Goal: Task Accomplishment & Management: Manage account settings

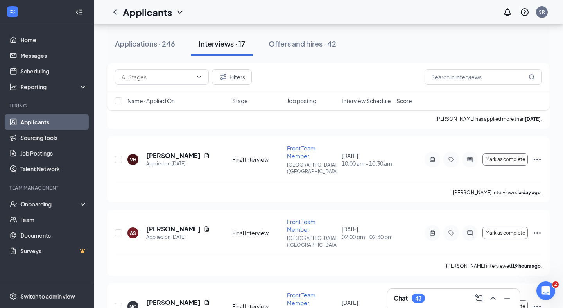
scroll to position [463, 0]
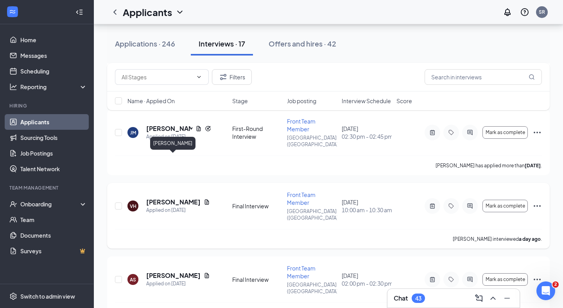
click at [149, 198] on h5 "[PERSON_NAME]" at bounding box center [173, 202] width 54 height 9
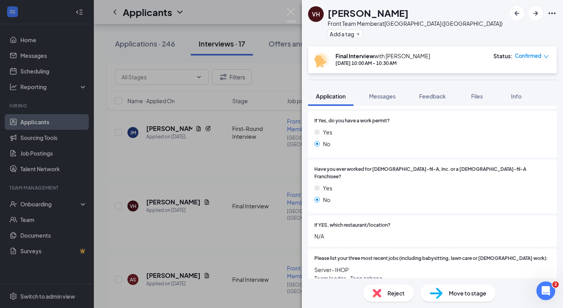
scroll to position [191, 0]
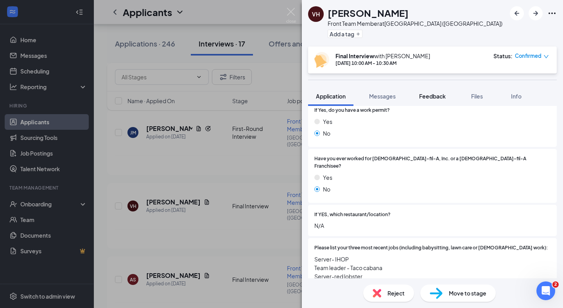
click at [434, 103] on button "Feedback" at bounding box center [433, 96] width 42 height 20
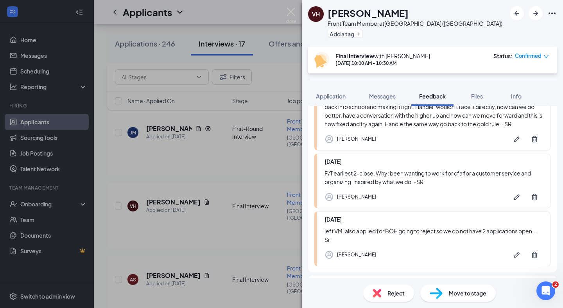
scroll to position [200, 0]
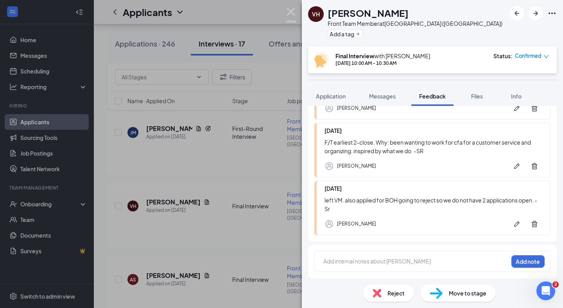
click at [290, 12] on img at bounding box center [291, 15] width 10 height 15
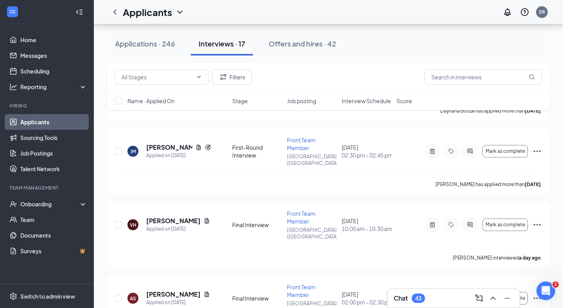
scroll to position [442, 0]
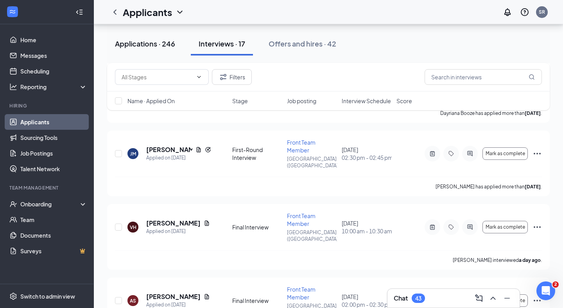
click at [140, 43] on div "Applications · 246" at bounding box center [145, 44] width 60 height 10
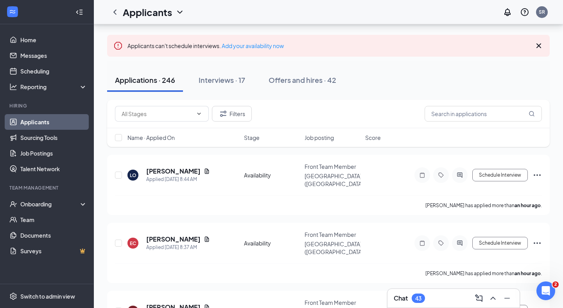
scroll to position [54, 0]
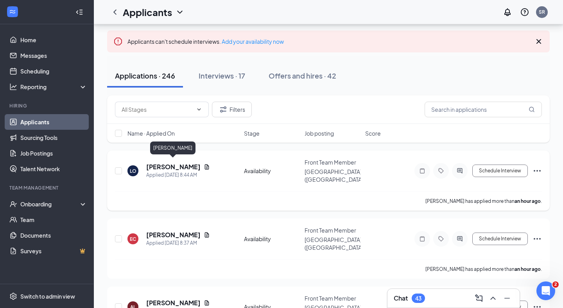
click at [170, 163] on h5 "[PERSON_NAME]" at bounding box center [173, 167] width 54 height 9
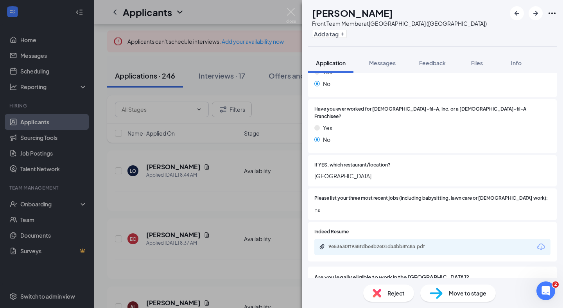
scroll to position [254, 0]
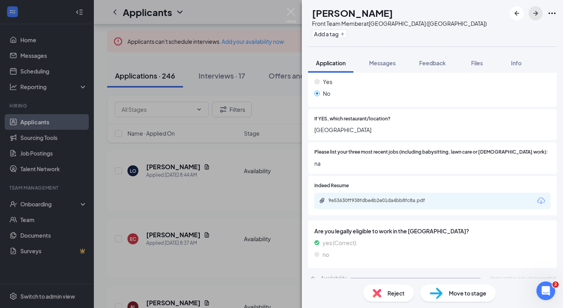
click at [538, 9] on icon "ArrowRight" at bounding box center [535, 13] width 9 height 9
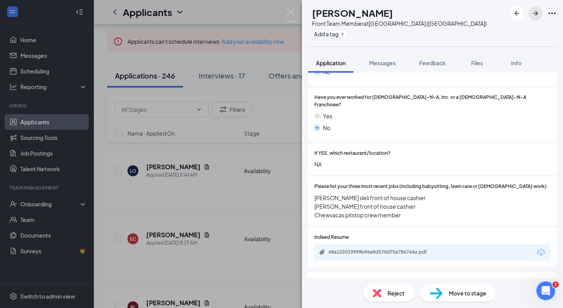
scroll to position [249, 0]
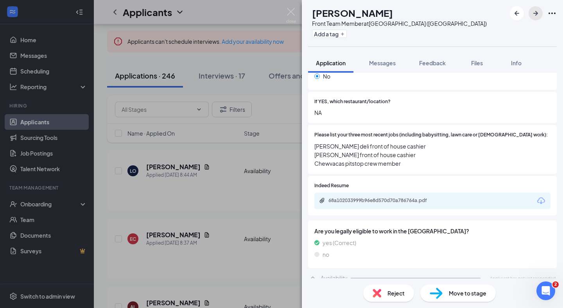
click at [536, 15] on icon "ArrowRight" at bounding box center [536, 13] width 5 height 5
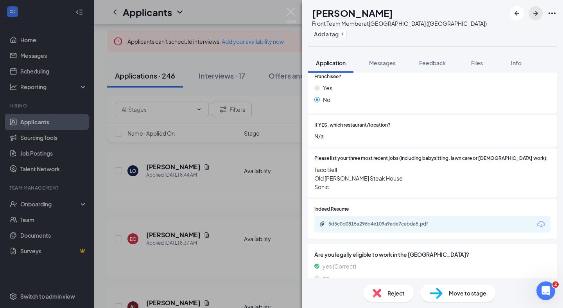
scroll to position [249, 0]
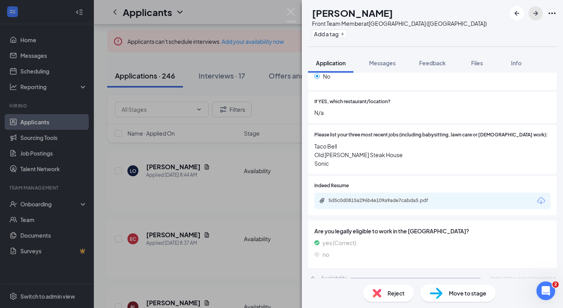
click at [534, 15] on icon "ArrowRight" at bounding box center [535, 13] width 9 height 9
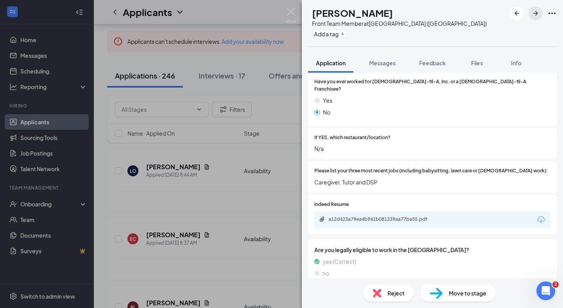
scroll to position [236, 0]
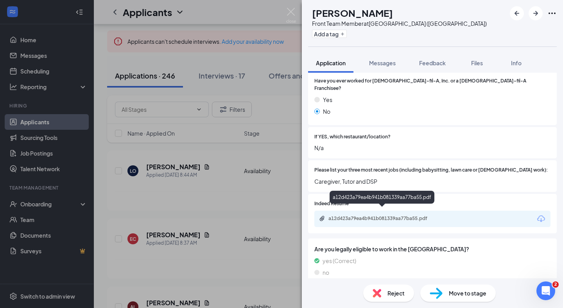
click at [416, 216] on div "a12d423a79ea4b941b081339aa77ba55.pdf" at bounding box center [384, 219] width 110 height 6
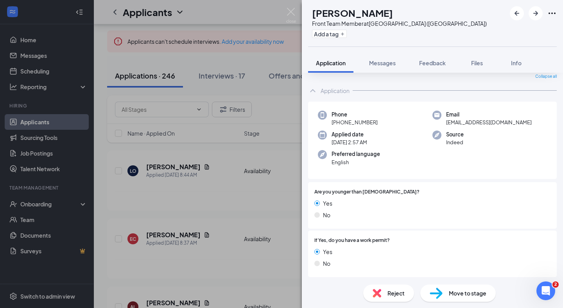
scroll to position [0, 0]
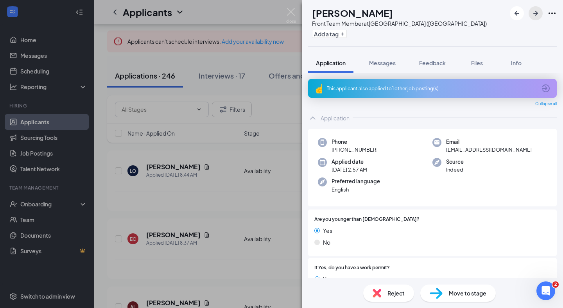
click at [531, 17] on icon "ArrowRight" at bounding box center [535, 13] width 9 height 9
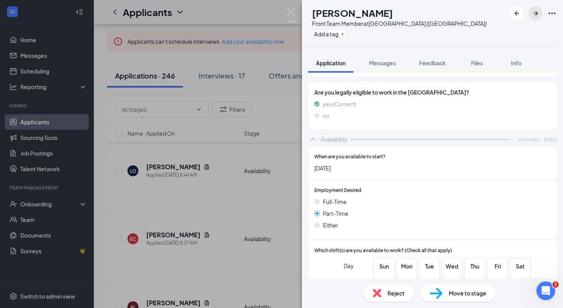
scroll to position [498, 0]
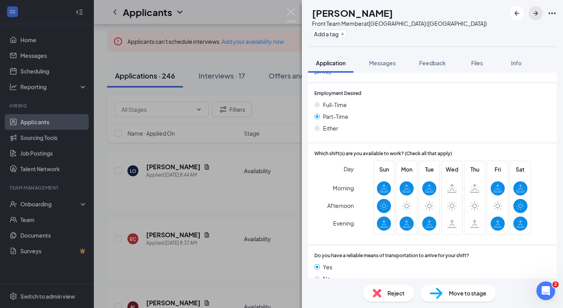
click at [538, 6] on button "button" at bounding box center [536, 13] width 14 height 14
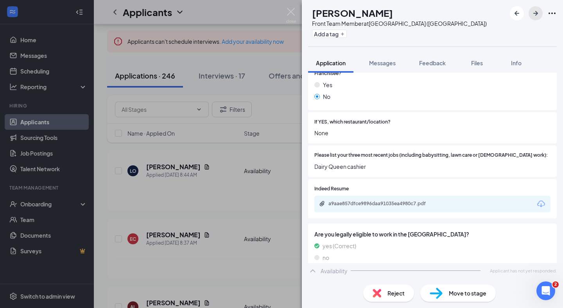
scroll to position [254, 0]
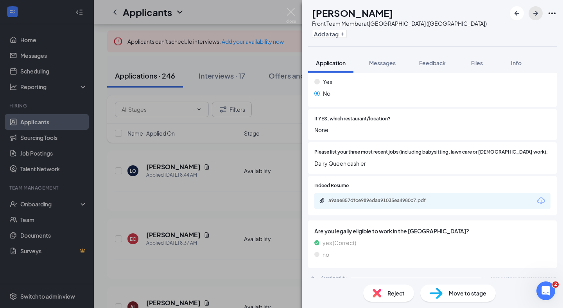
click at [532, 14] on icon "ArrowRight" at bounding box center [535, 13] width 9 height 9
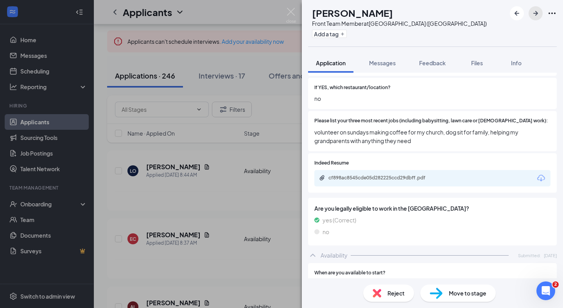
scroll to position [507, 0]
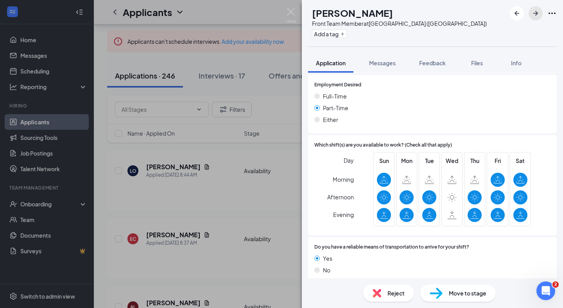
click at [536, 14] on icon "ArrowRight" at bounding box center [535, 13] width 9 height 9
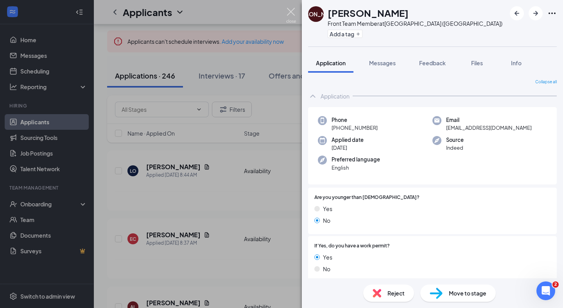
click at [292, 12] on img at bounding box center [291, 15] width 10 height 15
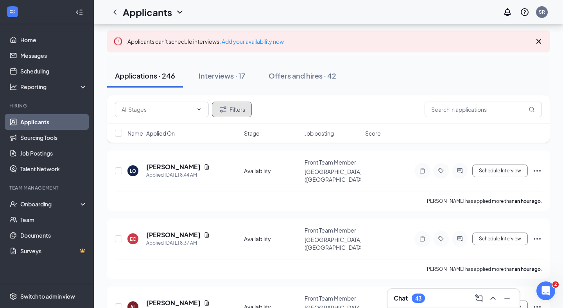
click at [244, 108] on button "Filters" at bounding box center [232, 110] width 40 height 16
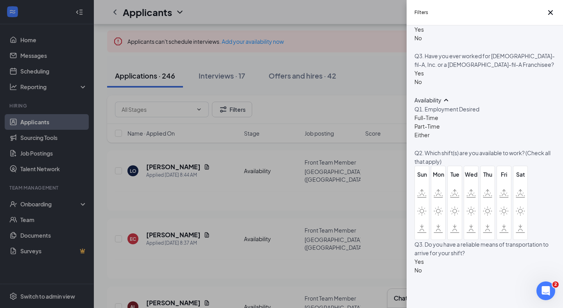
scroll to position [396, 0]
click at [417, 113] on div at bounding box center [427, 113] width 25 height 0
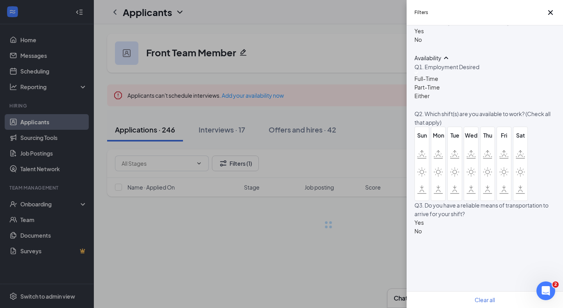
scroll to position [0, 0]
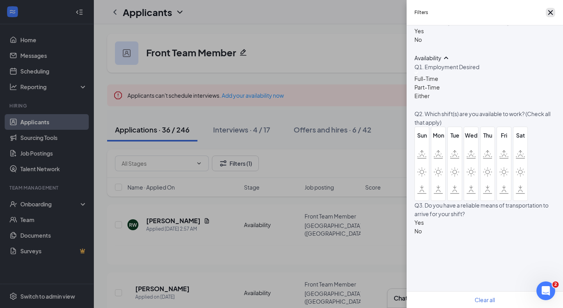
click at [546, 17] on icon "Cross" at bounding box center [550, 12] width 9 height 9
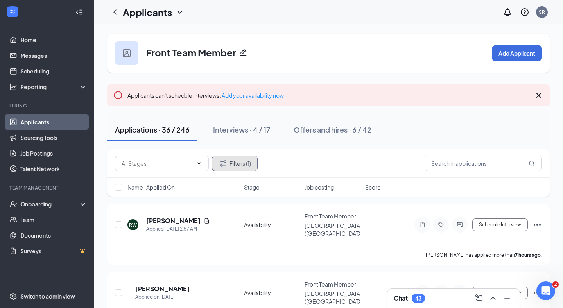
scroll to position [55, 0]
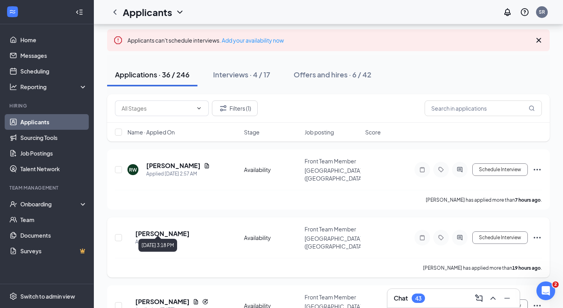
click at [178, 238] on div "Applied on [DATE]" at bounding box center [162, 242] width 54 height 8
click at [180, 230] on h5 "[PERSON_NAME]" at bounding box center [162, 234] width 54 height 9
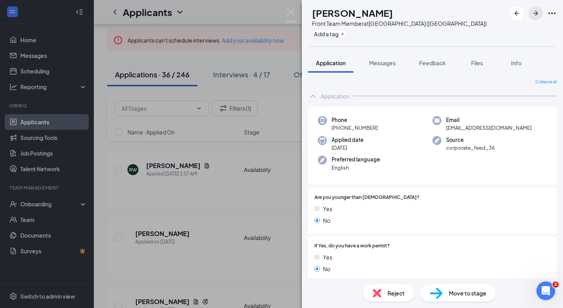
click at [534, 10] on icon "ArrowRight" at bounding box center [535, 13] width 9 height 9
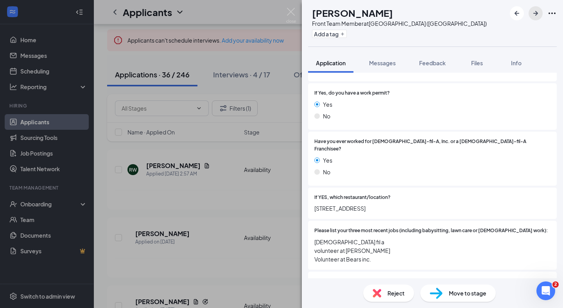
scroll to position [174, 0]
click at [531, 17] on icon "ArrowRight" at bounding box center [535, 13] width 9 height 9
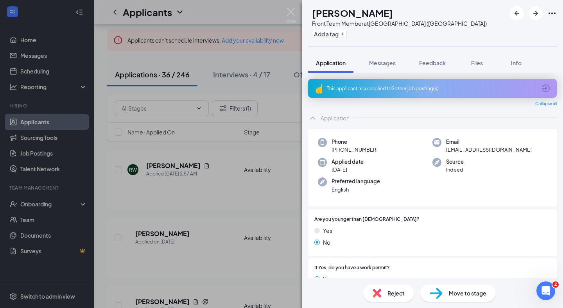
click at [416, 88] on div "This applicant also applied to 2 other job posting(s)" at bounding box center [432, 88] width 210 height 7
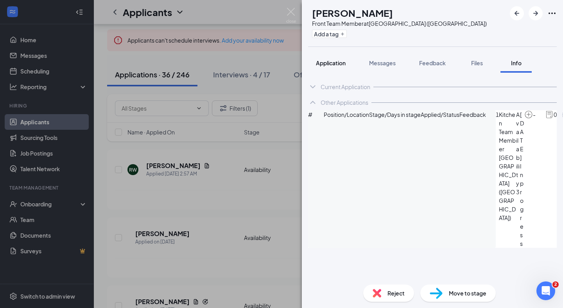
click at [350, 62] on button "Application" at bounding box center [330, 63] width 45 height 20
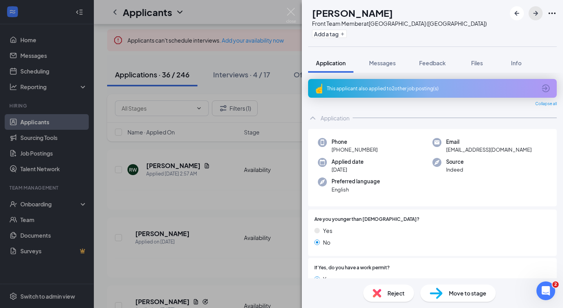
click at [533, 14] on icon "ArrowRight" at bounding box center [535, 13] width 9 height 9
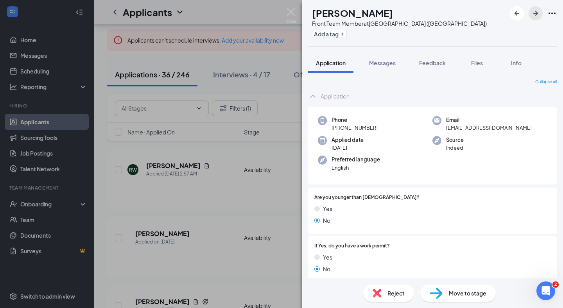
click at [535, 18] on button "button" at bounding box center [536, 13] width 14 height 14
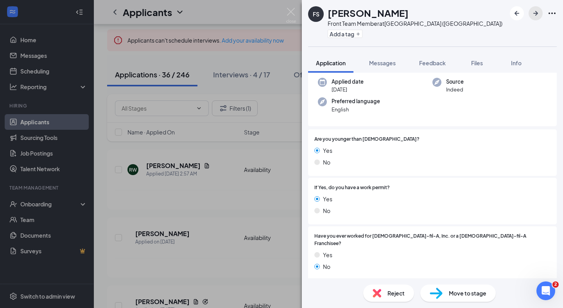
scroll to position [57, 0]
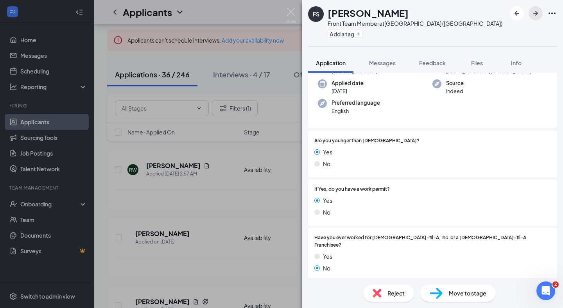
click at [535, 18] on button "button" at bounding box center [536, 13] width 14 height 14
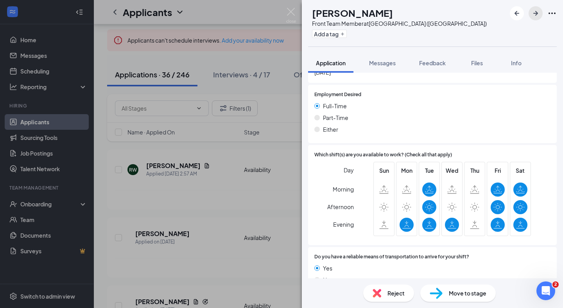
scroll to position [462, 0]
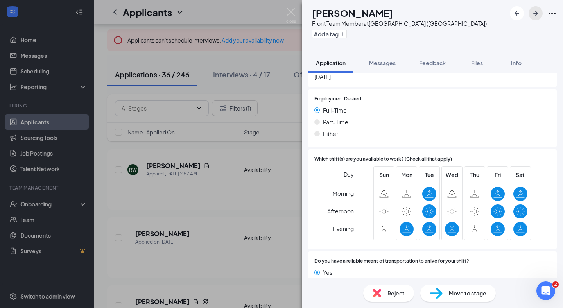
click at [534, 16] on icon "ArrowRight" at bounding box center [535, 13] width 9 height 9
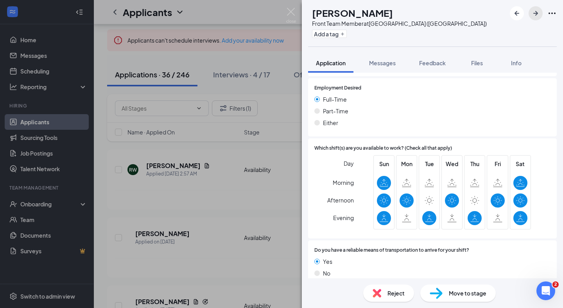
scroll to position [502, 0]
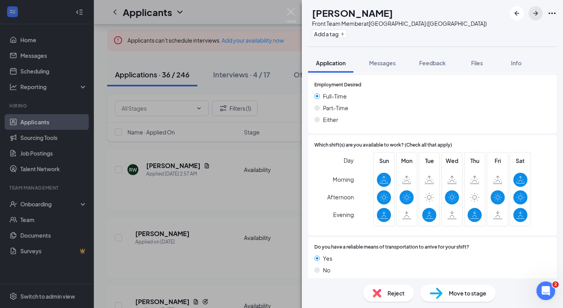
click at [536, 11] on icon "ArrowRight" at bounding box center [536, 13] width 5 height 5
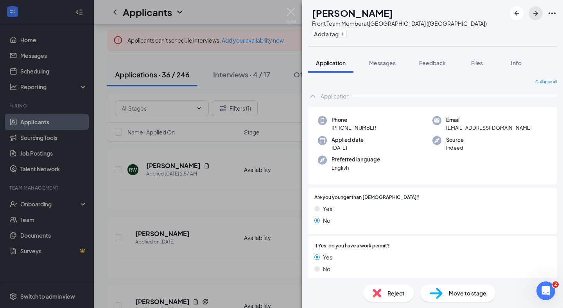
click at [536, 14] on icon "ArrowRight" at bounding box center [535, 13] width 9 height 9
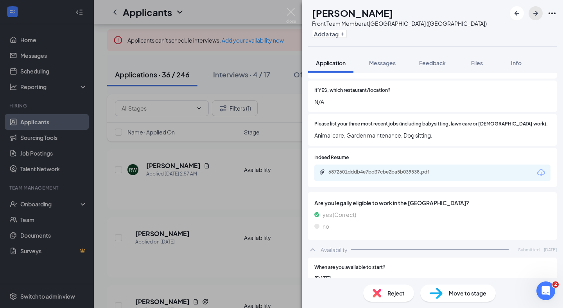
scroll to position [260, 0]
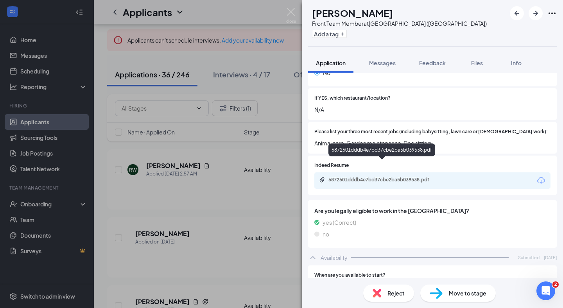
click at [418, 177] on div "6872601dddb4e7bd37cbe2ba5b039538.pdf" at bounding box center [384, 180] width 110 height 6
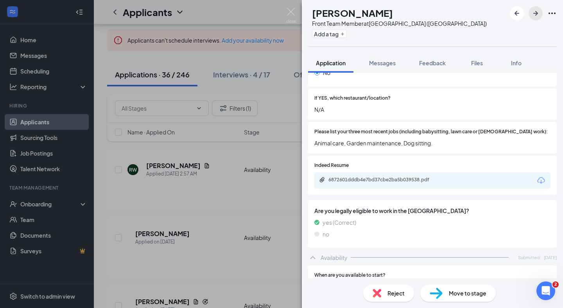
click at [537, 15] on icon "ArrowRight" at bounding box center [535, 13] width 9 height 9
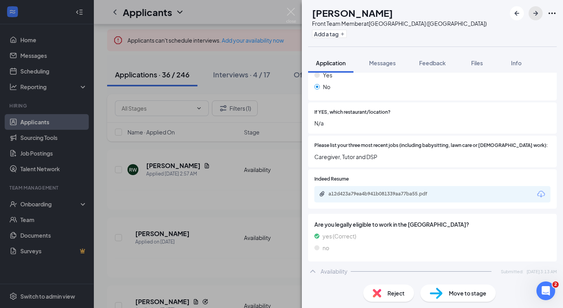
scroll to position [498, 0]
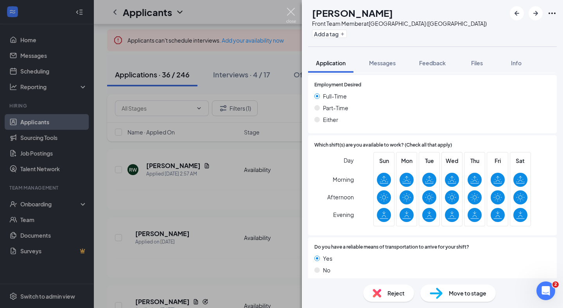
click at [291, 11] on img at bounding box center [291, 15] width 10 height 15
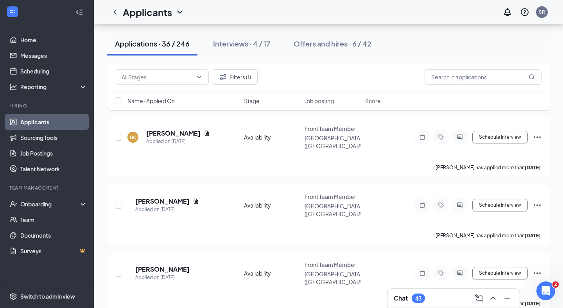
scroll to position [502, 0]
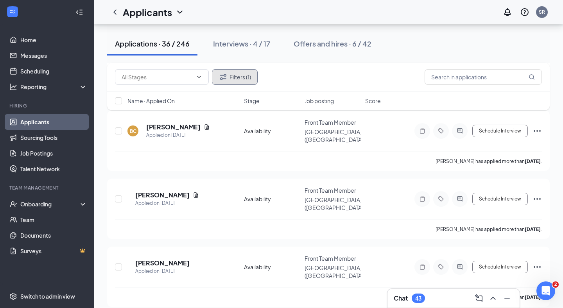
click at [247, 72] on button "Filters (1)" at bounding box center [235, 77] width 46 height 16
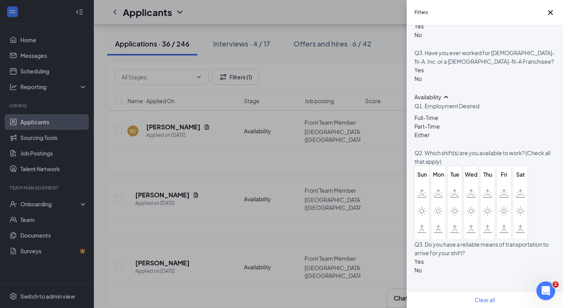
scroll to position [495, 0]
click at [420, 113] on div at bounding box center [427, 111] width 25 height 3
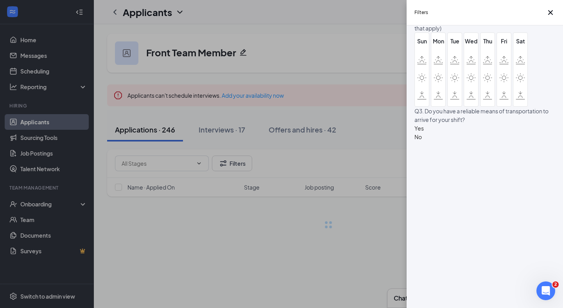
scroll to position [0, 0]
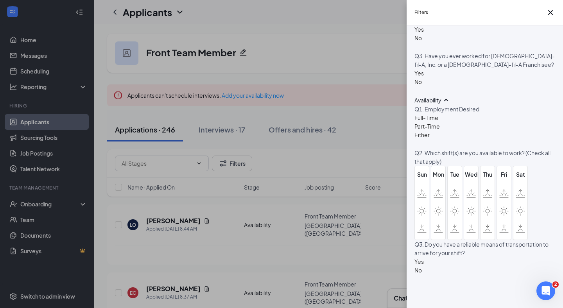
click at [418, 139] on div "Full-Time Part-Time Either" at bounding box center [427, 126] width 25 height 26
click at [418, 139] on div "Either" at bounding box center [427, 135] width 25 height 9
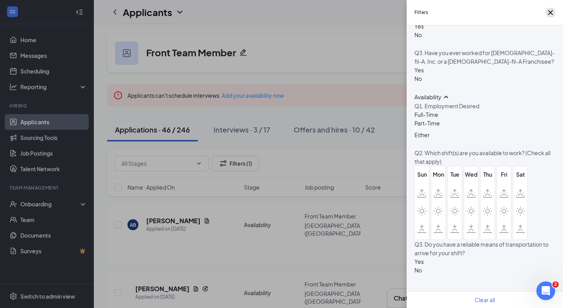
click at [549, 15] on icon "Cross" at bounding box center [551, 12] width 5 height 5
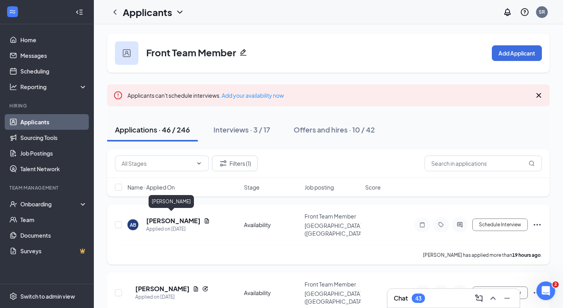
click at [163, 218] on h5 "[PERSON_NAME]" at bounding box center [173, 221] width 54 height 9
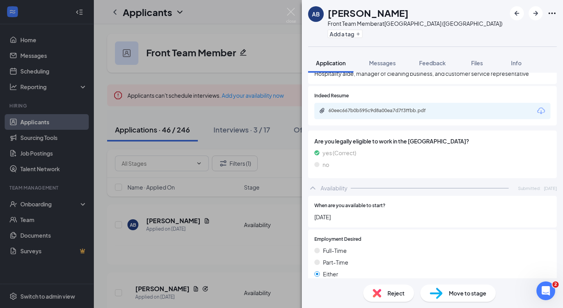
scroll to position [313, 0]
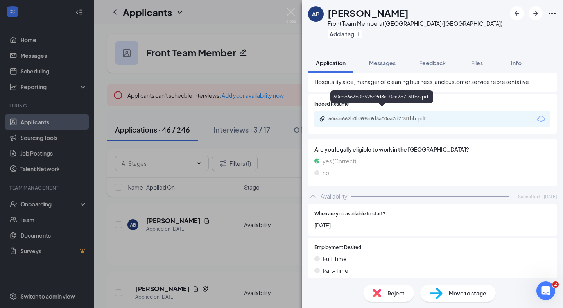
click at [398, 116] on div "60eec667b0b595c9d8a00ea7d7f3ffbb.pdf" at bounding box center [384, 119] width 110 height 6
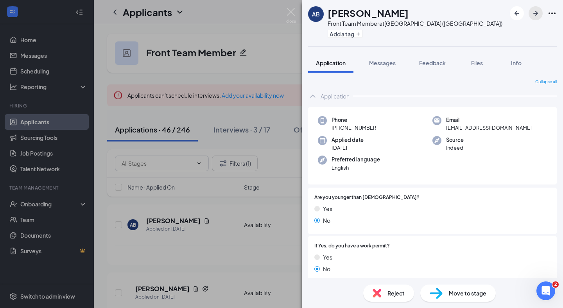
click at [537, 16] on icon "ArrowRight" at bounding box center [535, 13] width 9 height 9
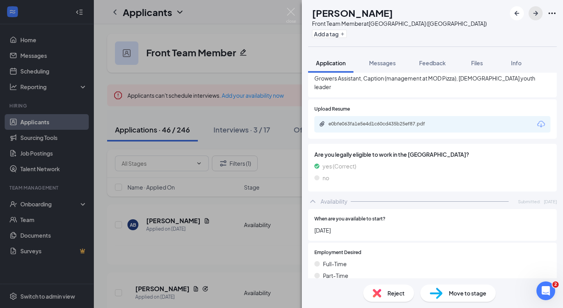
scroll to position [335, 0]
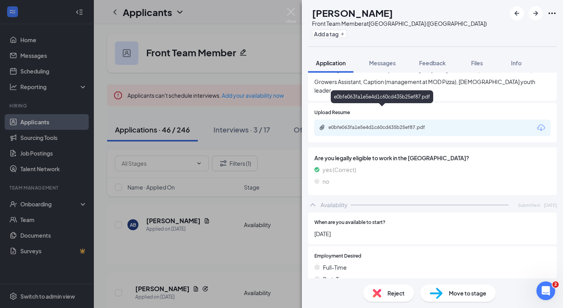
click at [416, 124] on div "e0bfe063fa1e5e4d1c60cd435b25ef87.pdf" at bounding box center [384, 127] width 110 height 6
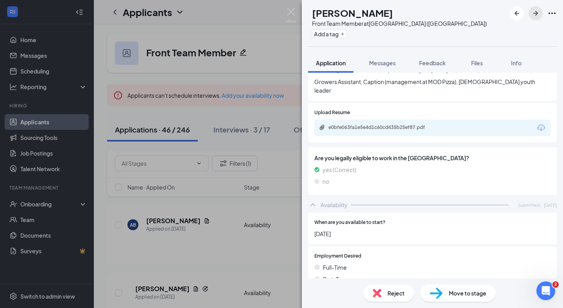
click at [540, 12] on icon "ArrowRight" at bounding box center [535, 13] width 9 height 9
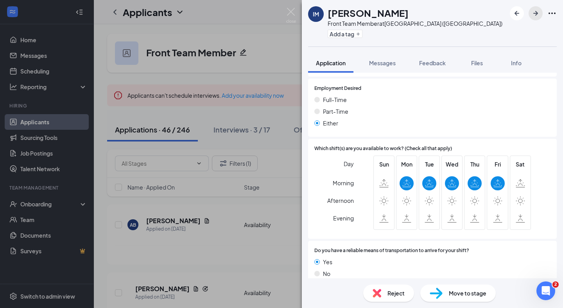
scroll to position [476, 0]
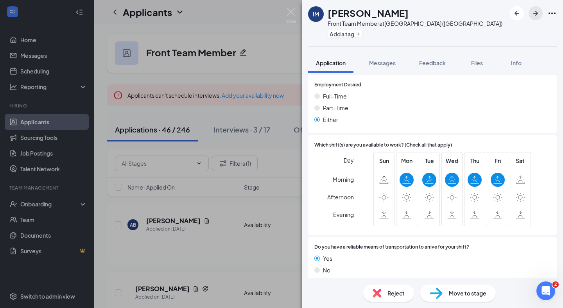
click at [540, 13] on icon "ArrowRight" at bounding box center [535, 13] width 9 height 9
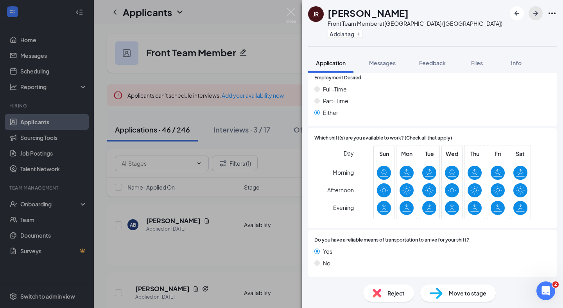
scroll to position [498, 0]
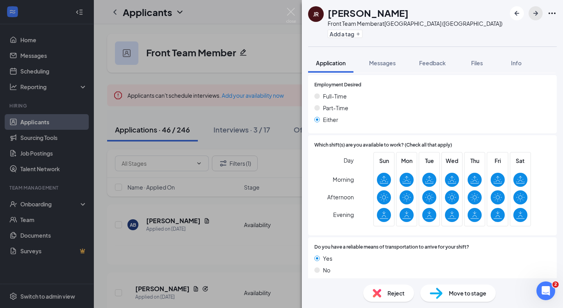
click at [531, 13] on icon "ArrowRight" at bounding box center [535, 13] width 9 height 9
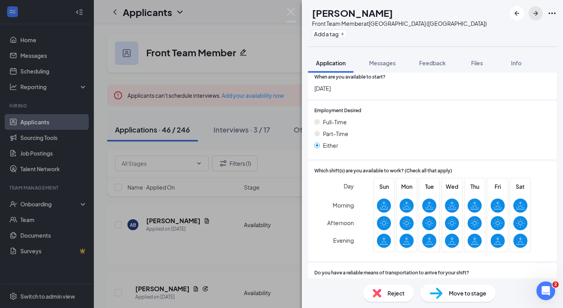
scroll to position [466, 0]
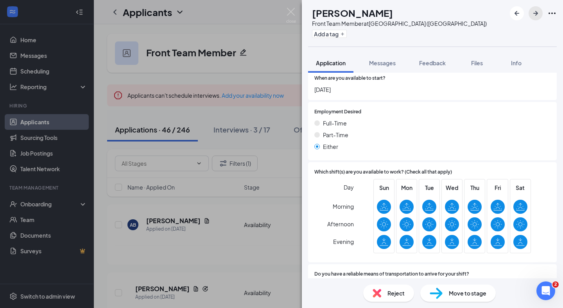
click at [539, 11] on icon "ArrowRight" at bounding box center [535, 13] width 9 height 9
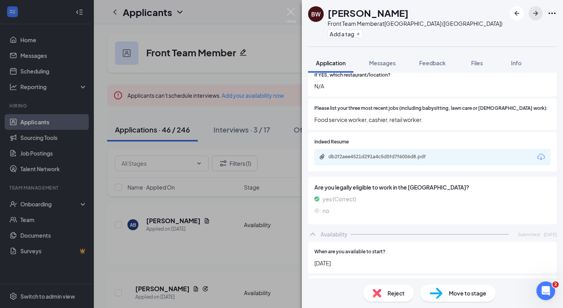
scroll to position [273, 0]
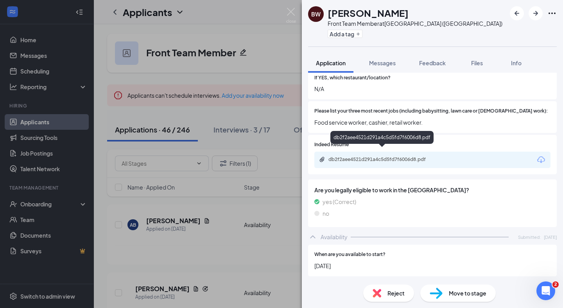
click at [395, 157] on div "db2f2aee4521d291a4c5d5fd7f6006d8.pdf" at bounding box center [384, 160] width 110 height 6
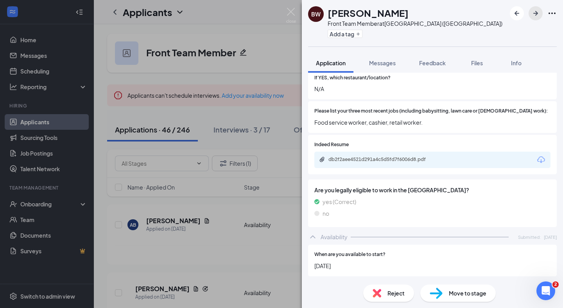
click at [534, 16] on icon "ArrowRight" at bounding box center [535, 13] width 9 height 9
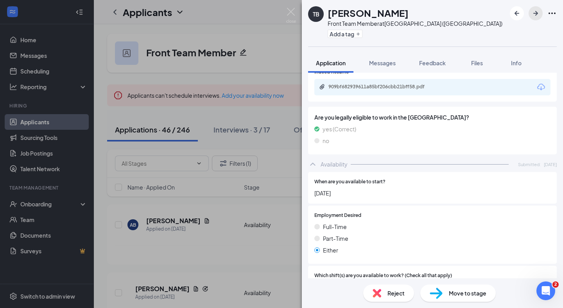
scroll to position [493, 0]
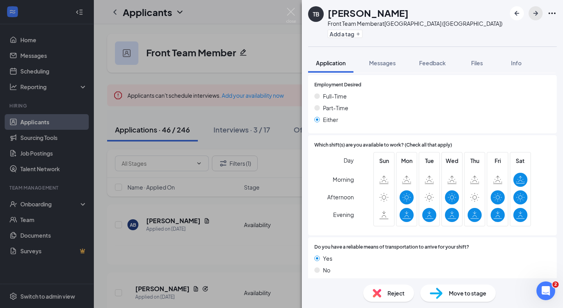
click at [536, 14] on icon "ArrowRight" at bounding box center [536, 13] width 5 height 5
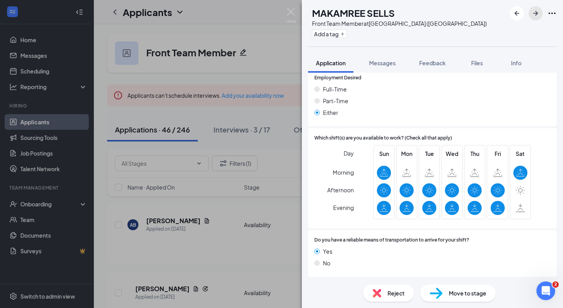
scroll to position [476, 0]
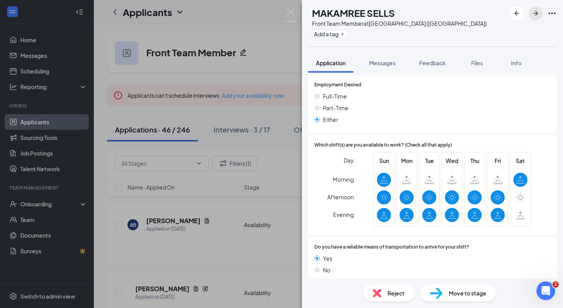
click at [536, 15] on icon "ArrowRight" at bounding box center [536, 13] width 5 height 5
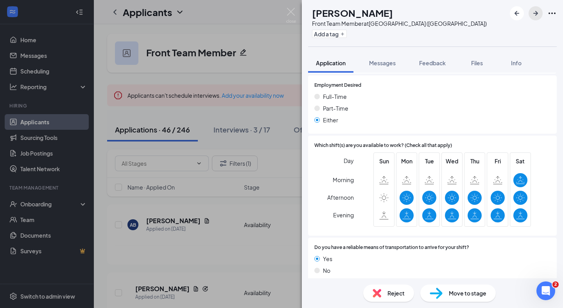
click at [536, 14] on icon "ArrowRight" at bounding box center [535, 13] width 9 height 9
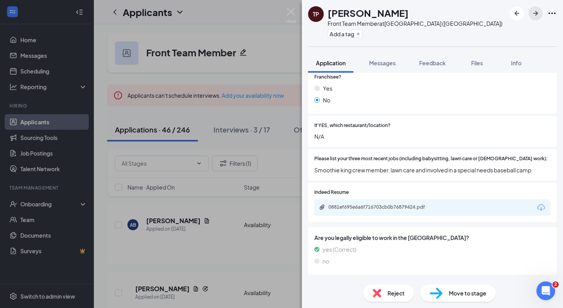
scroll to position [498, 0]
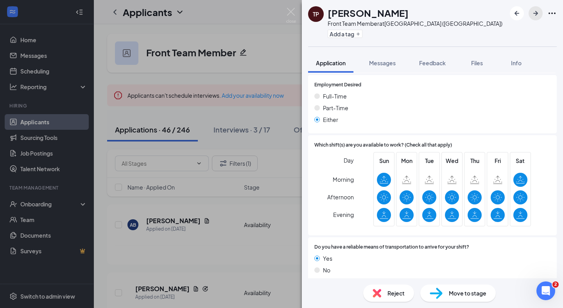
click at [538, 10] on icon "ArrowRight" at bounding box center [535, 13] width 9 height 9
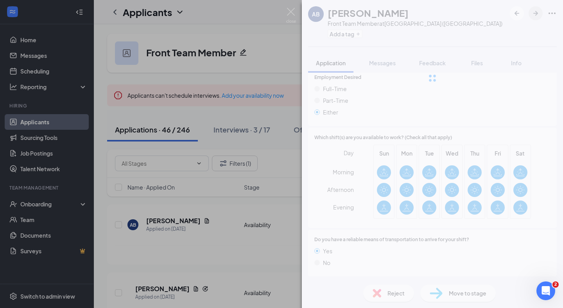
scroll to position [473, 0]
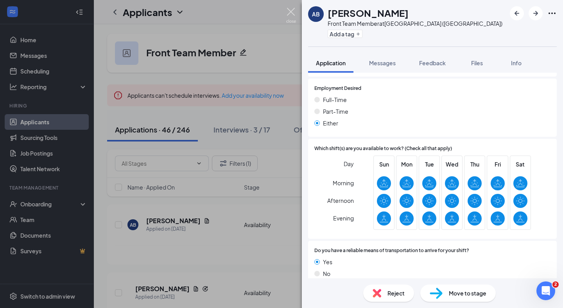
click at [293, 9] on img at bounding box center [291, 15] width 10 height 15
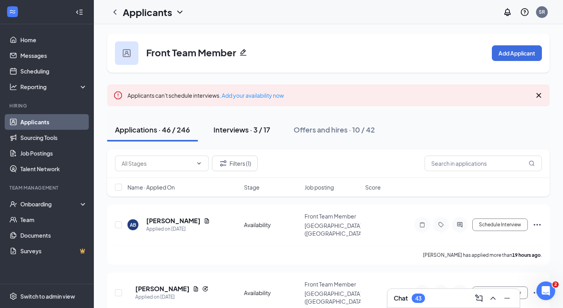
click at [237, 130] on div "Interviews · 3 / 17" at bounding box center [242, 130] width 57 height 10
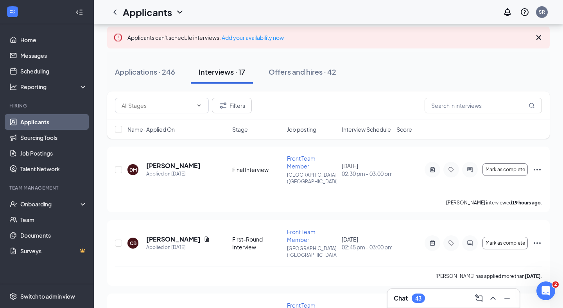
scroll to position [80, 0]
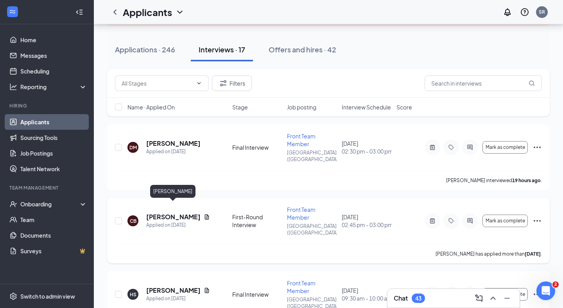
click at [187, 213] on h5 "[PERSON_NAME]" at bounding box center [173, 217] width 54 height 9
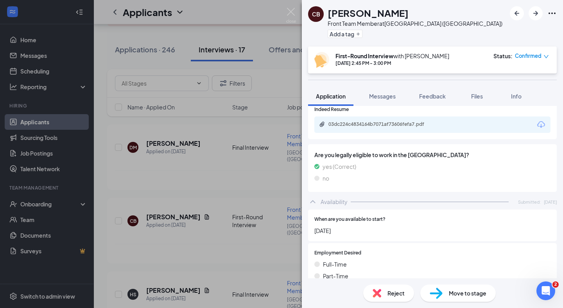
scroll to position [337, 0]
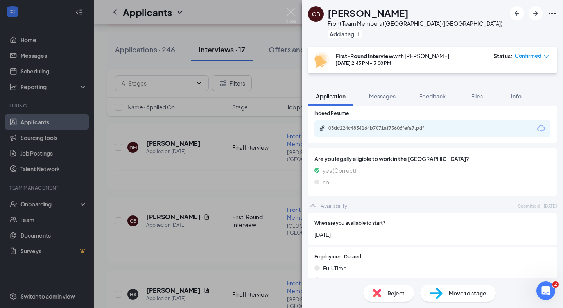
click at [397, 121] on div "03dc224c4834164b7071af73606fefa7.pdf" at bounding box center [433, 129] width 236 height 16
click at [398, 125] on div "03dc224c4834164b7071af73606fefa7.pdf" at bounding box center [384, 128] width 110 height 6
click at [432, 95] on span "Feedback" at bounding box center [432, 96] width 27 height 7
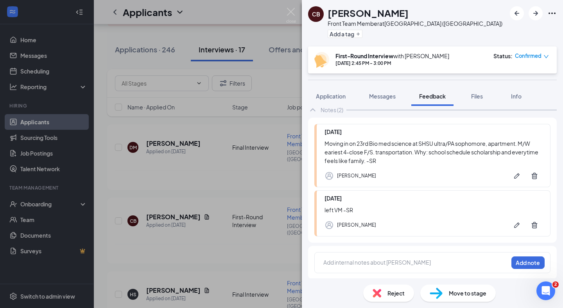
scroll to position [47, 0]
click at [287, 13] on img at bounding box center [291, 15] width 10 height 15
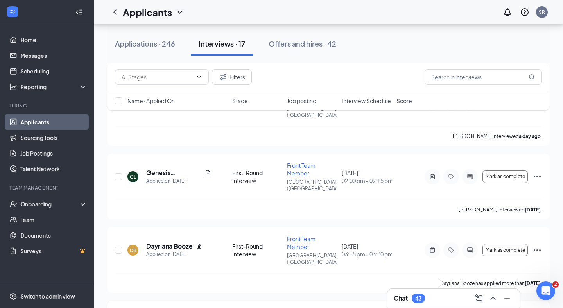
scroll to position [274, 0]
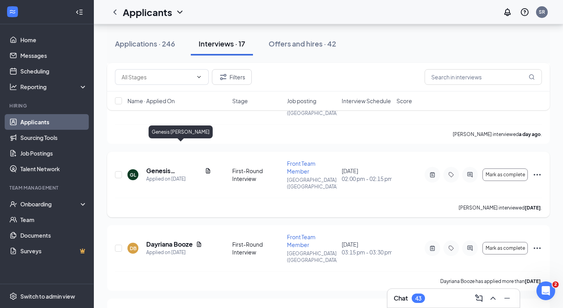
click at [163, 167] on h5 "Genesis [PERSON_NAME]" at bounding box center [174, 171] width 56 height 9
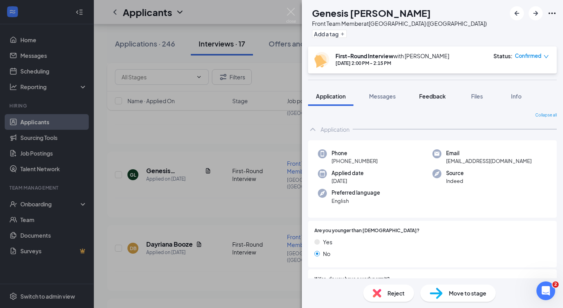
click at [434, 97] on span "Feedback" at bounding box center [432, 96] width 27 height 7
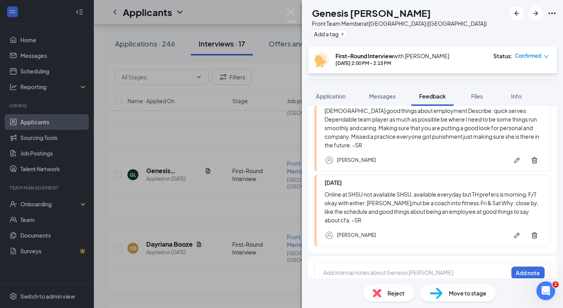
scroll to position [140, 0]
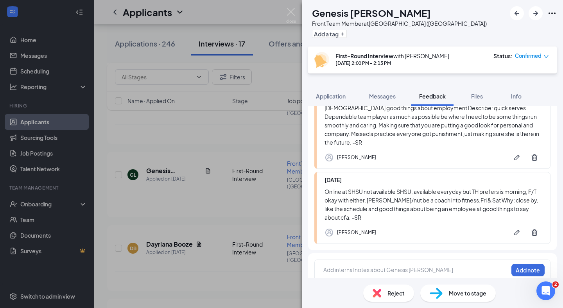
click at [390, 292] on span "Reject" at bounding box center [396, 293] width 17 height 9
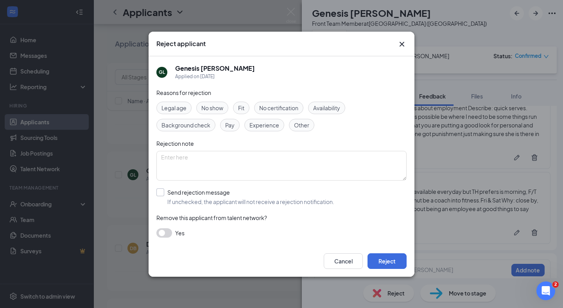
click at [230, 197] on input "Send rejection message If unchecked, the applicant will not receive a rejection…" at bounding box center [246, 197] width 178 height 17
checkbox input "true"
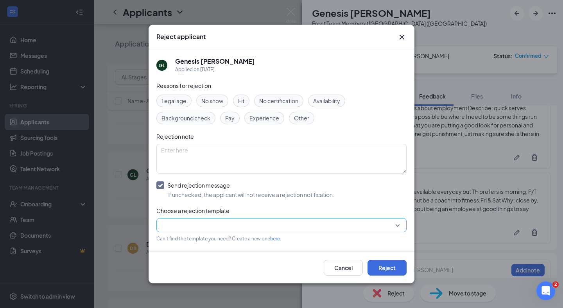
click at [210, 229] on input "search" at bounding box center [279, 225] width 236 height 13
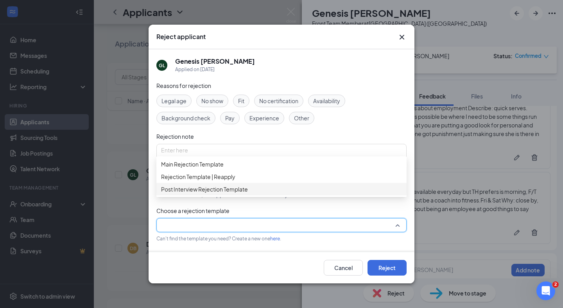
click at [211, 194] on span "Post Interview Rejection Template" at bounding box center [204, 189] width 87 height 9
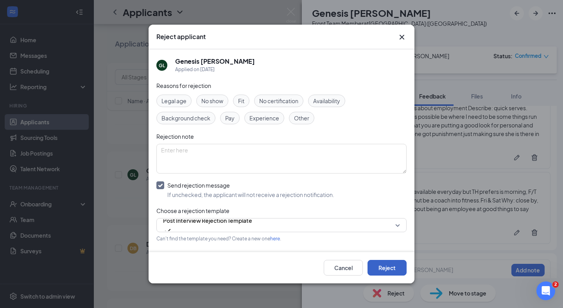
click at [390, 268] on button "Reject" at bounding box center [387, 268] width 39 height 16
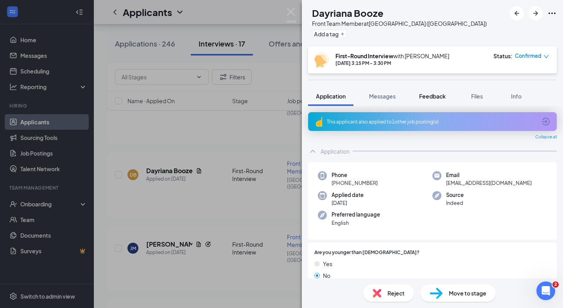
click at [429, 90] on button "Feedback" at bounding box center [433, 96] width 42 height 20
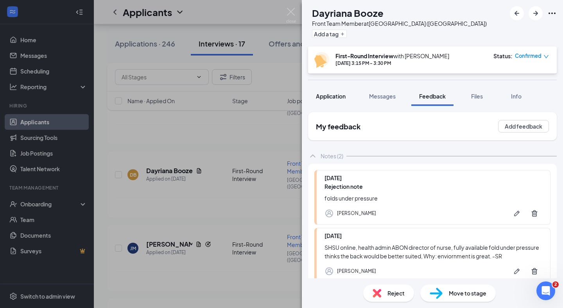
click at [330, 95] on span "Application" at bounding box center [331, 96] width 30 height 7
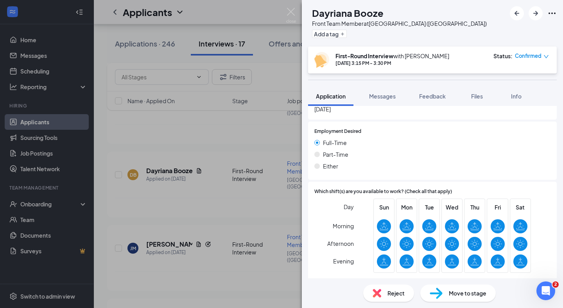
scroll to position [498, 0]
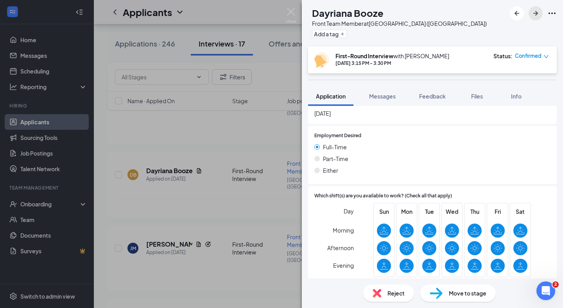
click at [537, 11] on icon "ArrowRight" at bounding box center [535, 13] width 9 height 9
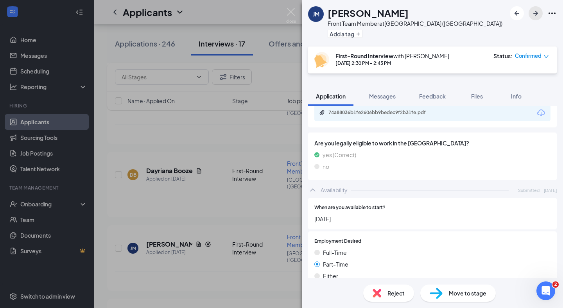
scroll to position [539, 0]
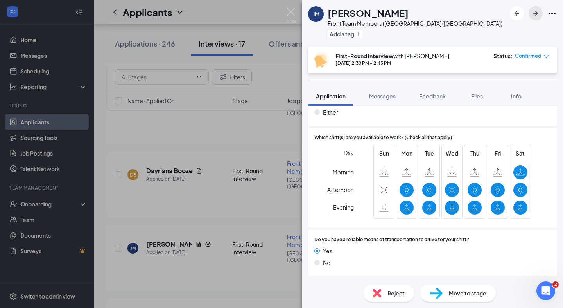
click at [537, 16] on icon "ArrowRight" at bounding box center [535, 13] width 9 height 9
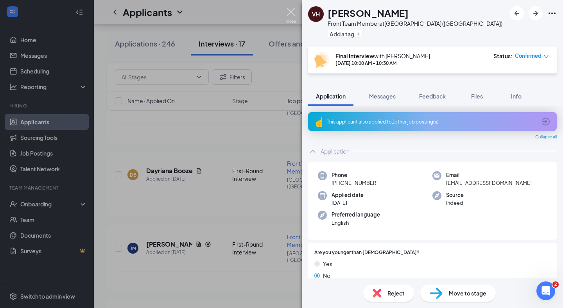
click at [293, 14] on img at bounding box center [291, 15] width 10 height 15
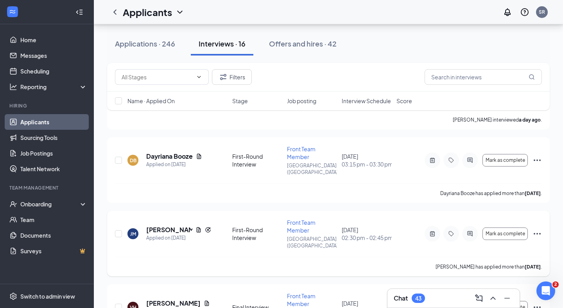
scroll to position [289, 0]
click at [332, 40] on div "Offers and hires · 42" at bounding box center [303, 44] width 68 height 10
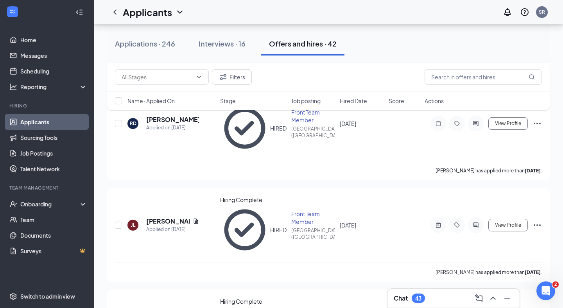
scroll to position [1433, 0]
click at [230, 53] on button "Interviews · 16" at bounding box center [222, 43] width 63 height 23
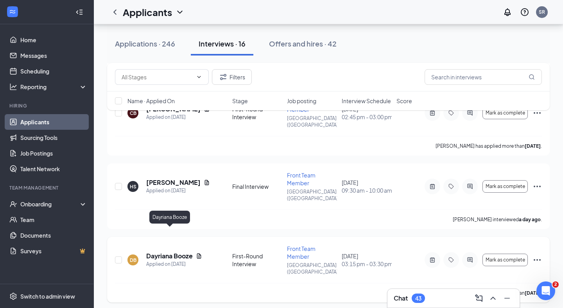
scroll to position [190, 0]
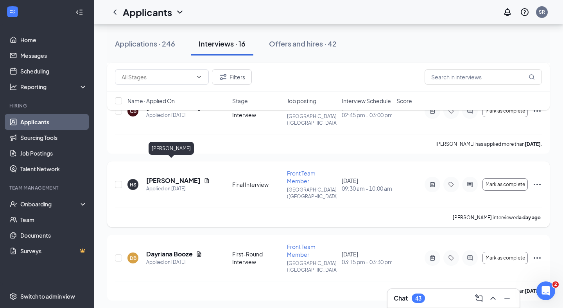
click at [182, 176] on h5 "[PERSON_NAME]" at bounding box center [173, 180] width 54 height 9
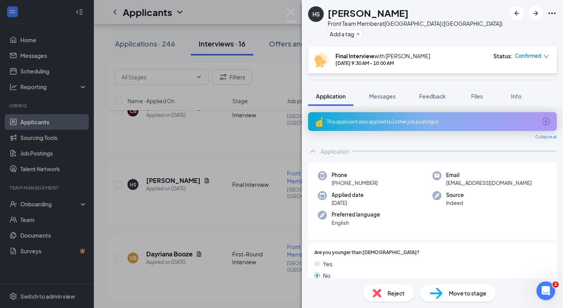
click at [290, 5] on div "HS [PERSON_NAME] Front Team Member at [GEOGRAPHIC_DATA] ([GEOGRAPHIC_DATA]) Add…" at bounding box center [281, 154] width 563 height 308
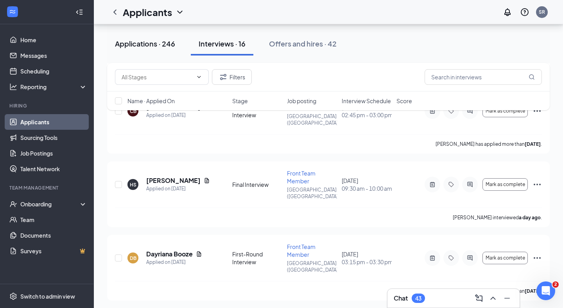
click at [165, 45] on div "Applications · 246" at bounding box center [145, 44] width 60 height 10
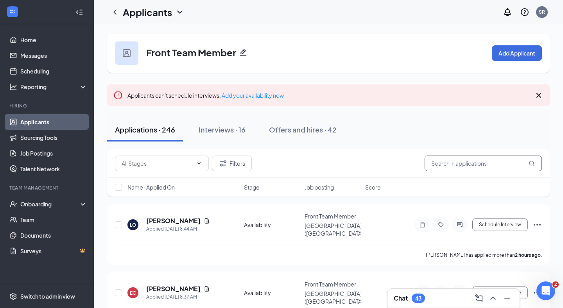
click at [444, 162] on input "text" at bounding box center [483, 164] width 117 height 16
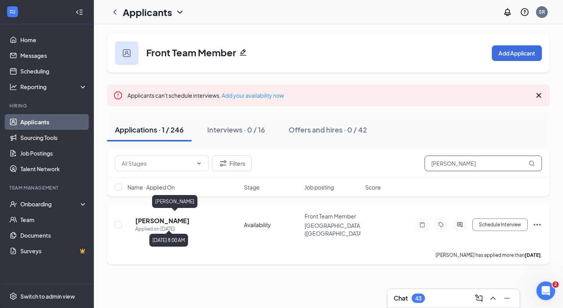
type input "[PERSON_NAME]"
click at [190, 217] on h5 "[PERSON_NAME]" at bounding box center [162, 221] width 54 height 9
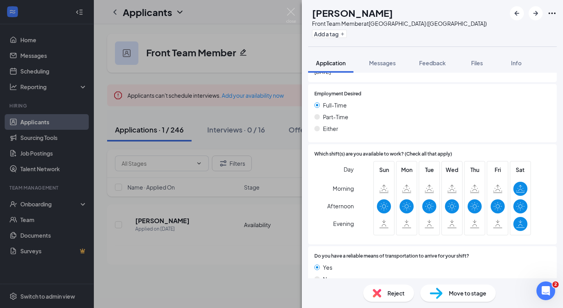
scroll to position [434, 0]
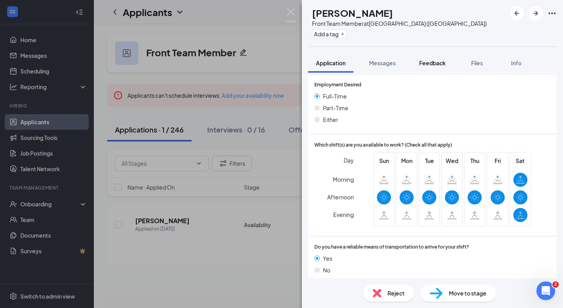
click at [434, 66] on div "Feedback" at bounding box center [432, 63] width 27 height 8
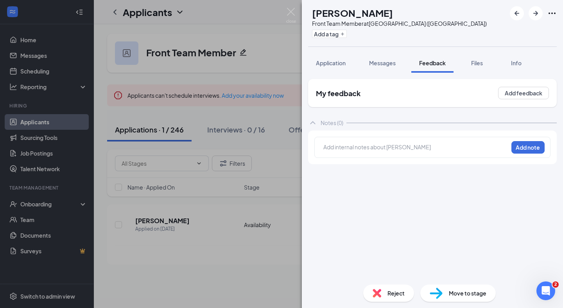
click at [355, 150] on div at bounding box center [416, 147] width 184 height 8
click at [467, 143] on div "Available: F/T available as 9-7 would be good. reliable." at bounding box center [416, 148] width 185 height 11
click at [464, 149] on div "Available: F/T available as 9-7 would be good. reliable." at bounding box center [394, 147] width 141 height 8
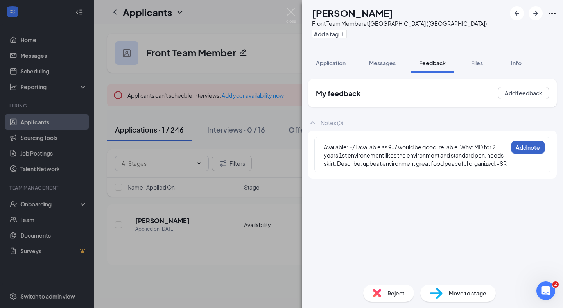
click at [527, 148] on button "Add note" at bounding box center [528, 147] width 33 height 13
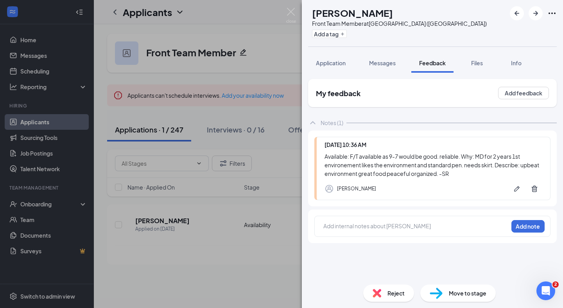
click at [448, 288] on div "Move to stage" at bounding box center [459, 293] width 76 height 17
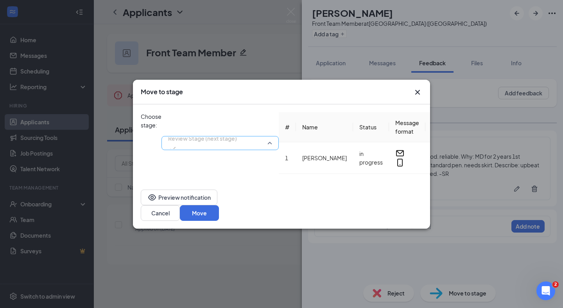
click at [237, 133] on span "Review Stage (next stage)" at bounding box center [202, 143] width 69 height 21
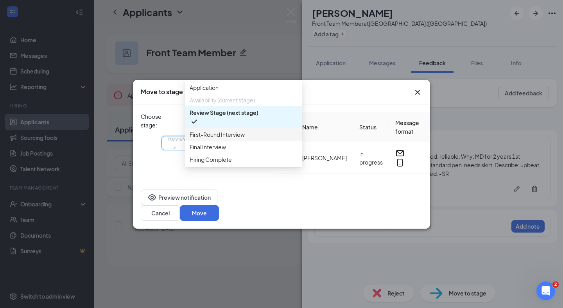
click at [239, 139] on span "First-Round Interview" at bounding box center [217, 134] width 55 height 9
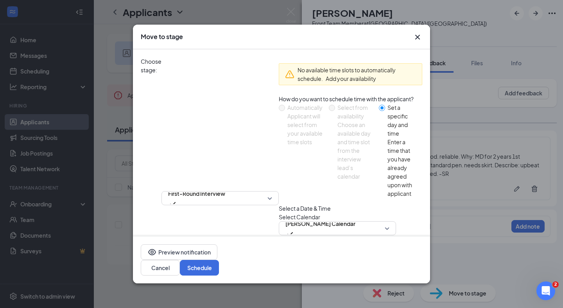
click at [284, 256] on div "[DATE]" at bounding box center [338, 260] width 108 height 9
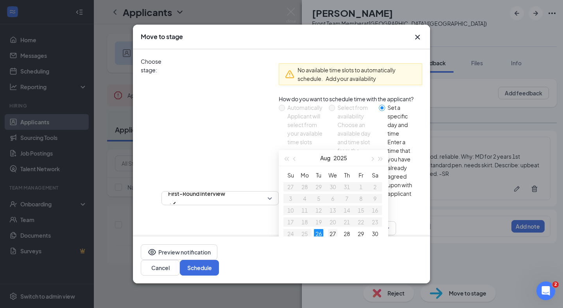
type input "[DATE]"
click at [328, 229] on div "27" at bounding box center [332, 233] width 9 height 9
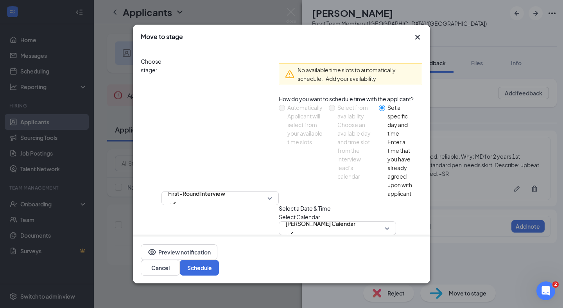
click at [297, 281] on span "11:00 AM" at bounding box center [298, 291] width 24 height 21
click at [293, 18] on span "09:00 AM" at bounding box center [295, 14] width 23 height 9
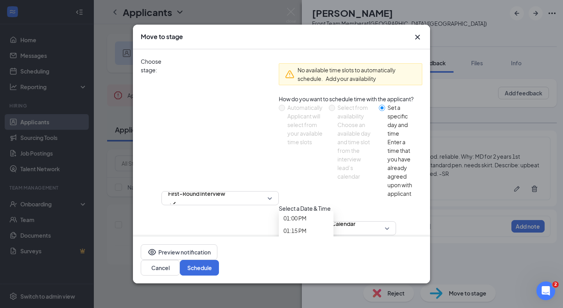
click at [307, 25] on span "09:15 AM" at bounding box center [295, 21] width 23 height 9
click at [219, 267] on button "Schedule" at bounding box center [199, 268] width 39 height 16
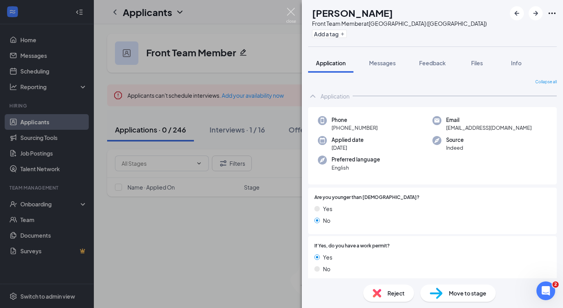
click at [292, 15] on img at bounding box center [291, 15] width 10 height 15
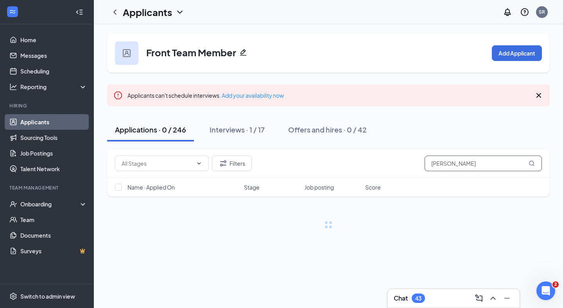
click at [447, 166] on input "[PERSON_NAME]" at bounding box center [483, 164] width 117 height 16
type input "s"
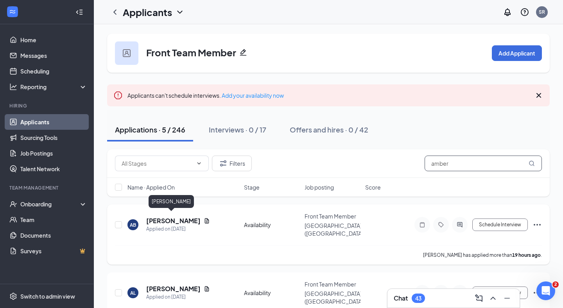
type input "amber"
click at [175, 217] on h5 "[PERSON_NAME]" at bounding box center [173, 221] width 54 height 9
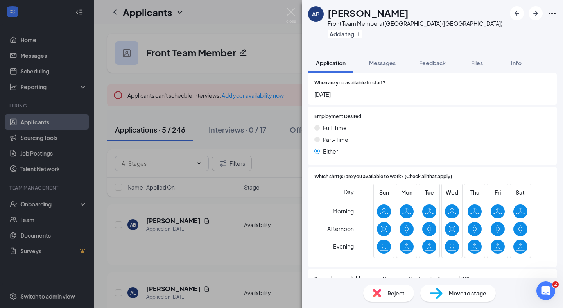
scroll to position [476, 0]
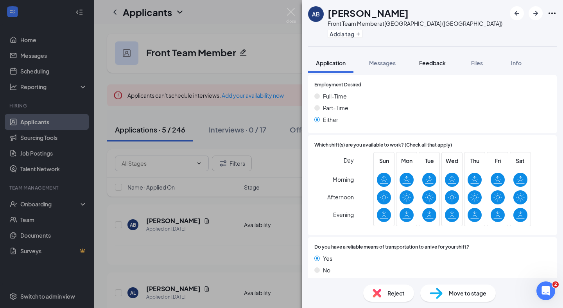
click at [431, 62] on span "Feedback" at bounding box center [432, 62] width 27 height 7
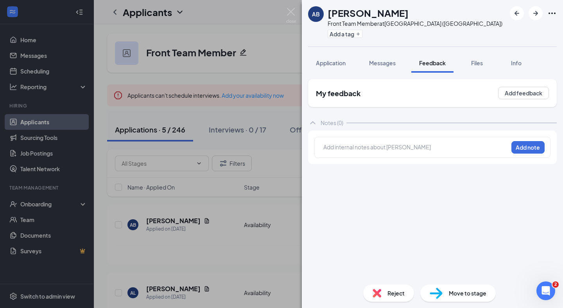
click at [354, 151] on div at bounding box center [416, 147] width 184 height 8
click at [360, 146] on span "prefer p/t WHy: heard about it from" at bounding box center [369, 146] width 90 height 7
click at [419, 151] on div "prefer p/t Why: heard about it from" at bounding box center [371, 147] width 95 height 8
click at [349, 149] on span "prefer p/t Why: heard about it from a friend Describe: good food and nice envir…" at bounding box center [411, 150] width 175 height 15
click at [417, 157] on div "prefer p/t fully available Why: heard about it from a friend Describe: good foo…" at bounding box center [416, 151] width 185 height 16
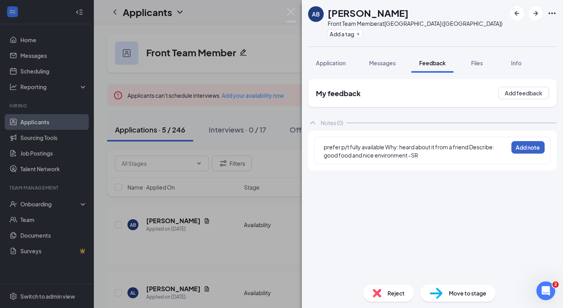
click at [526, 149] on button "Add note" at bounding box center [528, 147] width 33 height 13
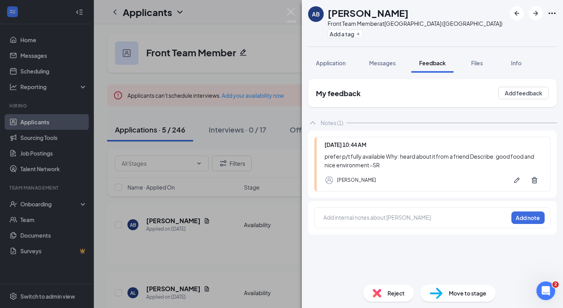
click at [291, 15] on img at bounding box center [291, 15] width 10 height 15
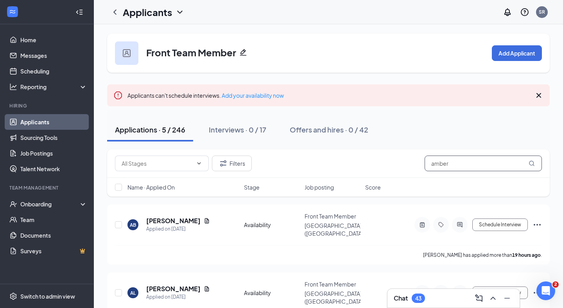
click at [448, 164] on input "amber" at bounding box center [483, 164] width 117 height 16
type input "a"
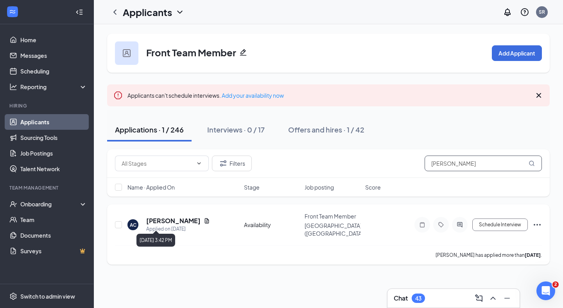
type input "[PERSON_NAME]"
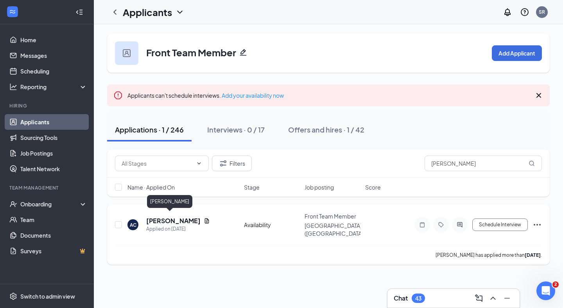
click at [167, 217] on h5 "[PERSON_NAME]" at bounding box center [173, 221] width 54 height 9
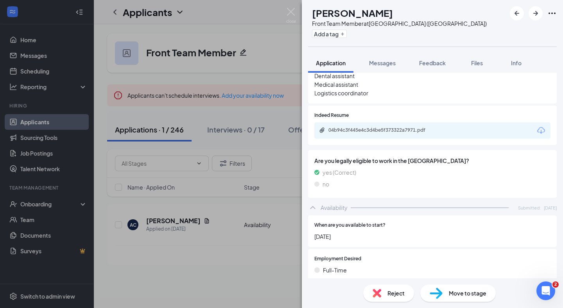
scroll to position [318, 0]
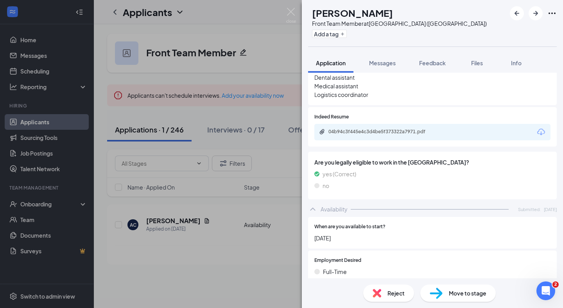
click at [413, 124] on div "04b94c3f445e4c3d4be5f373322a7971.pdf" at bounding box center [433, 132] width 236 height 16
click at [408, 129] on div "04b94c3f445e4c3d4be5f373322a7971.pdf" at bounding box center [384, 132] width 110 height 6
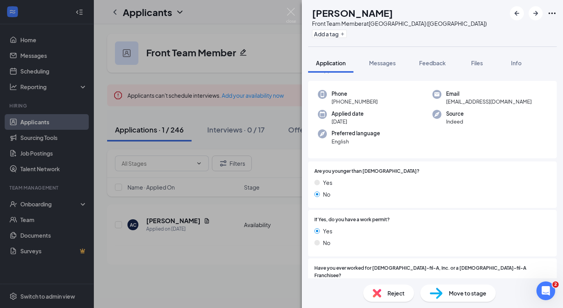
scroll to position [0, 0]
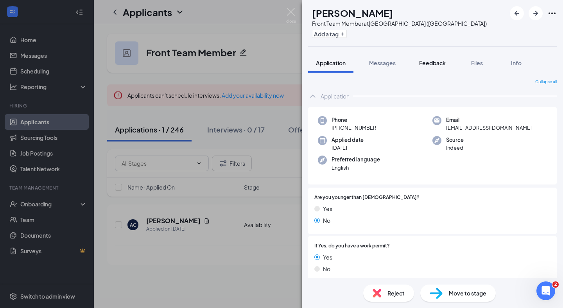
click at [433, 61] on span "Feedback" at bounding box center [432, 62] width 27 height 7
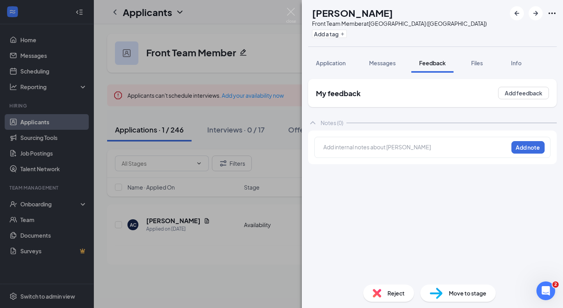
click at [369, 140] on div "Add internal notes about [PERSON_NAME] note" at bounding box center [433, 147] width 236 height 21
click at [368, 144] on div at bounding box center [416, 147] width 184 height 8
click at [518, 146] on button "Add note" at bounding box center [528, 147] width 33 height 13
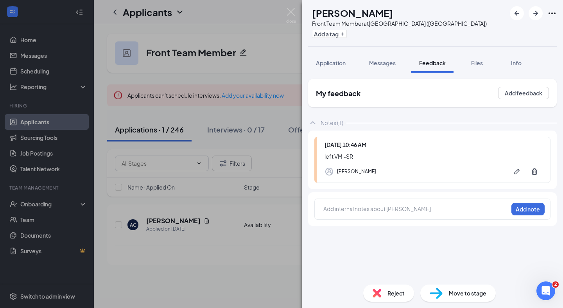
click at [285, 12] on div "AC [PERSON_NAME] Front Team Member at [GEOGRAPHIC_DATA] ([GEOGRAPHIC_DATA]) Add…" at bounding box center [281, 154] width 563 height 308
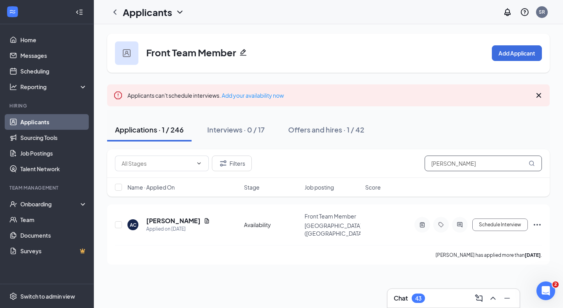
click at [453, 161] on input "[PERSON_NAME]" at bounding box center [483, 164] width 117 height 16
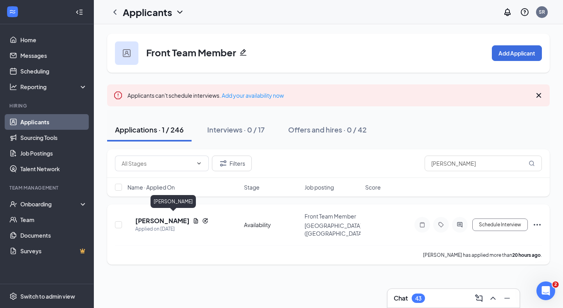
click at [183, 217] on h5 "[PERSON_NAME]" at bounding box center [162, 221] width 54 height 9
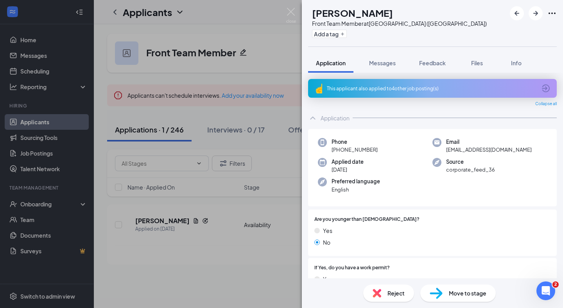
click at [387, 89] on div "This applicant also applied to 4 other job posting(s)" at bounding box center [432, 88] width 210 height 7
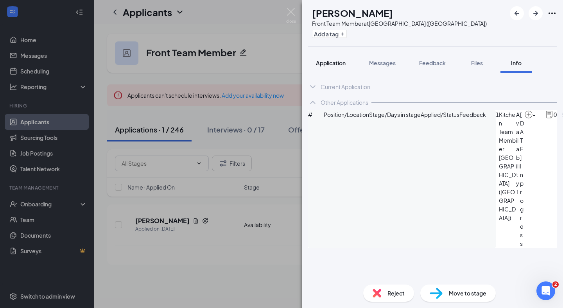
click at [331, 67] on button "Application" at bounding box center [330, 63] width 45 height 20
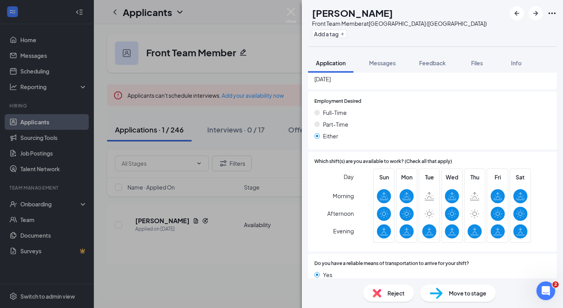
scroll to position [459, 0]
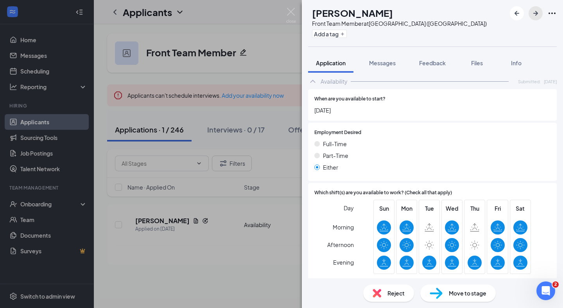
click at [538, 11] on icon "ArrowRight" at bounding box center [535, 13] width 9 height 9
click at [289, 11] on img at bounding box center [291, 15] width 10 height 15
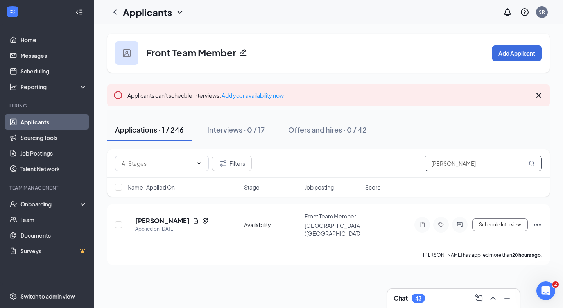
click at [446, 163] on input "[PERSON_NAME]" at bounding box center [483, 164] width 117 height 16
type input "[PERSON_NAME]"
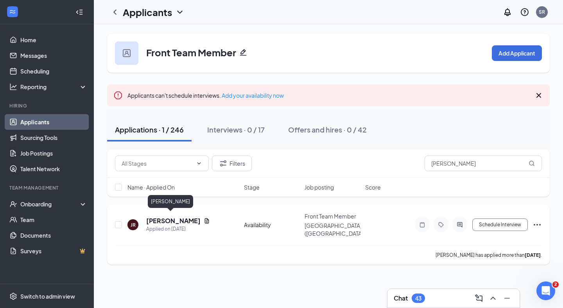
click at [170, 217] on h5 "[PERSON_NAME]" at bounding box center [173, 221] width 54 height 9
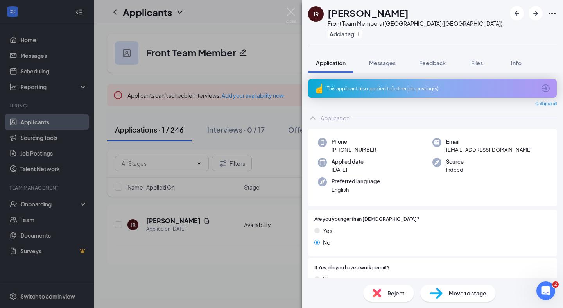
click at [433, 87] on div "This applicant also applied to 1 other job posting(s)" at bounding box center [432, 88] width 210 height 7
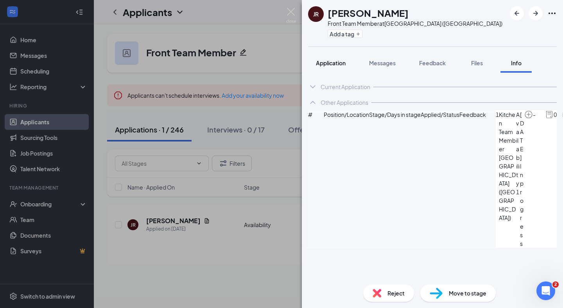
click at [328, 61] on span "Application" at bounding box center [331, 62] width 30 height 7
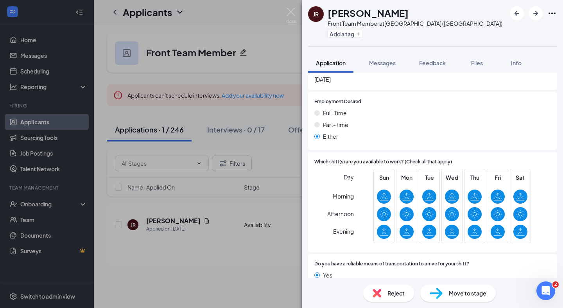
scroll to position [498, 0]
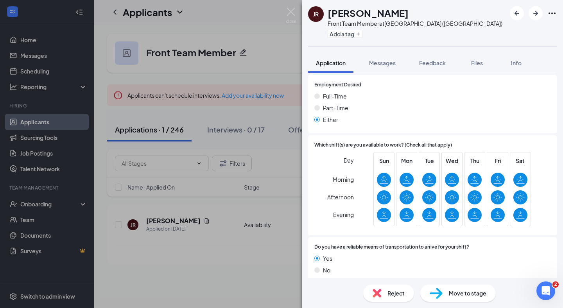
click at [442, 81] on div at bounding box center [456, 84] width 189 height 7
click at [441, 65] on span "Feedback" at bounding box center [432, 62] width 27 height 7
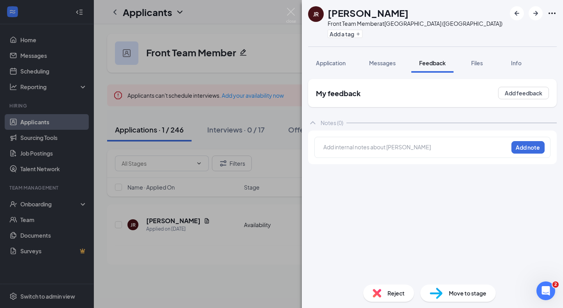
click at [358, 155] on div "Add internal notes about [PERSON_NAME] Add note" at bounding box center [433, 147] width 236 height 21
click at [330, 149] on div at bounding box center [327, 147] width 6 height 8
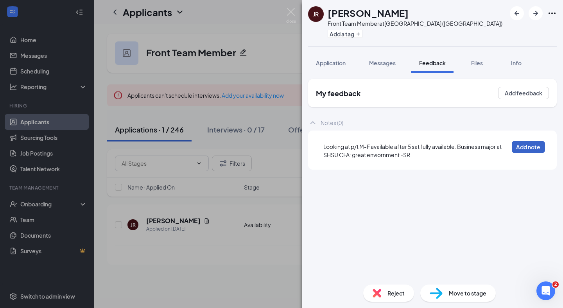
click at [514, 149] on button "Add note" at bounding box center [528, 147] width 33 height 13
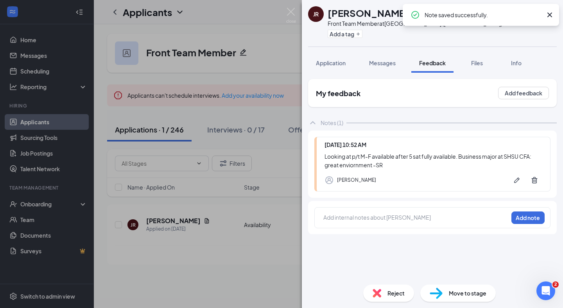
click at [460, 291] on span "Move to stage" at bounding box center [468, 293] width 38 height 9
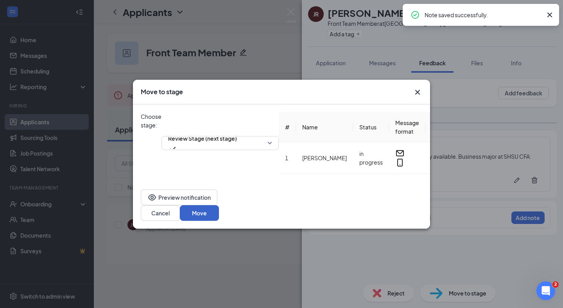
click at [219, 212] on button "Move" at bounding box center [199, 213] width 39 height 16
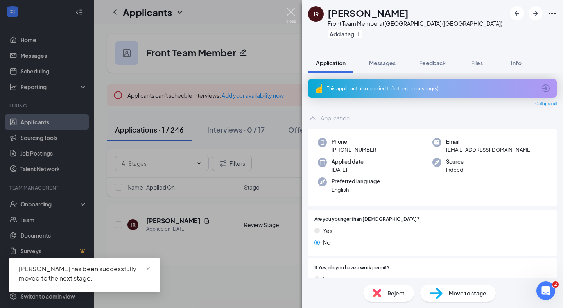
click at [293, 15] on img at bounding box center [291, 15] width 10 height 15
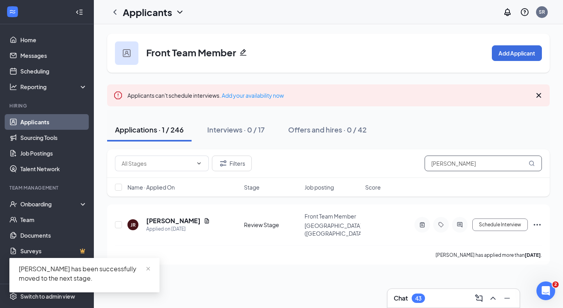
click at [440, 163] on input "[PERSON_NAME]" at bounding box center [483, 164] width 117 height 16
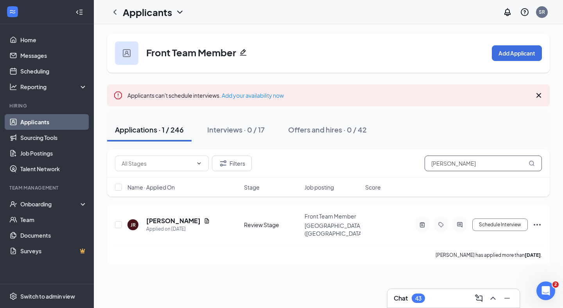
click at [440, 163] on input "[PERSON_NAME]" at bounding box center [483, 164] width 117 height 16
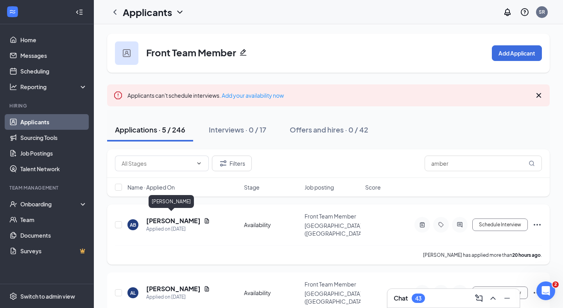
click at [180, 219] on h5 "[PERSON_NAME]" at bounding box center [173, 221] width 54 height 9
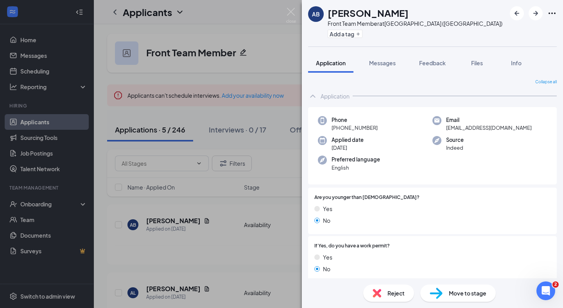
click at [475, 298] on div "Move to stage" at bounding box center [459, 293] width 76 height 17
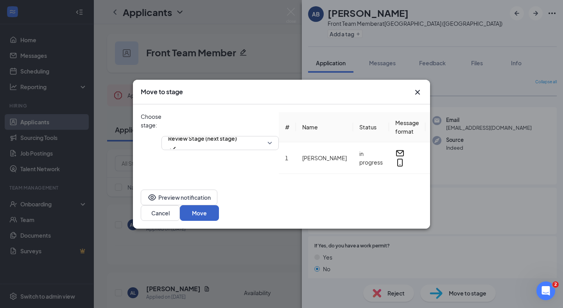
click at [219, 208] on button "Move" at bounding box center [199, 213] width 39 height 16
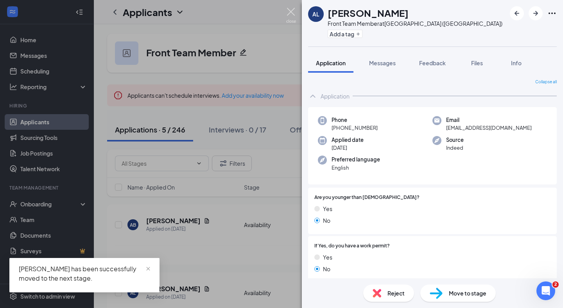
click at [291, 13] on img at bounding box center [291, 15] width 10 height 15
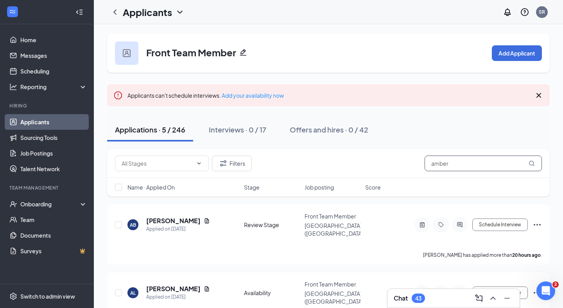
click at [443, 165] on input "amber" at bounding box center [483, 164] width 117 height 16
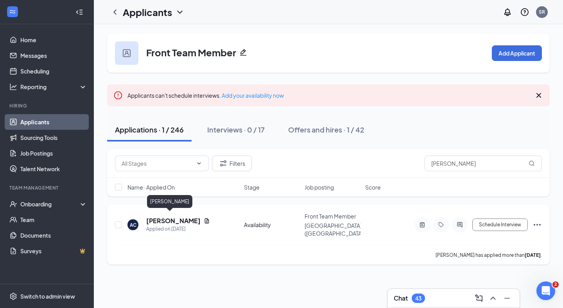
click at [164, 221] on h5 "[PERSON_NAME]" at bounding box center [173, 221] width 54 height 9
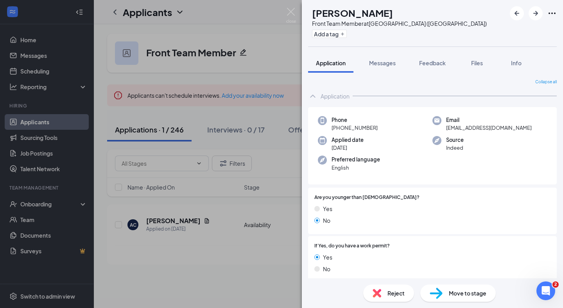
click at [437, 292] on img at bounding box center [436, 293] width 13 height 11
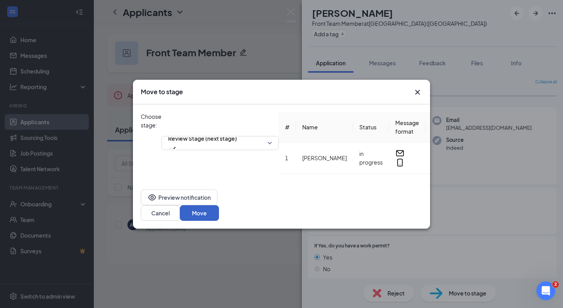
click at [219, 213] on button "Move" at bounding box center [199, 213] width 39 height 16
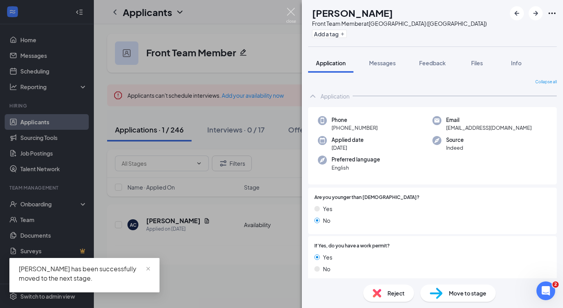
click at [292, 14] on img at bounding box center [291, 15] width 10 height 15
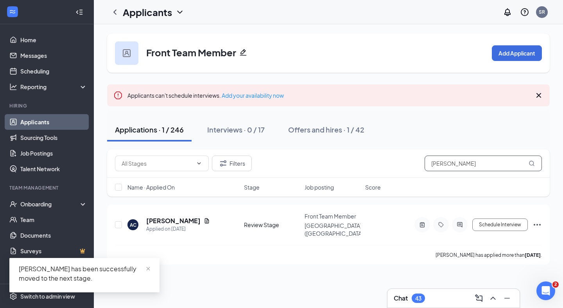
click at [429, 160] on input "[PERSON_NAME]" at bounding box center [483, 164] width 117 height 16
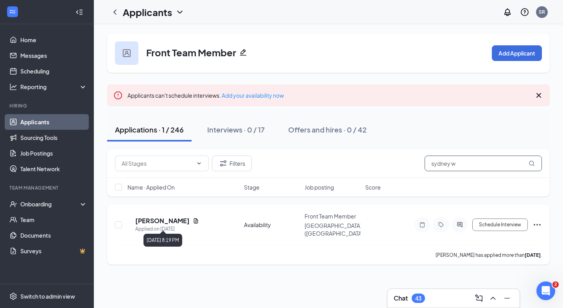
type input "sydney w"
click at [184, 225] on div "Applied on [DATE]" at bounding box center [167, 229] width 64 height 8
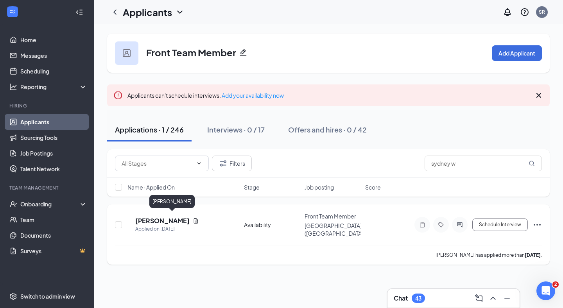
click at [184, 219] on h5 "[PERSON_NAME]" at bounding box center [162, 221] width 54 height 9
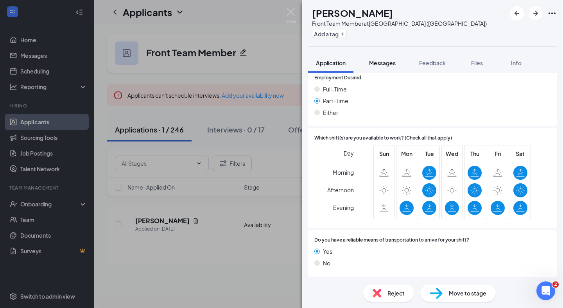
scroll to position [476, 0]
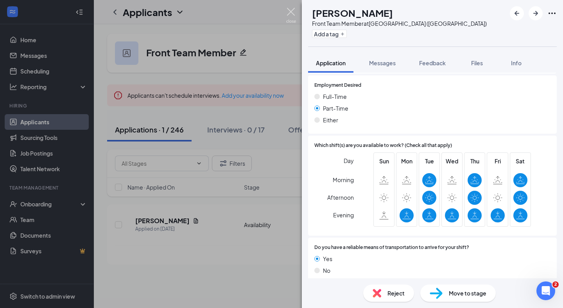
click at [292, 10] on img at bounding box center [291, 15] width 10 height 15
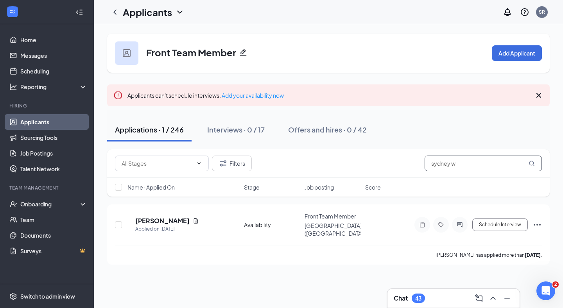
click at [447, 160] on input "sydney w" at bounding box center [483, 164] width 117 height 16
click at [447, 159] on input "sydney w" at bounding box center [483, 164] width 117 height 16
click at [447, 157] on input "sydney w" at bounding box center [483, 164] width 117 height 16
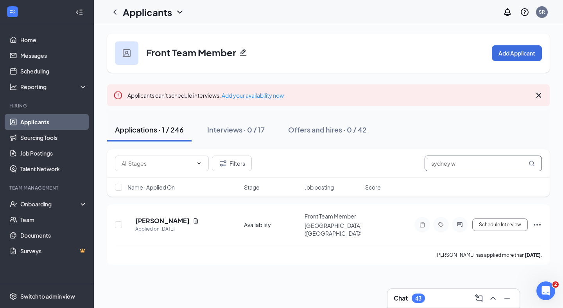
click at [447, 159] on input "sydney w" at bounding box center [483, 164] width 117 height 16
drag, startPoint x: 481, startPoint y: 161, endPoint x: 414, endPoint y: 160, distance: 66.5
click at [414, 160] on div "Filters sydney w" at bounding box center [328, 164] width 427 height 16
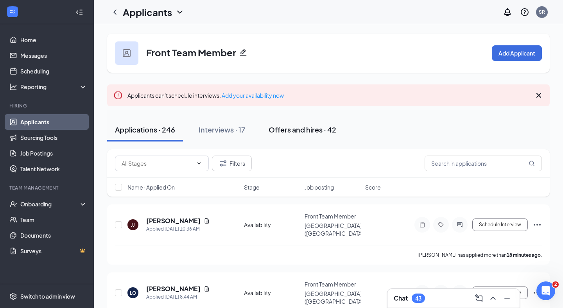
click at [282, 132] on div "Offers and hires · 42" at bounding box center [303, 130] width 68 height 10
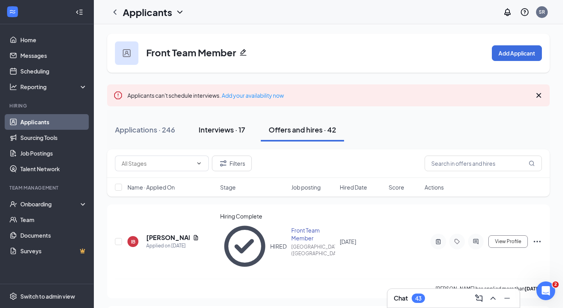
click at [224, 128] on div "Interviews · 17" at bounding box center [222, 130] width 47 height 10
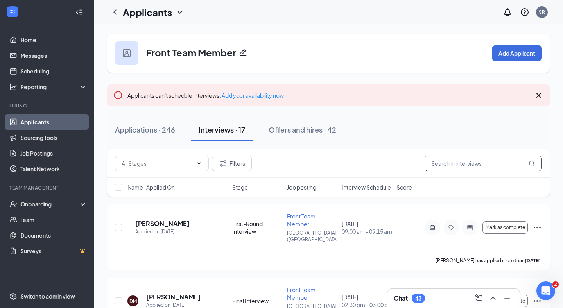
click at [448, 166] on input "text" at bounding box center [483, 164] width 117 height 16
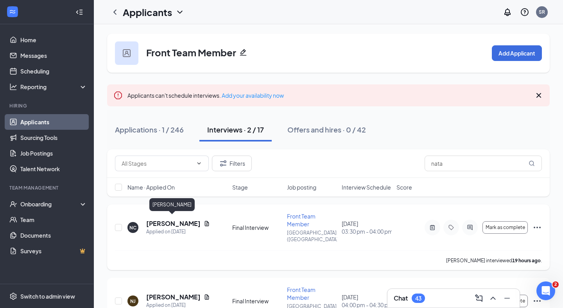
click at [189, 220] on h5 "[PERSON_NAME]" at bounding box center [173, 224] width 54 height 9
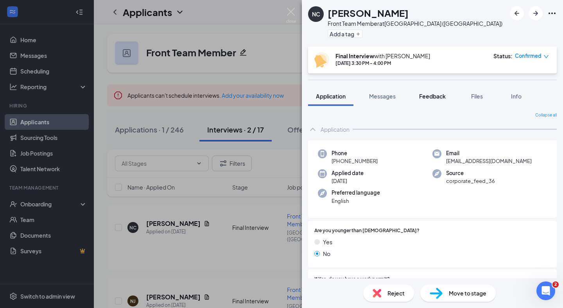
click at [439, 102] on button "Feedback" at bounding box center [433, 96] width 42 height 20
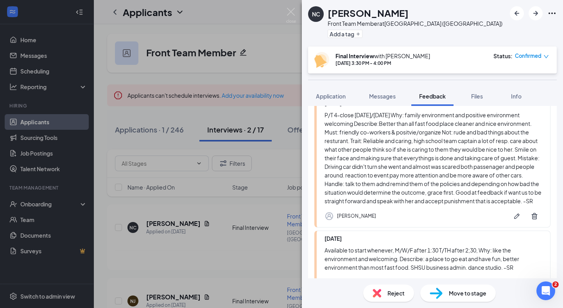
scroll to position [55, 0]
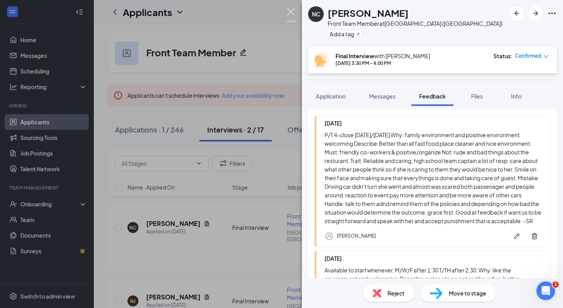
click at [292, 11] on img at bounding box center [291, 15] width 10 height 15
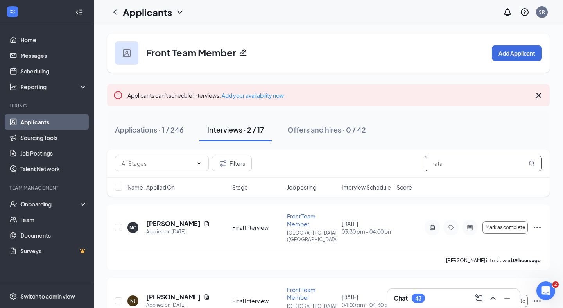
click at [456, 161] on input "nata" at bounding box center [483, 164] width 117 height 16
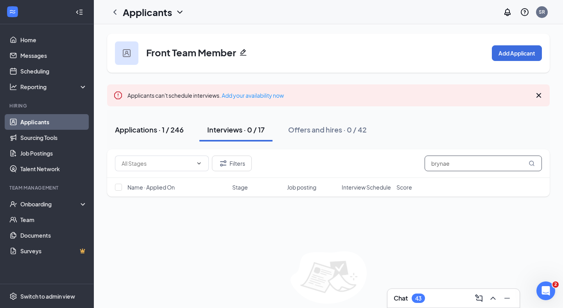
type input "brynae"
click at [180, 128] on div "Applications · 1 / 246" at bounding box center [149, 130] width 69 height 10
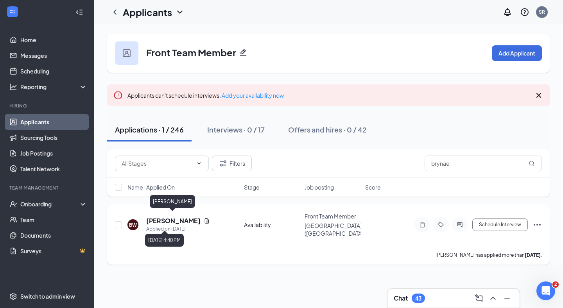
click at [177, 219] on h5 "[PERSON_NAME]" at bounding box center [173, 221] width 54 height 9
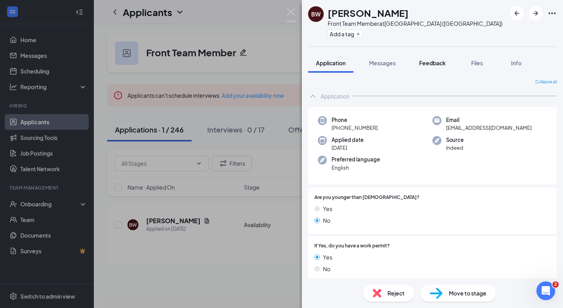
click at [436, 58] on button "Feedback" at bounding box center [433, 63] width 42 height 20
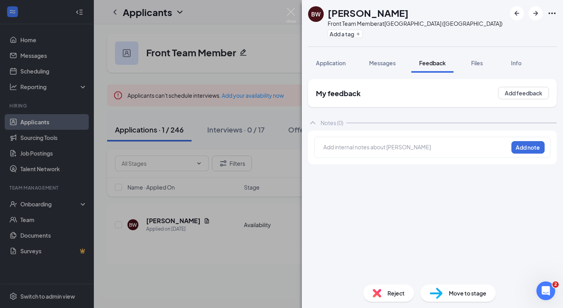
click at [353, 150] on div at bounding box center [416, 147] width 184 height 8
click at [393, 150] on button "Add note" at bounding box center [377, 147] width 31 height 13
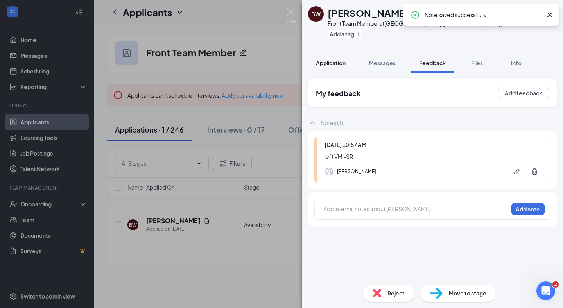
click at [317, 61] on span "Application" at bounding box center [331, 62] width 30 height 7
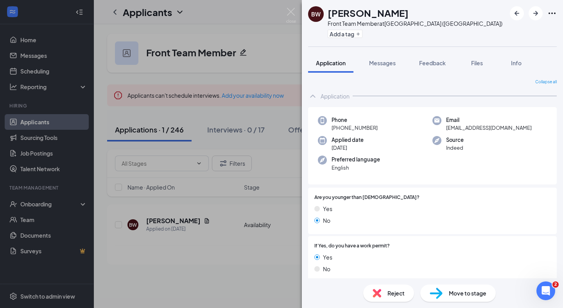
click at [462, 289] on div "Move to stage" at bounding box center [459, 293] width 76 height 17
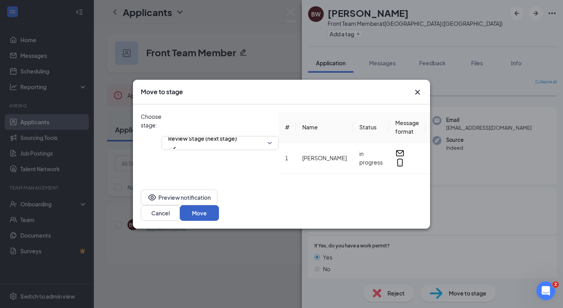
click at [219, 210] on button "Move" at bounding box center [199, 213] width 39 height 16
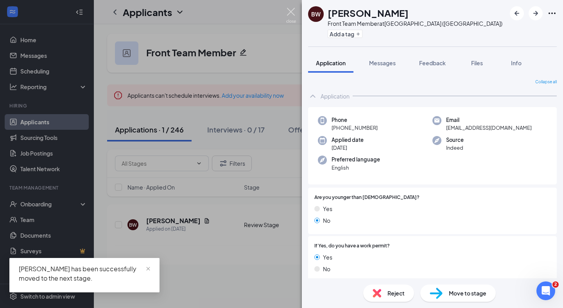
click at [289, 10] on img at bounding box center [291, 15] width 10 height 15
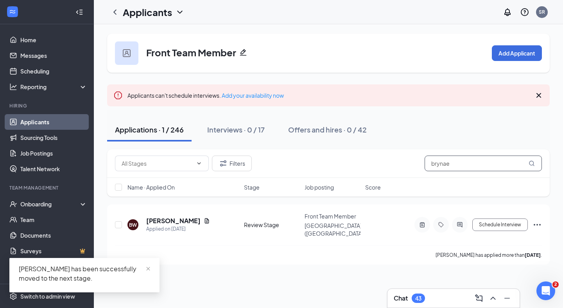
click at [440, 163] on input "brynae" at bounding box center [483, 164] width 117 height 16
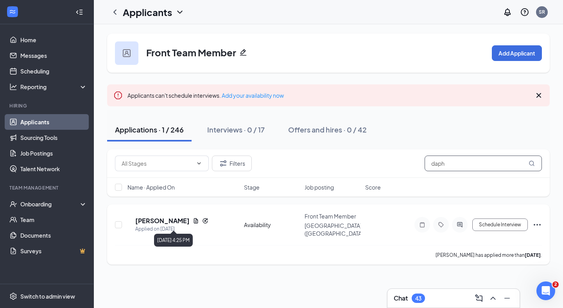
type input "daph"
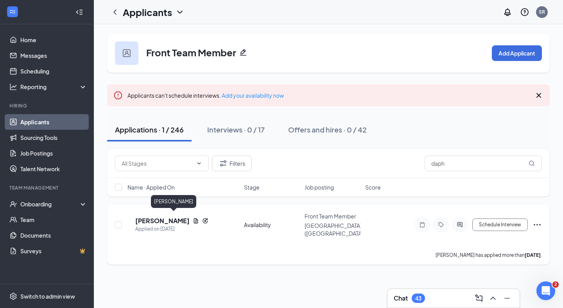
click at [177, 218] on h5 "[PERSON_NAME]" at bounding box center [162, 221] width 54 height 9
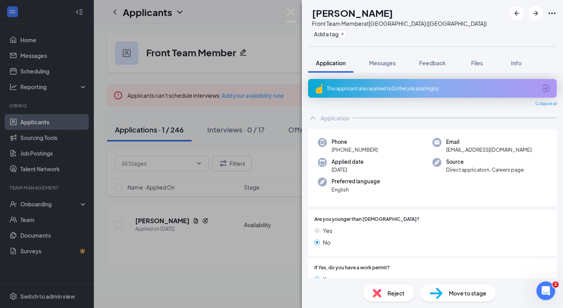
click at [397, 90] on div "This applicant also applied to 2 other job posting(s)" at bounding box center [432, 88] width 210 height 7
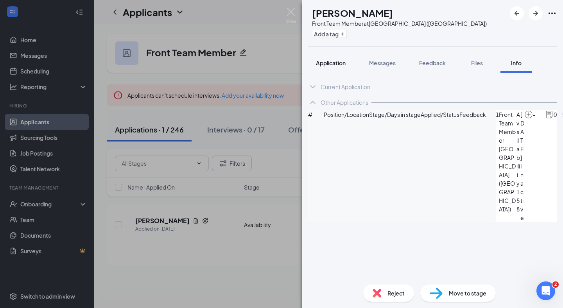
click at [342, 66] on div "Application" at bounding box center [331, 63] width 30 height 8
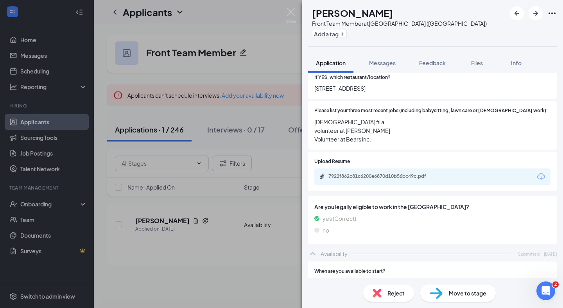
scroll to position [277, 0]
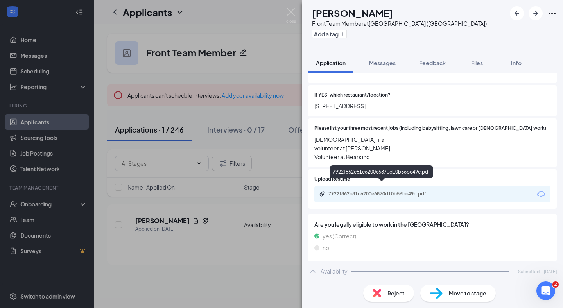
click at [410, 191] on div "7922f862c81c6200e6870d10b56bc49c.pdf" at bounding box center [384, 194] width 110 height 6
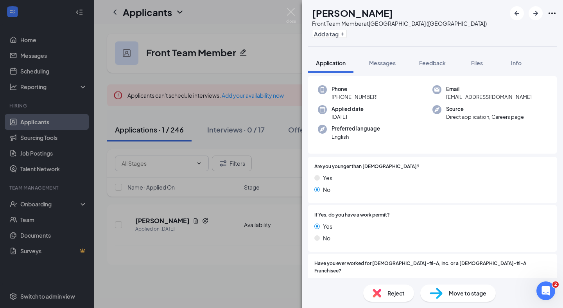
scroll to position [0, 0]
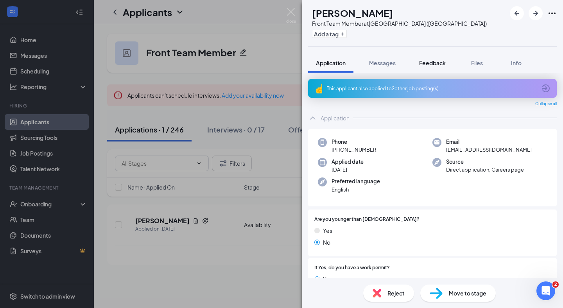
click at [437, 66] on div "Feedback" at bounding box center [432, 63] width 27 height 8
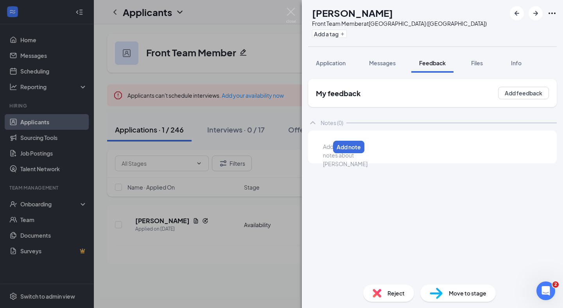
click at [330, 147] on div at bounding box center [327, 147] width 6 height 8
click at [393, 150] on button "Add note" at bounding box center [377, 147] width 31 height 13
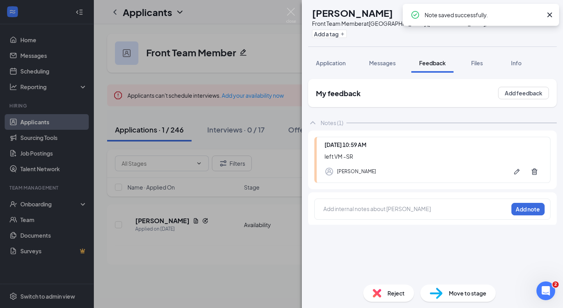
click at [473, 295] on span "Move to stage" at bounding box center [468, 293] width 38 height 9
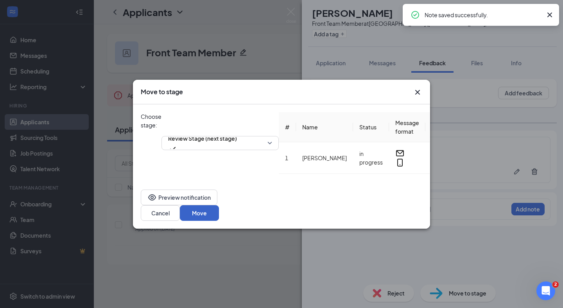
click at [219, 209] on button "Move" at bounding box center [199, 213] width 39 height 16
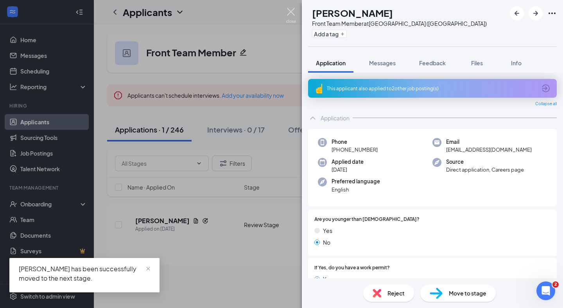
click at [293, 15] on img at bounding box center [291, 15] width 10 height 15
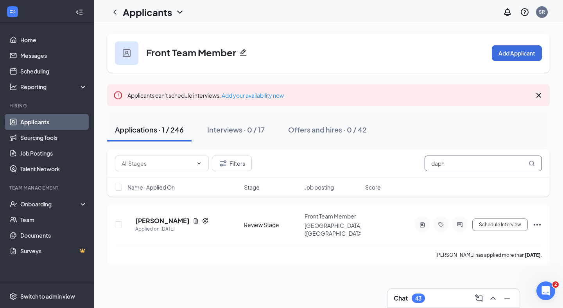
click at [441, 165] on input "daph" at bounding box center [483, 164] width 117 height 16
type input "k"
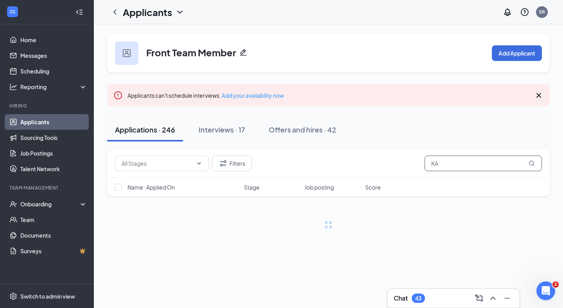
type input "K"
type input "a"
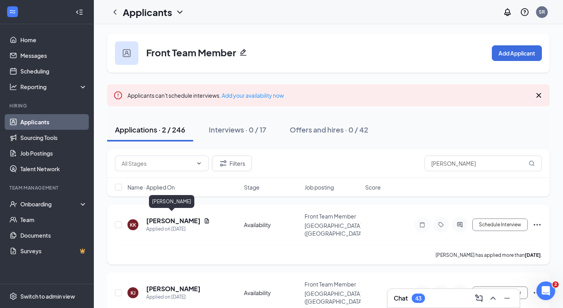
click at [181, 217] on h5 "[PERSON_NAME]" at bounding box center [173, 221] width 54 height 9
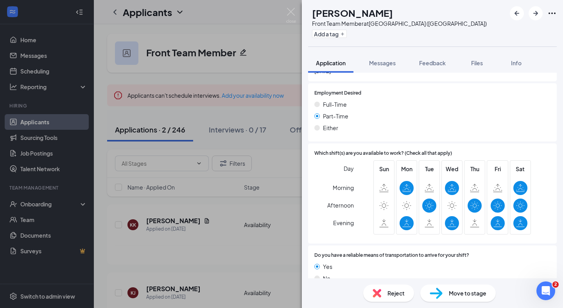
scroll to position [506, 0]
click at [295, 7] on div "KK [PERSON_NAME] Front Team Member at [GEOGRAPHIC_DATA] ([GEOGRAPHIC_DATA]) Add…" at bounding box center [281, 154] width 563 height 308
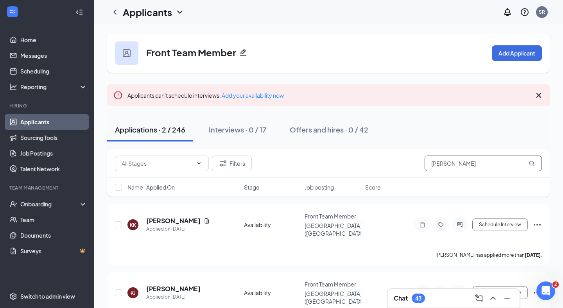
click at [445, 160] on input "[PERSON_NAME]" at bounding box center [483, 164] width 117 height 16
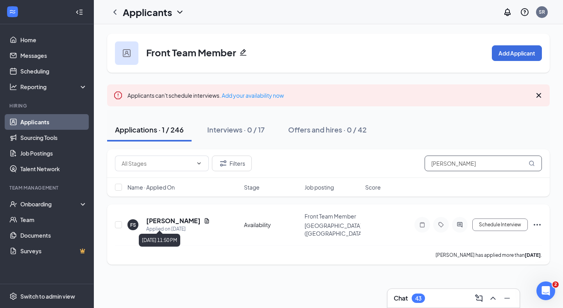
type input "[PERSON_NAME]"
click at [168, 220] on h5 "[PERSON_NAME]" at bounding box center [173, 221] width 54 height 9
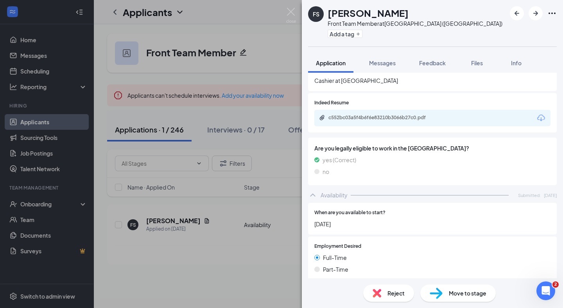
scroll to position [315, 0]
click at [442, 58] on button "Feedback" at bounding box center [433, 63] width 42 height 20
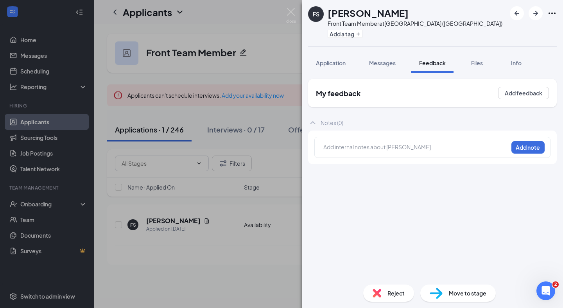
click at [352, 144] on div at bounding box center [416, 147] width 184 height 8
click at [324, 146] on div "CFA: love have some exper with be apart of the family. -sr" at bounding box center [416, 148] width 185 height 11
click at [325, 147] on span "CFA: love have some exper with be apart of the family. -sr" at bounding box center [396, 146] width 145 height 7
click at [526, 147] on button "Add note" at bounding box center [528, 147] width 33 height 13
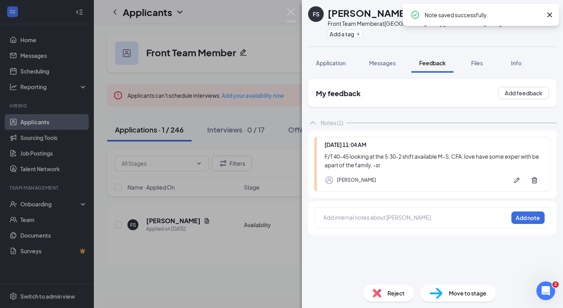
click at [465, 298] on div "Move to stage" at bounding box center [459, 293] width 76 height 17
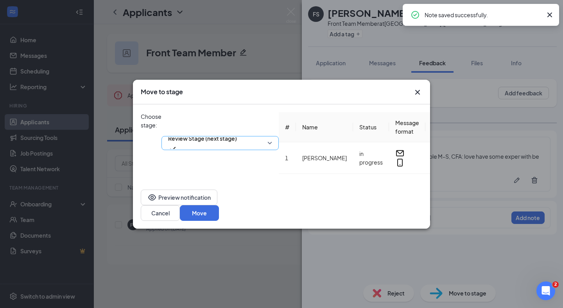
click at [237, 133] on span "Review Stage (next stage)" at bounding box center [202, 143] width 69 height 21
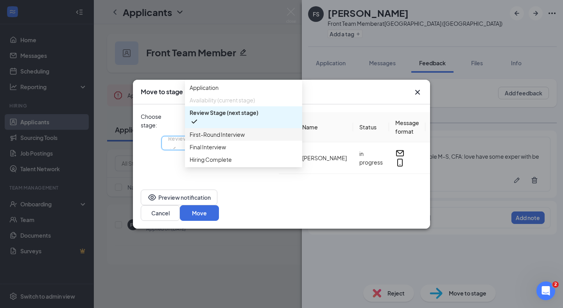
click at [237, 139] on span "First-Round Interview" at bounding box center [217, 134] width 55 height 9
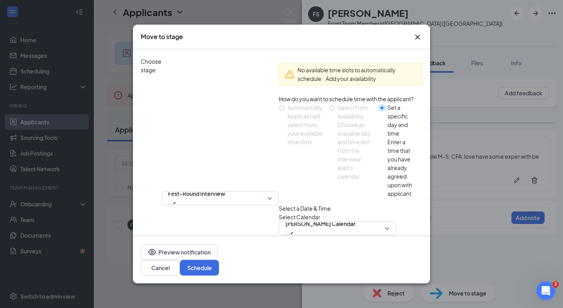
click at [284, 256] on div "[DATE]" at bounding box center [338, 260] width 108 height 9
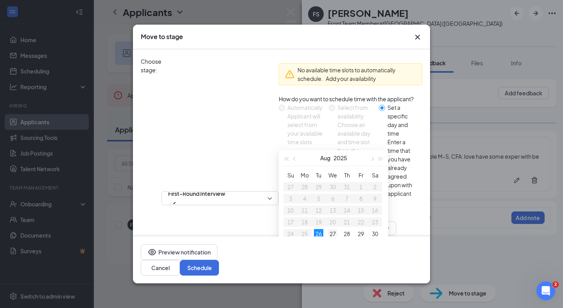
type input "[DATE]"
click at [328, 229] on div "27" at bounding box center [332, 233] width 9 height 9
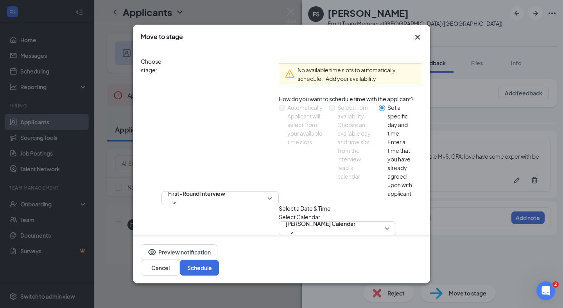
click at [298, 281] on span "11:30 AM" at bounding box center [298, 291] width 24 height 21
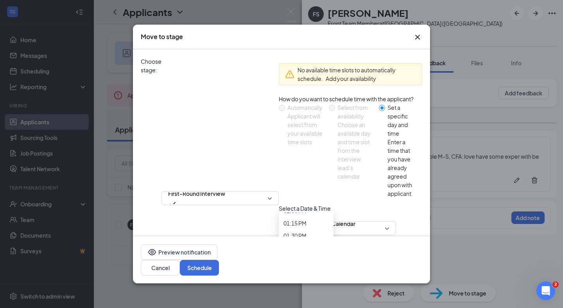
click at [307, 31] on span "09:30 AM" at bounding box center [295, 26] width 23 height 9
click at [403, 260] on div "Preview notification Cancel Schedule" at bounding box center [281, 260] width 297 height 47
click at [219, 271] on button "Schedule" at bounding box center [199, 268] width 39 height 16
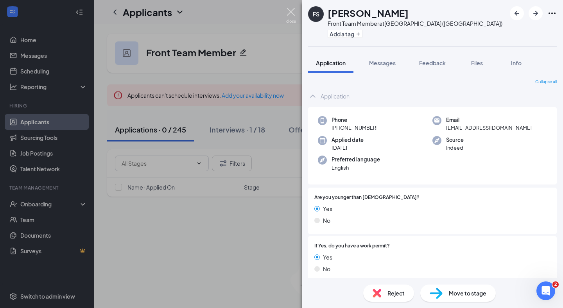
click at [293, 10] on img at bounding box center [291, 15] width 10 height 15
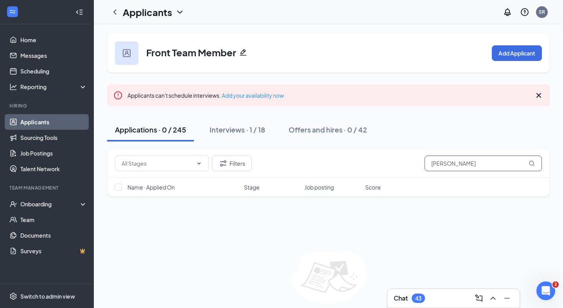
click at [436, 165] on input "[PERSON_NAME]" at bounding box center [483, 164] width 117 height 16
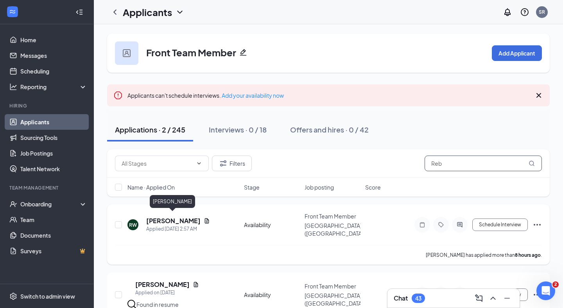
type input "Reb"
click at [188, 217] on h5 "[PERSON_NAME]" at bounding box center [173, 221] width 54 height 9
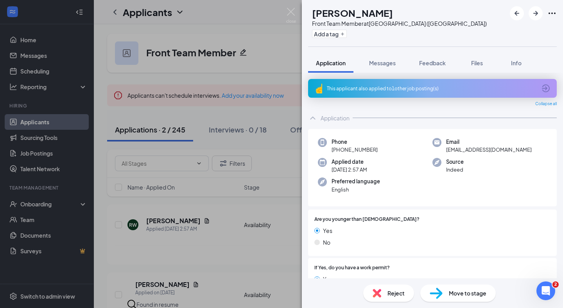
click at [448, 93] on div "This applicant also applied to 1 other job posting(s)" at bounding box center [432, 88] width 249 height 19
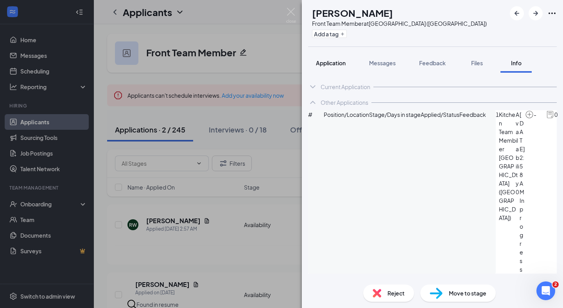
click at [347, 61] on button "Application" at bounding box center [330, 63] width 45 height 20
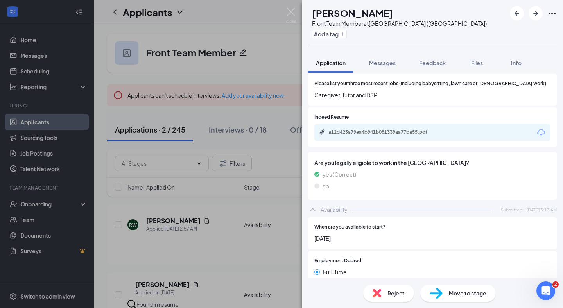
scroll to position [320, 0]
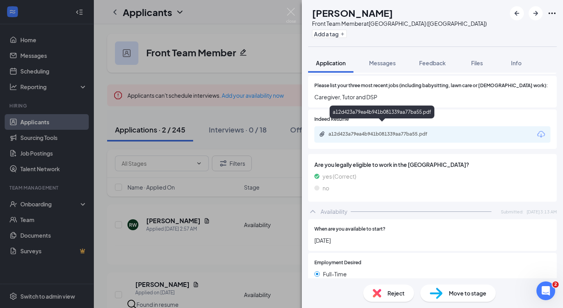
click at [396, 131] on div "a12d423a79ea4b941b081339aa77ba55.pdf" at bounding box center [384, 134] width 110 height 6
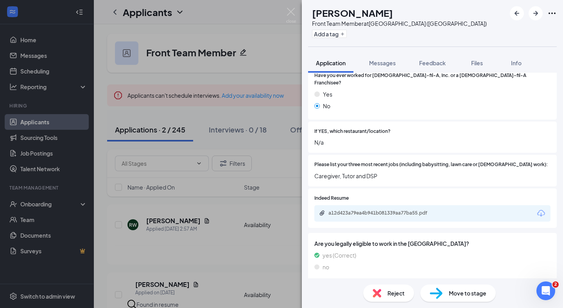
scroll to position [238, 0]
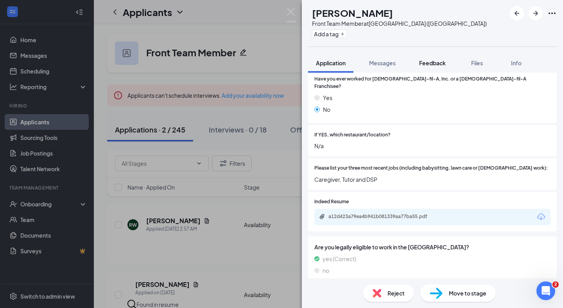
click at [428, 63] on span "Feedback" at bounding box center [432, 62] width 27 height 7
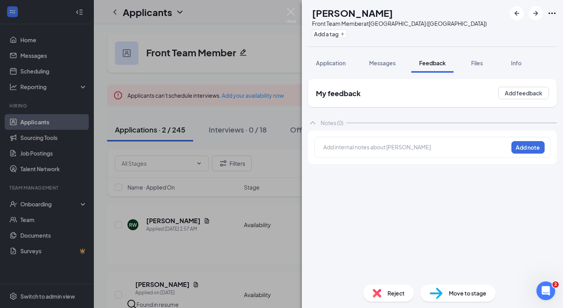
click at [380, 132] on div "Add internal notes about [PERSON_NAME] Add note" at bounding box center [432, 148] width 249 height 34
click at [330, 147] on div at bounding box center [327, 147] width 6 height 8
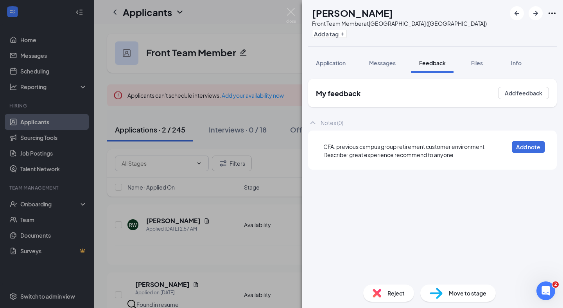
click at [324, 148] on span "CFA: previous campus group retirement customer environment Describe: great expe…" at bounding box center [405, 150] width 162 height 15
click at [450, 167] on div "F/T 40-45 hours fully available 5:30-2 shift, in school online. CFA: previous c…" at bounding box center [416, 155] width 185 height 25
click at [526, 140] on div "F/T 40-45 hours fully available 5:30-2 shift, in school online. CFA: previous c…" at bounding box center [433, 154] width 236 height 35
click at [526, 145] on button "Add note" at bounding box center [528, 147] width 33 height 13
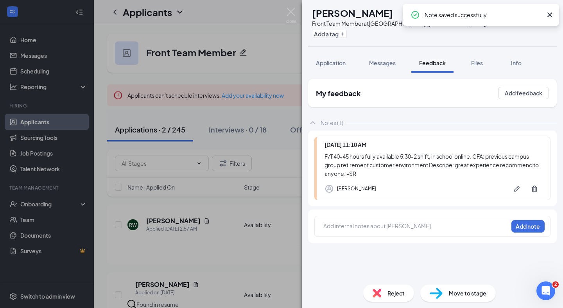
click at [464, 293] on span "Move to stage" at bounding box center [468, 293] width 38 height 9
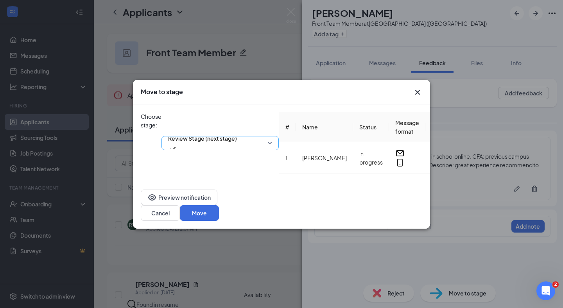
click at [279, 124] on div "Review Stage (next stage)" at bounding box center [220, 143] width 117 height 62
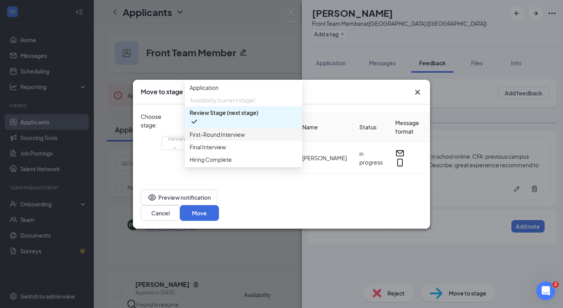
click at [250, 139] on span "First-Round Interview" at bounding box center [244, 134] width 108 height 9
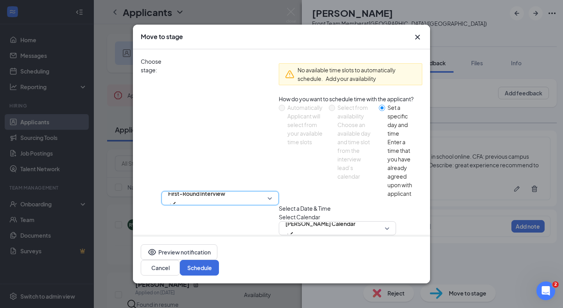
scroll to position [18, 0]
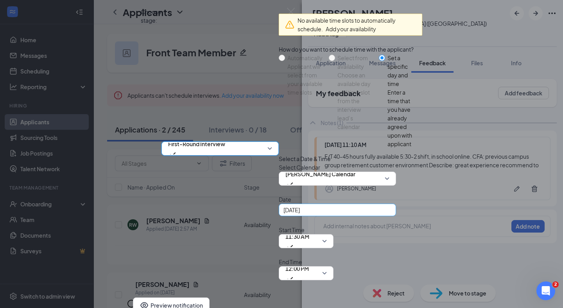
click at [284, 214] on div "[DATE]" at bounding box center [338, 210] width 108 height 9
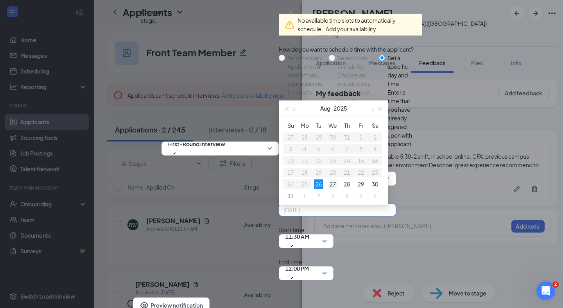
type input "[DATE]"
click at [328, 189] on div "27" at bounding box center [332, 184] width 9 height 9
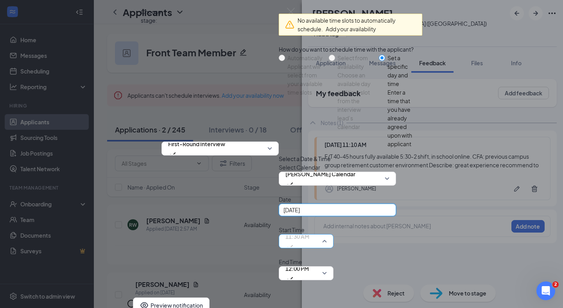
click at [291, 231] on span "11:30 AM" at bounding box center [298, 237] width 24 height 12
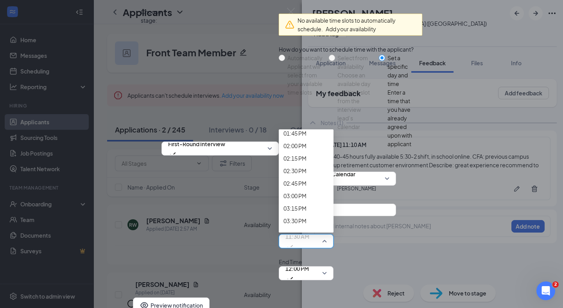
scroll to position [671, 0]
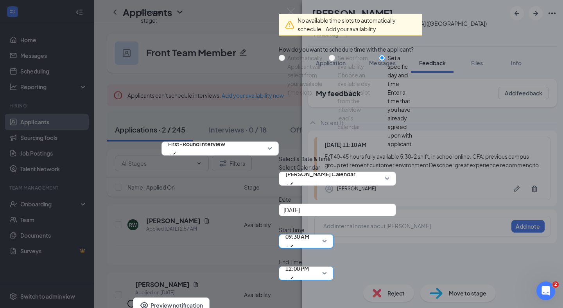
click at [309, 263] on span "12:00 PM" at bounding box center [297, 269] width 23 height 12
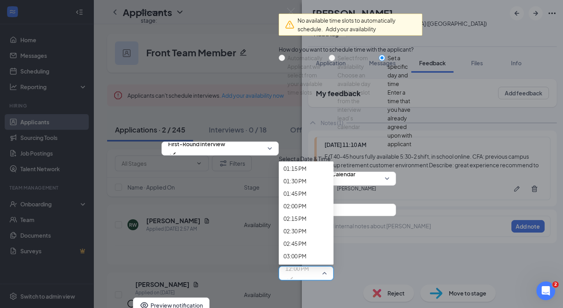
scroll to position [659, 0]
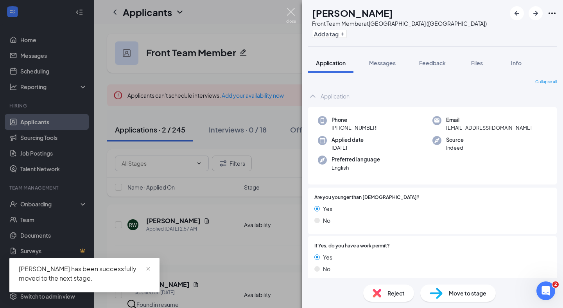
click at [288, 11] on img at bounding box center [291, 15] width 10 height 15
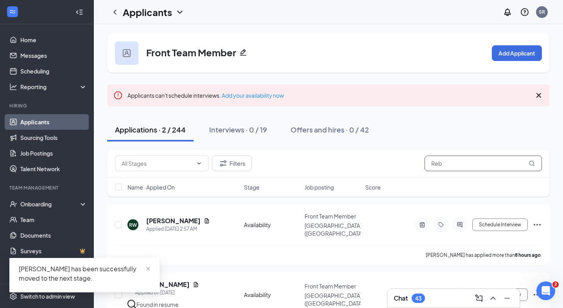
click at [462, 167] on input "Reb" at bounding box center [483, 164] width 117 height 16
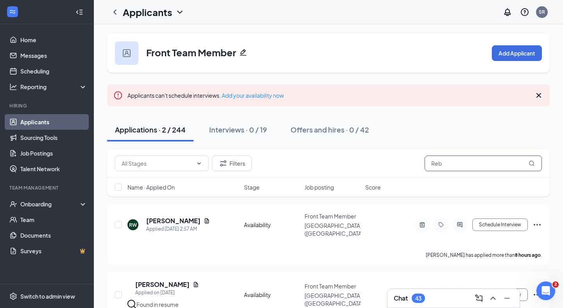
click at [462, 167] on input "Reb" at bounding box center [483, 164] width 117 height 16
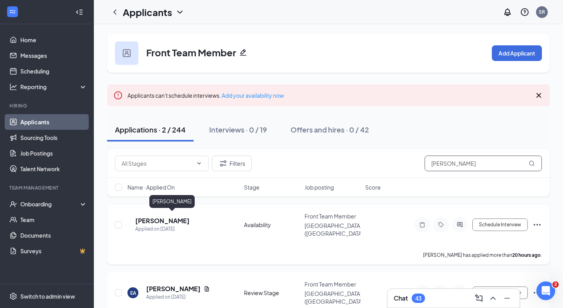
type input "[PERSON_NAME]"
click at [184, 218] on h5 "[PERSON_NAME]" at bounding box center [162, 221] width 54 height 9
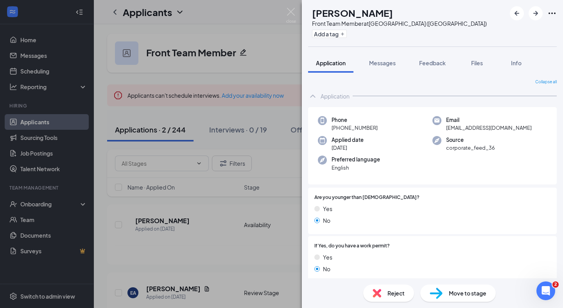
click at [421, 73] on div "Collapse all Application Phone [PHONE_NUMBER] Email [EMAIL_ADDRESS][DOMAIN_NAME…" at bounding box center [432, 176] width 261 height 206
click at [422, 70] on button "Feedback" at bounding box center [433, 63] width 42 height 20
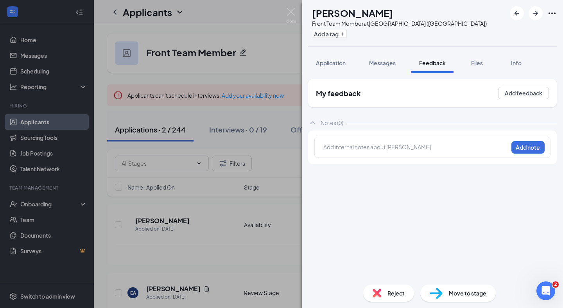
click at [365, 144] on div at bounding box center [416, 147] width 184 height 8
click at [517, 145] on button "Add note" at bounding box center [528, 147] width 33 height 13
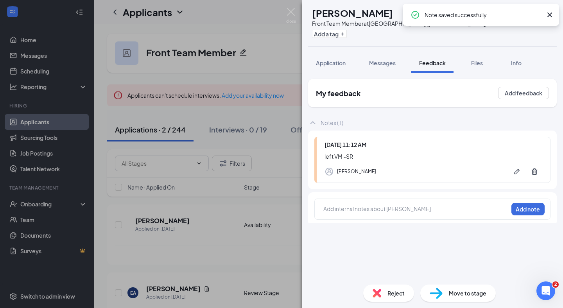
click at [455, 297] on span "Move to stage" at bounding box center [468, 293] width 38 height 9
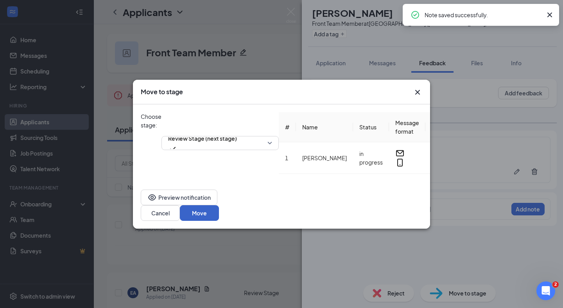
click at [219, 205] on button "Move" at bounding box center [199, 213] width 39 height 16
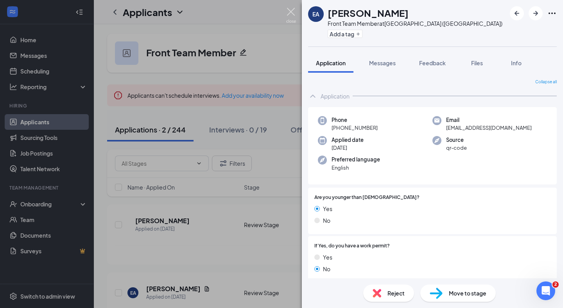
click at [287, 16] on img at bounding box center [291, 15] width 10 height 15
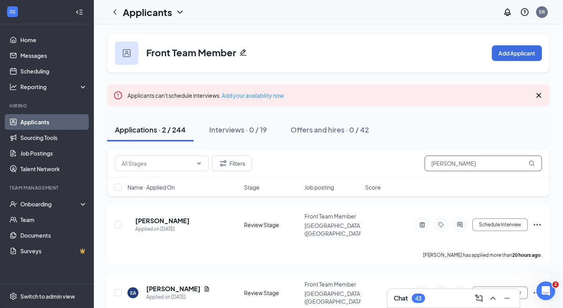
click at [430, 159] on input "[PERSON_NAME]" at bounding box center [483, 164] width 117 height 16
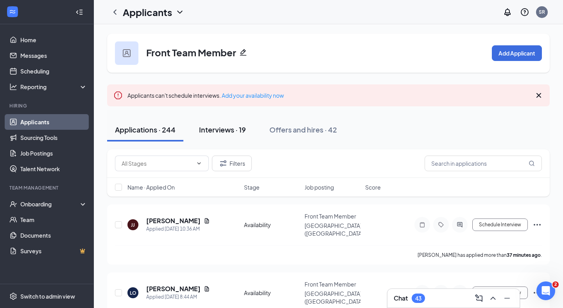
click at [241, 131] on div "Interviews · 19" at bounding box center [222, 130] width 47 height 10
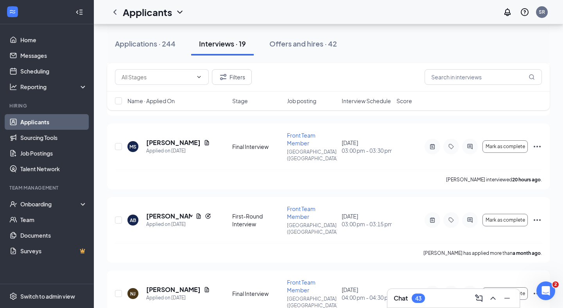
scroll to position [1112, 0]
click at [162, 285] on h5 "[PERSON_NAME]" at bounding box center [173, 289] width 54 height 9
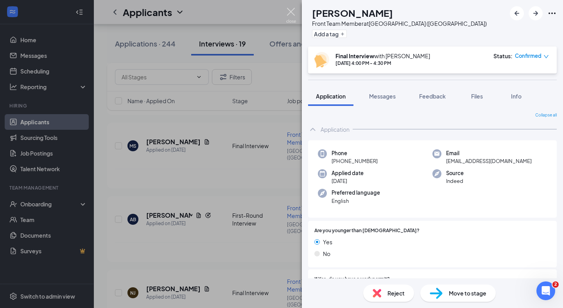
click at [286, 21] on img at bounding box center [291, 15] width 10 height 15
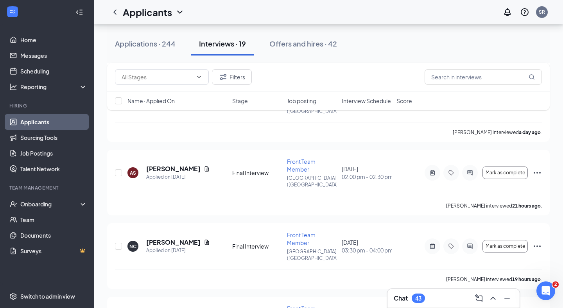
scroll to position [714, 0]
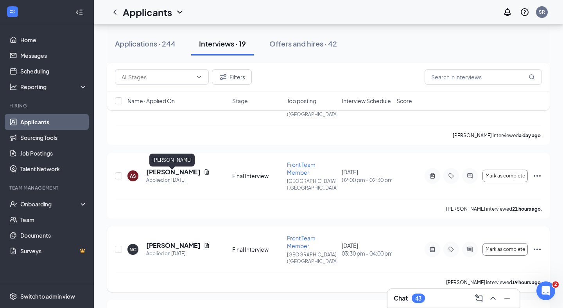
click at [180, 241] on h5 "[PERSON_NAME]" at bounding box center [173, 245] width 54 height 9
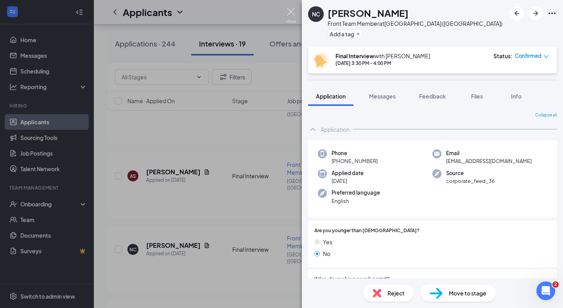
click at [290, 17] on img at bounding box center [291, 15] width 10 height 15
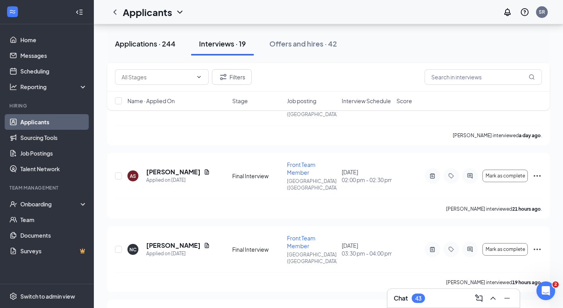
click at [144, 38] on button "Applications · 244" at bounding box center [145, 43] width 76 height 23
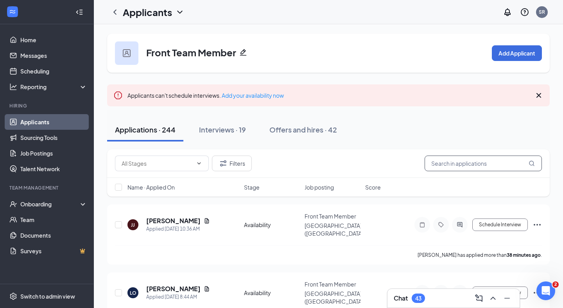
click at [479, 162] on input "text" at bounding box center [483, 164] width 117 height 16
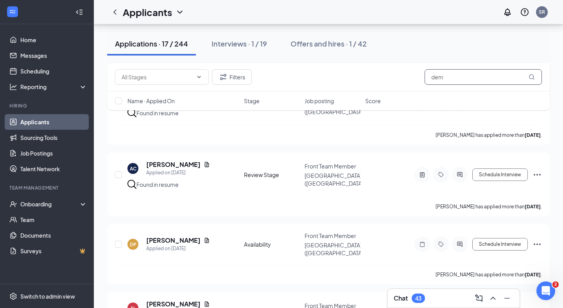
scroll to position [199, 0]
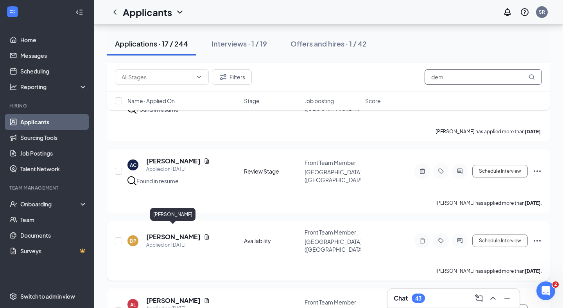
type input "dem"
click at [182, 233] on h5 "[PERSON_NAME]" at bounding box center [173, 237] width 54 height 9
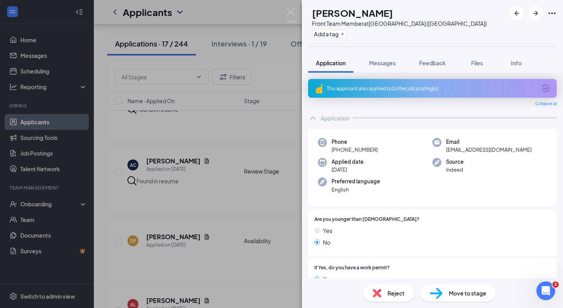
scroll to position [8, 0]
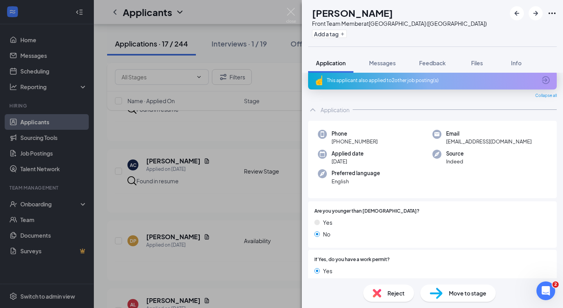
click at [379, 88] on div "This applicant also applied to 2 other job posting(s)" at bounding box center [432, 80] width 249 height 19
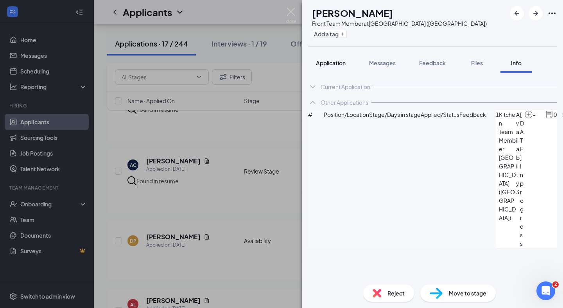
click at [337, 63] on span "Application" at bounding box center [331, 62] width 30 height 7
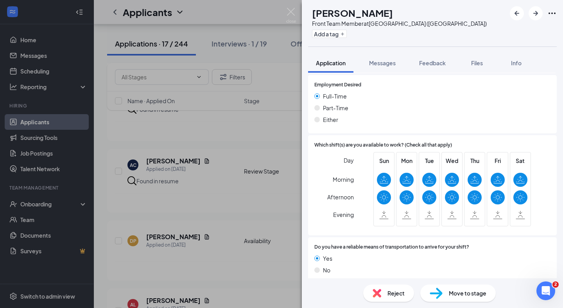
scroll to position [512, 0]
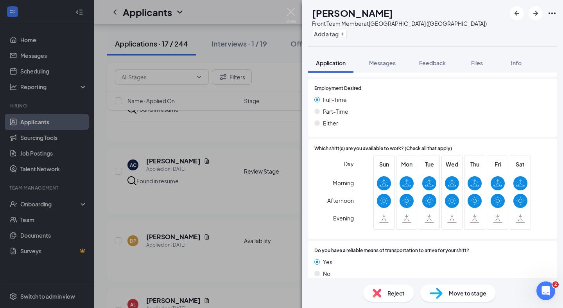
click at [438, 286] on div "Move to stage" at bounding box center [459, 293] width 76 height 17
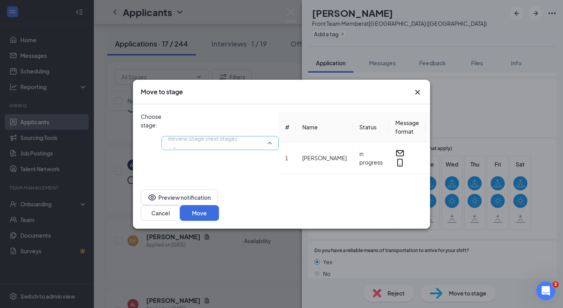
click at [250, 124] on div "Review Stage (next stage) 3984400 3984401 3984402 Application Availability (cur…" at bounding box center [220, 143] width 117 height 62
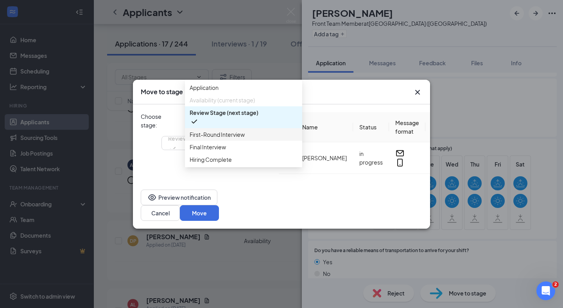
click at [230, 139] on span "First-Round Interview" at bounding box center [217, 134] width 55 height 9
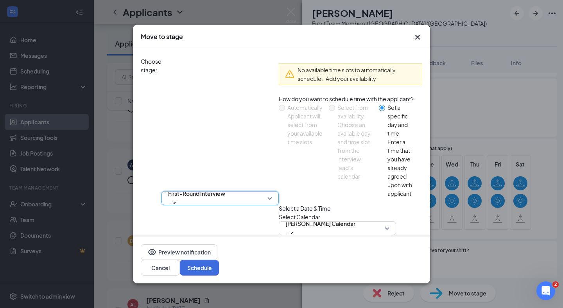
click at [284, 256] on div "[DATE]" at bounding box center [338, 260] width 108 height 9
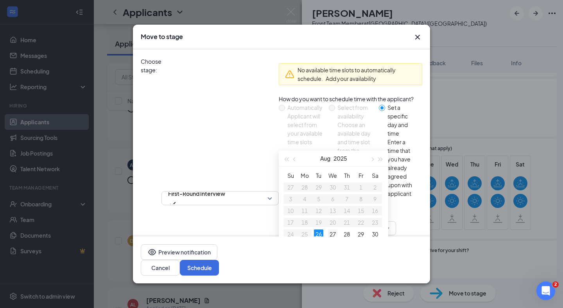
type input "[DATE]"
click at [328, 230] on div "27" at bounding box center [332, 234] width 9 height 9
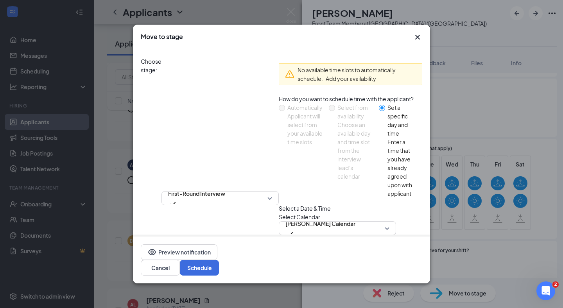
click at [286, 281] on span "11:30 AM" at bounding box center [298, 287] width 24 height 12
click at [286, 21] on span "09:45 AM" at bounding box center [295, 17] width 23 height 9
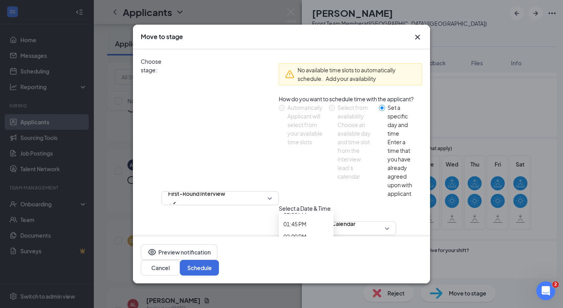
click at [307, 31] on span "10:00 AM" at bounding box center [295, 27] width 23 height 9
click at [219, 273] on button "Schedule" at bounding box center [199, 268] width 39 height 16
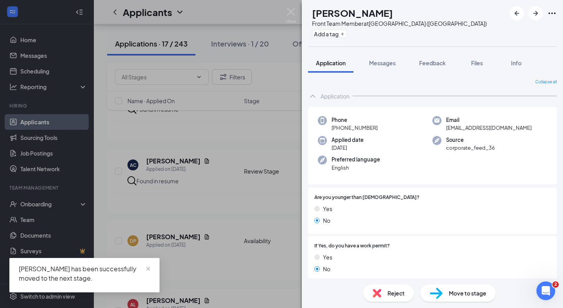
click at [252, 39] on div "AL [PERSON_NAME] Front Team Member at [GEOGRAPHIC_DATA] ([GEOGRAPHIC_DATA]) Add…" at bounding box center [281, 154] width 563 height 308
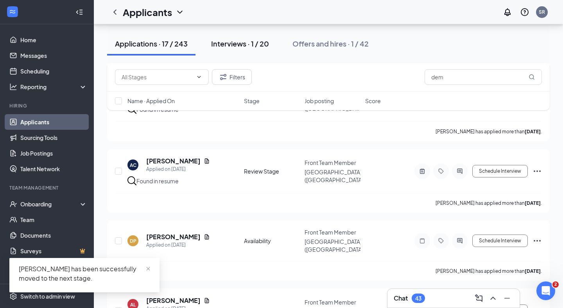
click at [268, 43] on div "Interviews · 1 / 20" at bounding box center [240, 44] width 58 height 10
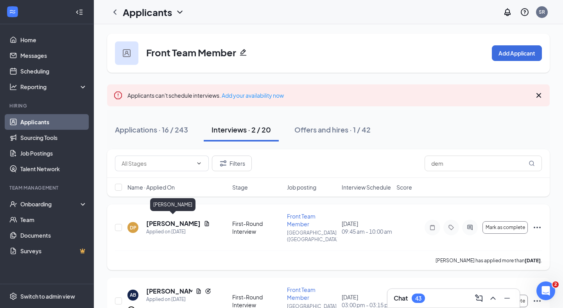
click at [164, 222] on h5 "[PERSON_NAME]" at bounding box center [173, 224] width 54 height 9
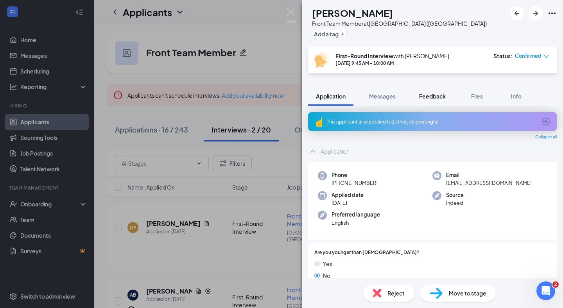
click at [440, 94] on span "Feedback" at bounding box center [432, 96] width 27 height 7
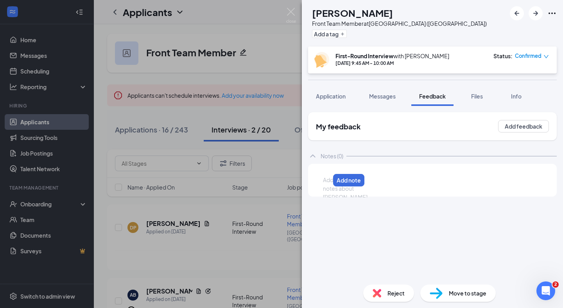
click at [330, 182] on div at bounding box center [327, 180] width 6 height 8
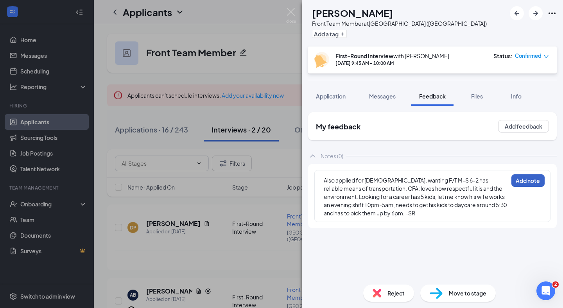
click at [538, 179] on button "Add note" at bounding box center [528, 181] width 33 height 13
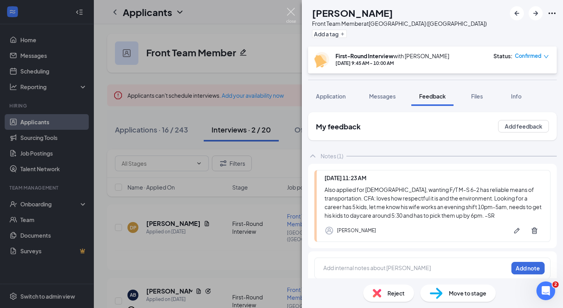
click at [292, 14] on img at bounding box center [291, 15] width 10 height 15
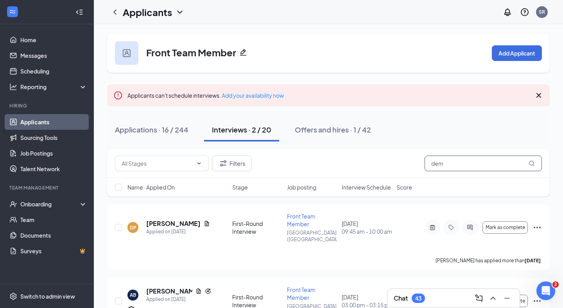
click at [433, 166] on input "dem" at bounding box center [483, 164] width 117 height 16
click at [117, 15] on icon "ChevronLeft" at bounding box center [114, 11] width 9 height 9
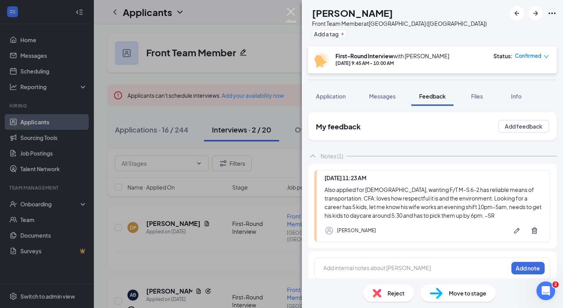
click at [293, 14] on img at bounding box center [291, 15] width 10 height 15
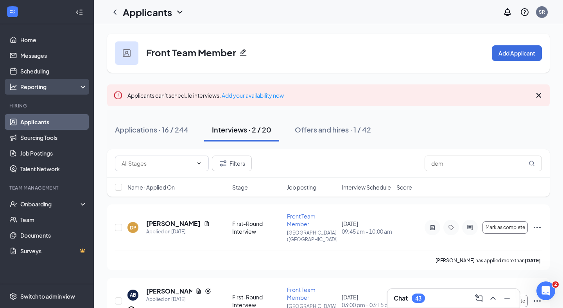
click at [15, 84] on icon "Analysis" at bounding box center [13, 87] width 8 height 8
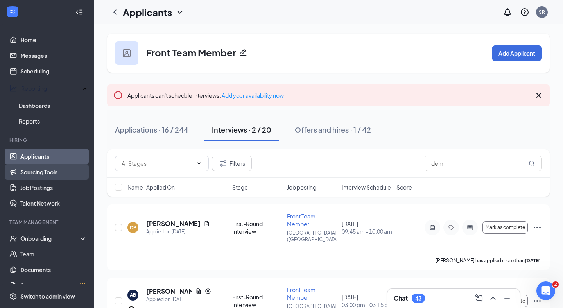
click at [31, 169] on link "Sourcing Tools" at bounding box center [53, 172] width 67 height 16
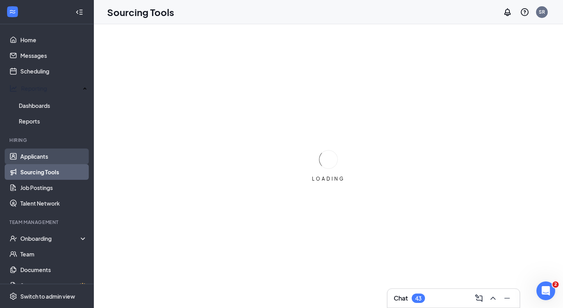
click at [40, 156] on link "Applicants" at bounding box center [53, 157] width 67 height 16
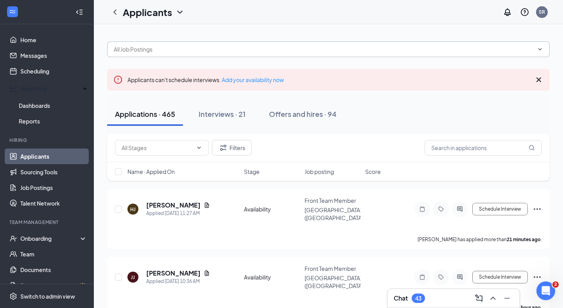
click at [181, 54] on span at bounding box center [328, 49] width 443 height 16
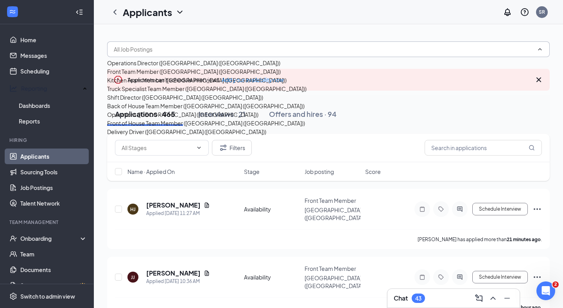
scroll to position [14, 0]
click at [176, 85] on div "Kitchen Team Member ([GEOGRAPHIC_DATA] ([GEOGRAPHIC_DATA]))" at bounding box center [207, 80] width 200 height 9
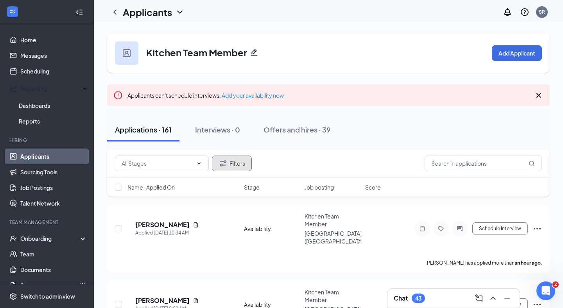
click at [223, 163] on icon "Filter" at bounding box center [223, 163] width 9 height 9
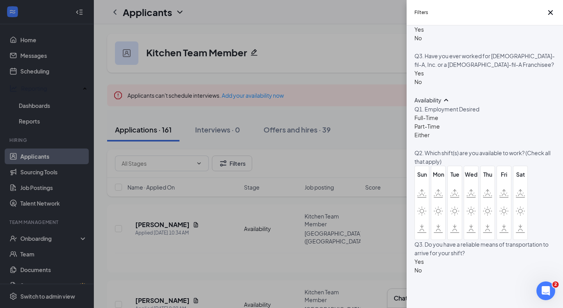
scroll to position [520, 0]
click at [418, 113] on div at bounding box center [427, 113] width 25 height 0
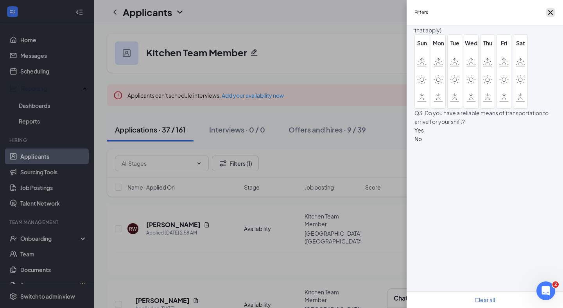
click at [547, 13] on icon "Cross" at bounding box center [550, 12] width 9 height 9
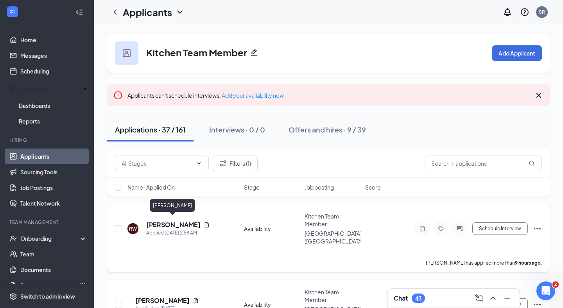
click at [166, 221] on h5 "[PERSON_NAME]" at bounding box center [173, 225] width 54 height 9
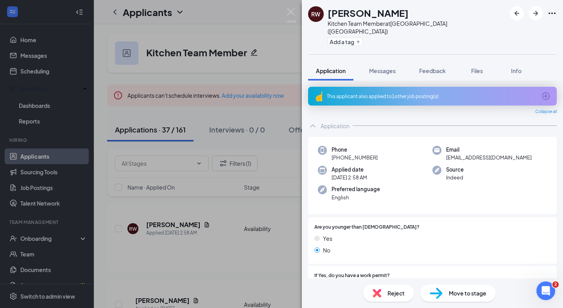
click at [398, 87] on div "This applicant also applied to 1 other job posting(s)" at bounding box center [432, 96] width 249 height 19
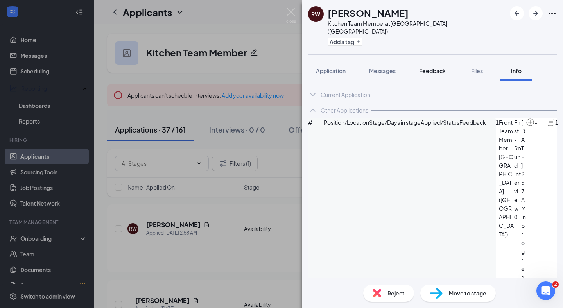
click at [434, 67] on span "Feedback" at bounding box center [432, 70] width 27 height 7
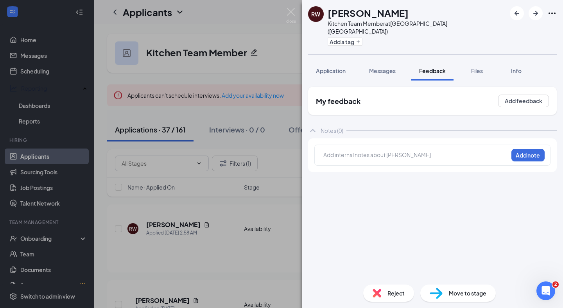
click at [363, 151] on div at bounding box center [416, 155] width 184 height 8
click at [532, 149] on button "Add note" at bounding box center [528, 155] width 33 height 13
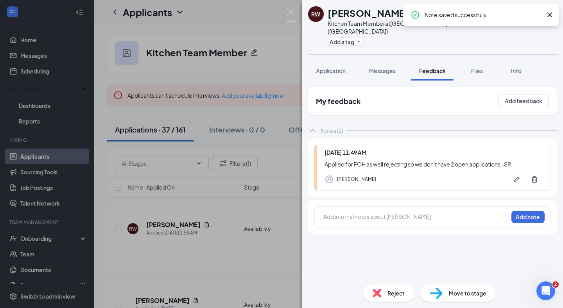
click at [372, 297] on div "Reject" at bounding box center [389, 293] width 51 height 17
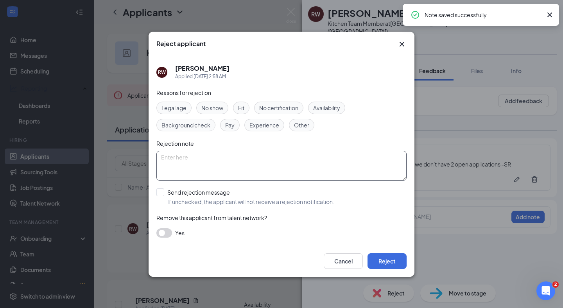
click at [259, 158] on textarea at bounding box center [282, 166] width 250 height 30
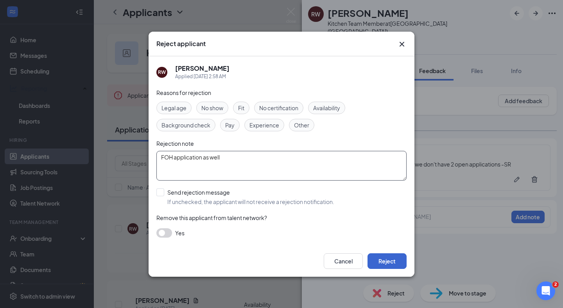
type textarea "FOH application as well"
click at [379, 261] on button "Reject" at bounding box center [387, 262] width 39 height 16
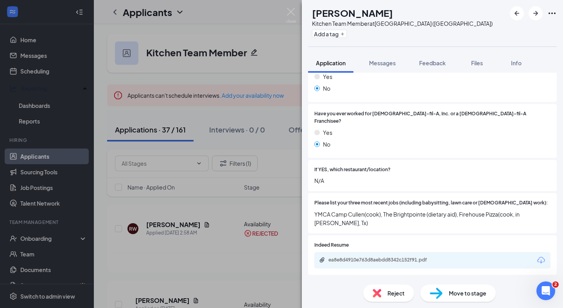
scroll to position [163, 0]
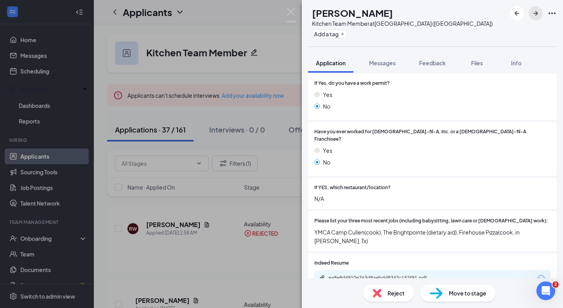
click at [530, 15] on button "button" at bounding box center [536, 13] width 14 height 14
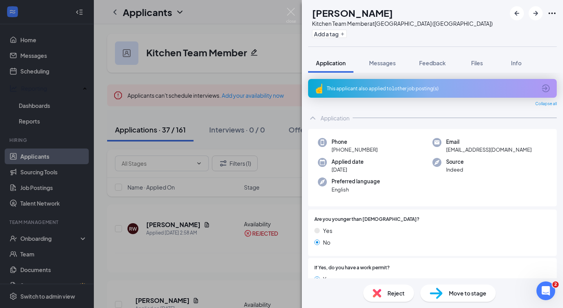
click at [385, 88] on div "This applicant also applied to 1 other job posting(s)" at bounding box center [432, 88] width 210 height 7
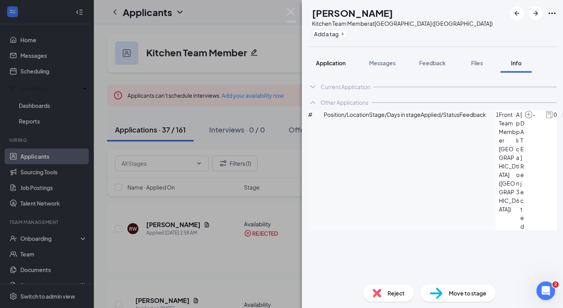
click at [349, 61] on button "Application" at bounding box center [330, 63] width 45 height 20
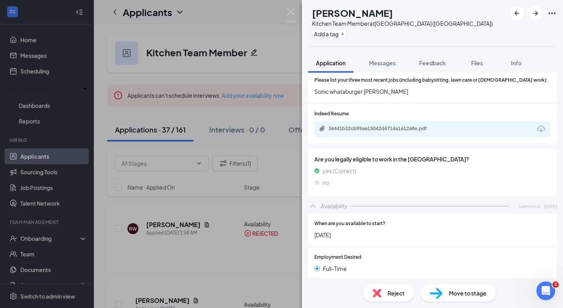
scroll to position [190, 0]
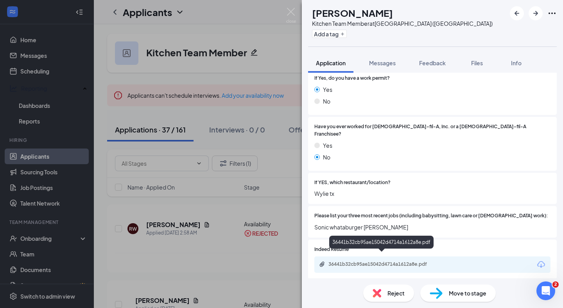
click at [340, 261] on div "36441b32cb95ae15042d4714a1612a8e.pdf" at bounding box center [384, 264] width 110 height 6
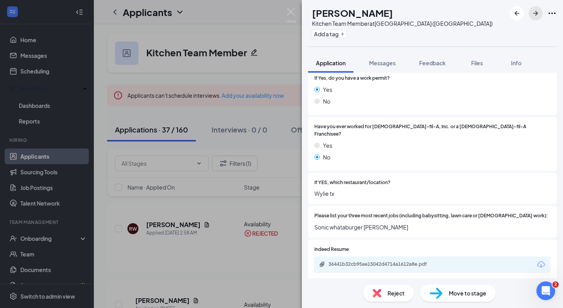
click at [531, 11] on icon "ArrowRight" at bounding box center [535, 13] width 9 height 9
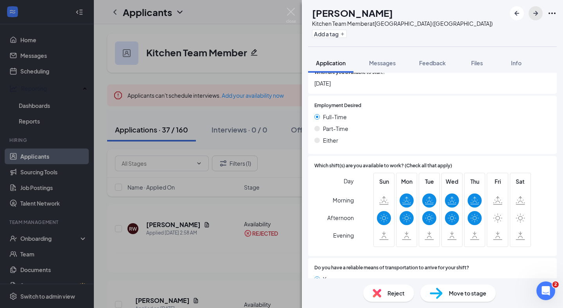
scroll to position [485, 0]
click at [383, 288] on div "Reject" at bounding box center [389, 293] width 51 height 17
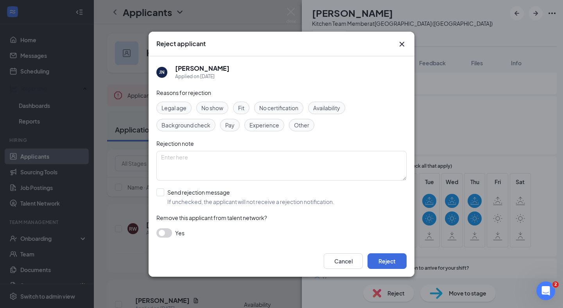
click at [318, 104] on span "Availability" at bounding box center [326, 108] width 27 height 9
click at [290, 196] on input "Send rejection message If unchecked, the applicant will not receive a rejection…" at bounding box center [246, 197] width 178 height 17
checkbox input "true"
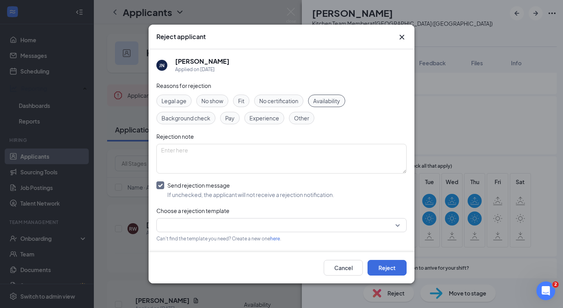
click at [223, 218] on div "Reasons for rejection Legal age No show Fit No certification Availability Backg…" at bounding box center [282, 182] width 250 height 202
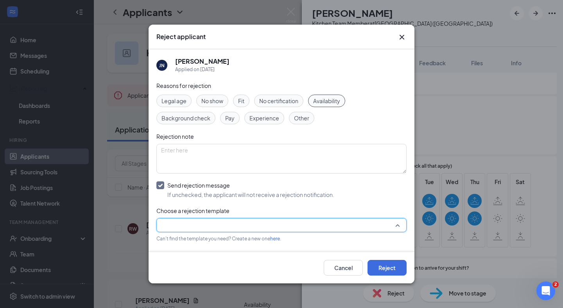
click at [218, 227] on input "search" at bounding box center [279, 225] width 236 height 13
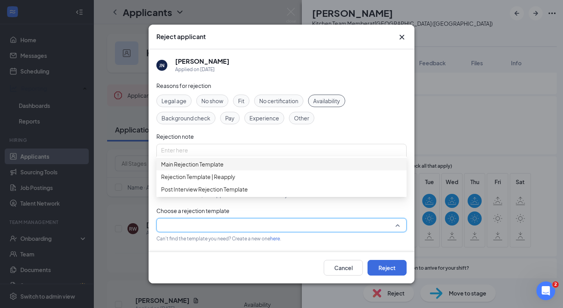
click at [215, 169] on span "Main Rejection Template" at bounding box center [192, 164] width 63 height 9
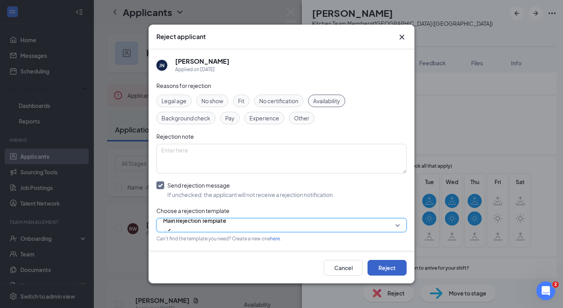
click at [382, 267] on button "Reject" at bounding box center [387, 268] width 39 height 16
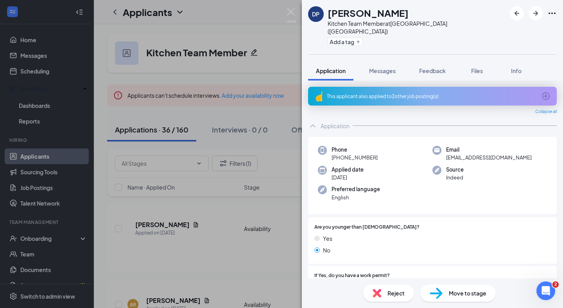
click at [435, 93] on div "This applicant also applied to 2 other job posting(s)" at bounding box center [432, 96] width 210 height 7
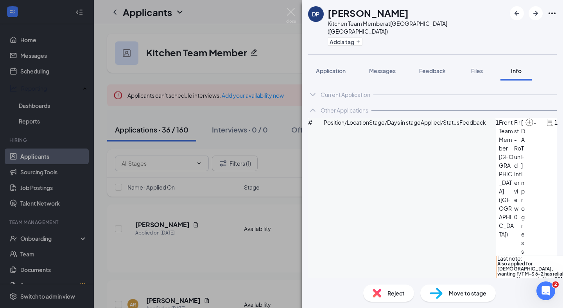
click at [381, 286] on div "Reject" at bounding box center [389, 293] width 51 height 17
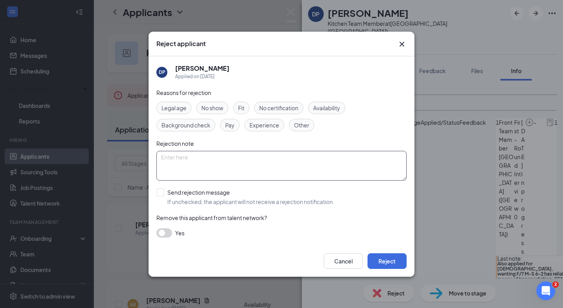
click at [293, 162] on textarea at bounding box center [282, 166] width 250 height 30
type textarea "FOH application as well"
click at [386, 264] on button "Reject" at bounding box center [387, 262] width 39 height 16
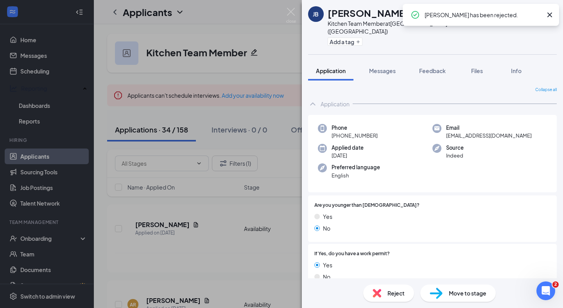
click at [549, 13] on icon "Cross" at bounding box center [549, 14] width 9 height 9
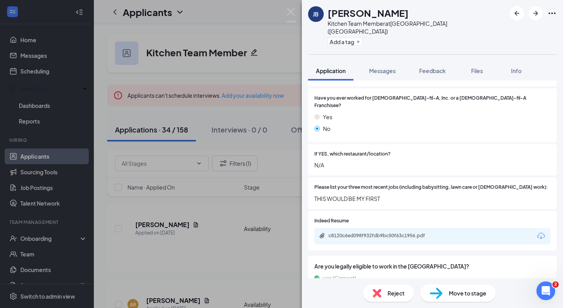
scroll to position [174, 0]
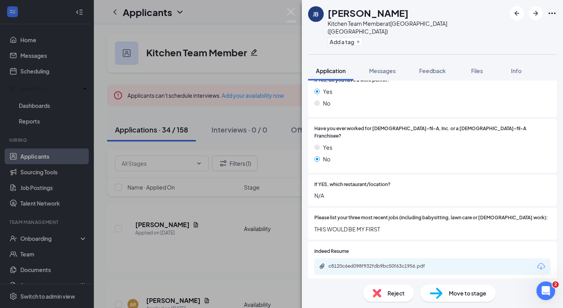
click at [380, 259] on div "c8120c6ed098f932fdb9bc50f63c1956.pdf" at bounding box center [433, 267] width 236 height 16
click at [378, 263] on div "c8120c6ed098f932fdb9bc50f63c1956.pdf" at bounding box center [384, 266] width 110 height 6
click at [531, 14] on button "button" at bounding box center [536, 13] width 14 height 14
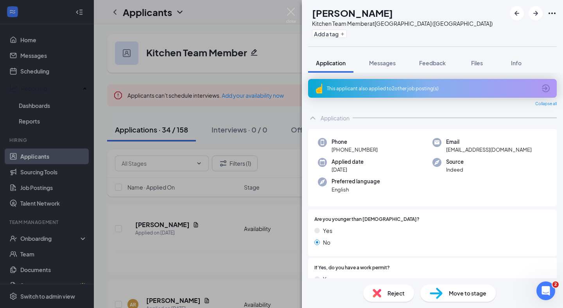
click at [422, 92] on div "This applicant also applied to 2 other job posting(s)" at bounding box center [432, 88] width 249 height 19
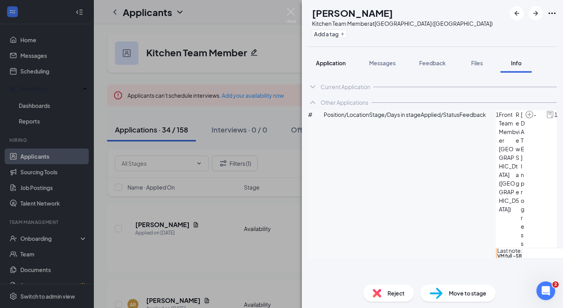
click at [342, 61] on span "Application" at bounding box center [331, 62] width 30 height 7
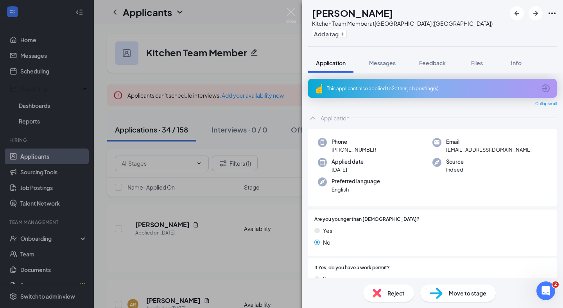
click at [396, 295] on span "Reject" at bounding box center [396, 293] width 17 height 9
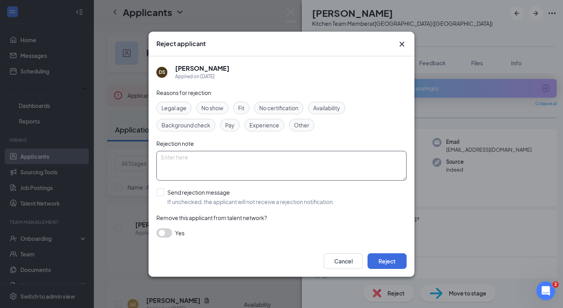
click at [252, 158] on textarea at bounding box center [282, 166] width 250 height 30
type textarea "FOH application as well"
click at [387, 261] on button "Reject" at bounding box center [387, 262] width 39 height 16
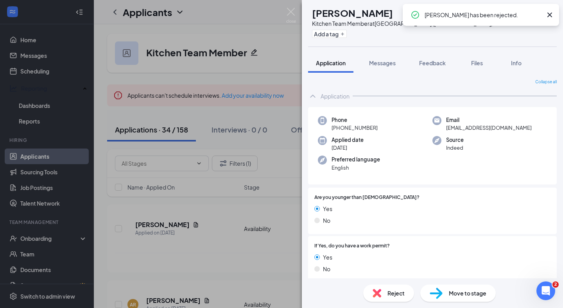
click at [552, 14] on icon "Cross" at bounding box center [549, 14] width 9 height 9
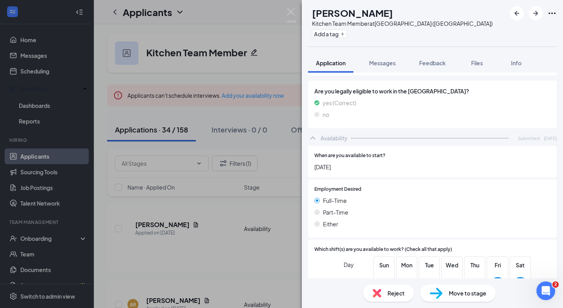
scroll to position [476, 0]
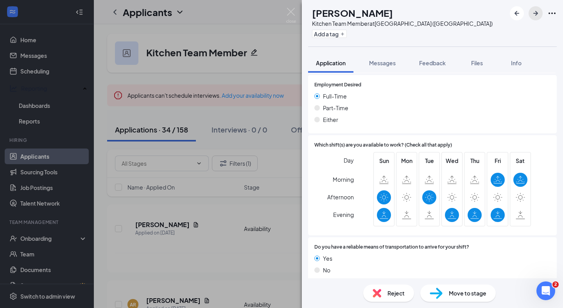
click at [530, 9] on button "button" at bounding box center [536, 13] width 14 height 14
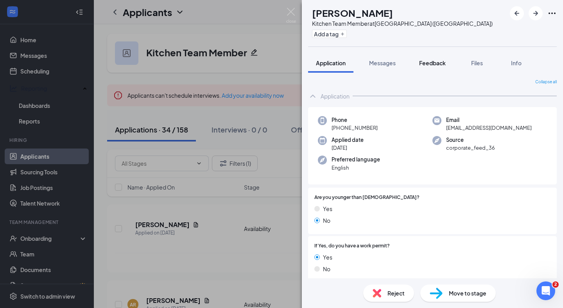
click at [425, 60] on span "Feedback" at bounding box center [432, 62] width 27 height 7
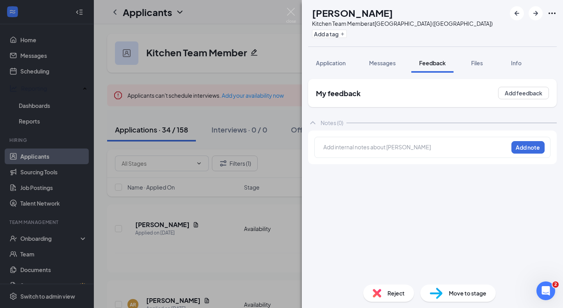
click at [342, 146] on div at bounding box center [416, 147] width 184 height 8
click at [340, 64] on span "Application" at bounding box center [331, 62] width 30 height 7
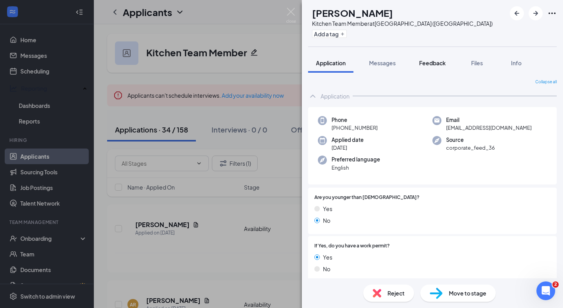
click at [434, 63] on span "Feedback" at bounding box center [432, 62] width 27 height 7
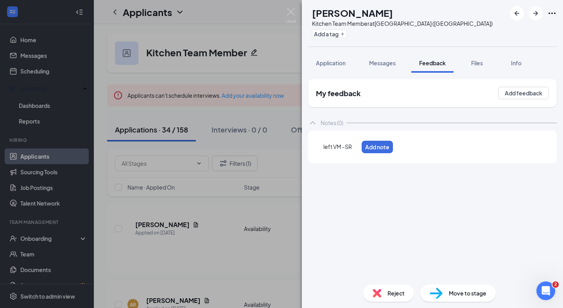
click at [357, 149] on div "left VM -SR" at bounding box center [341, 147] width 35 height 8
click at [534, 151] on button "Add note" at bounding box center [528, 147] width 33 height 13
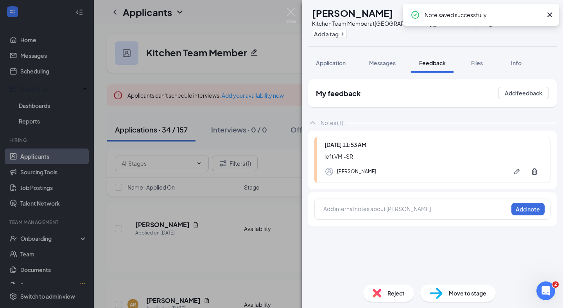
click at [452, 288] on div "Move to stage" at bounding box center [459, 293] width 76 height 17
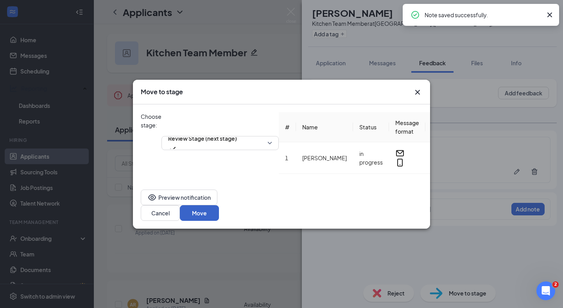
click at [219, 206] on button "Move" at bounding box center [199, 213] width 39 height 16
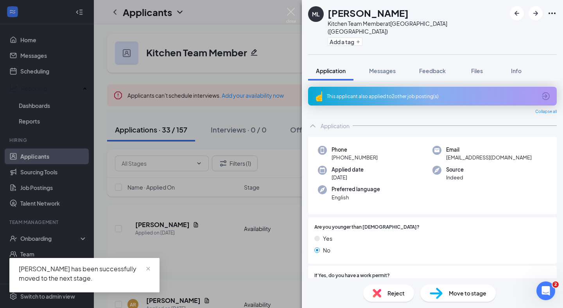
click at [402, 94] on div "This applicant also applied to 2 other job posting(s)" at bounding box center [432, 96] width 249 height 19
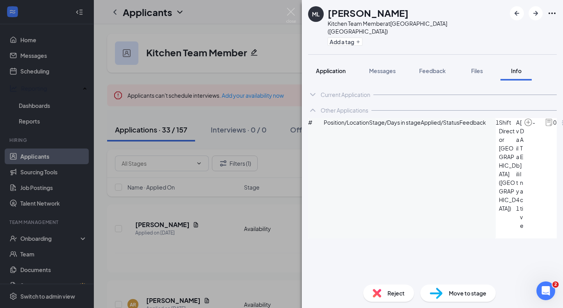
click at [327, 61] on button "Application" at bounding box center [330, 71] width 45 height 20
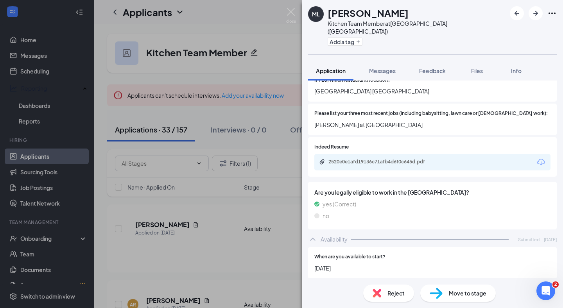
scroll to position [299, 0]
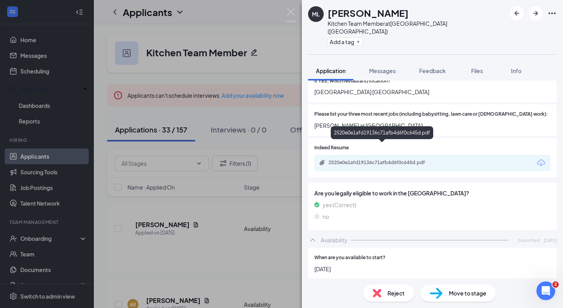
click at [394, 160] on div "2520e0e1afd19136c71afb4d6f0c645d.pdf" at bounding box center [384, 163] width 110 height 6
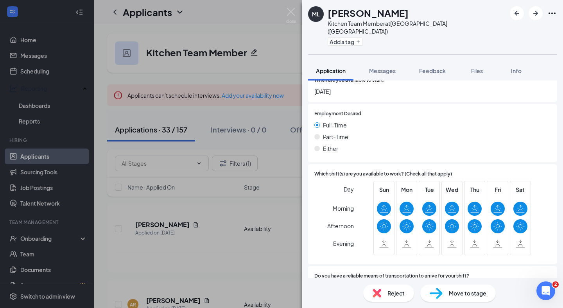
scroll to position [498, 0]
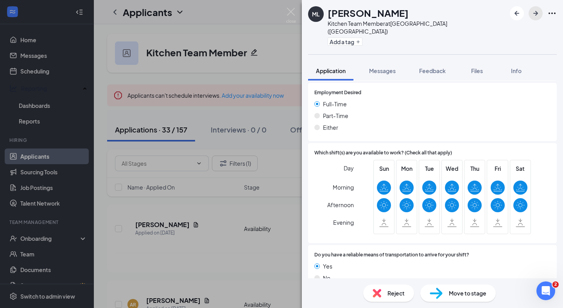
click at [536, 14] on icon "ArrowRight" at bounding box center [535, 13] width 9 height 9
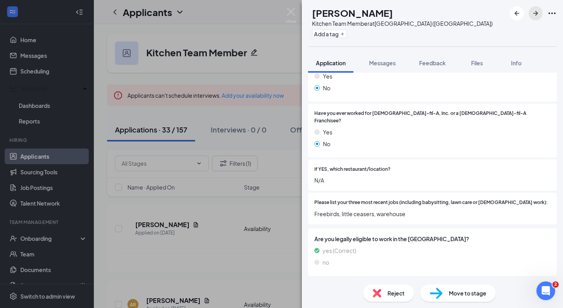
scroll to position [106, 0]
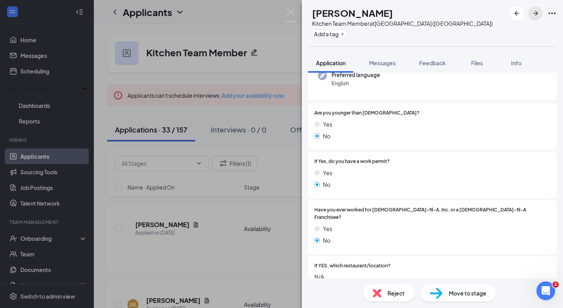
click at [538, 15] on icon "ArrowRight" at bounding box center [535, 13] width 9 height 9
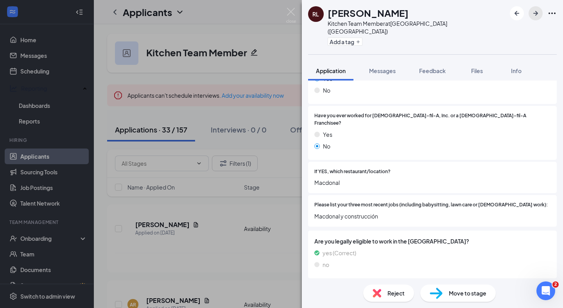
scroll to position [178, 0]
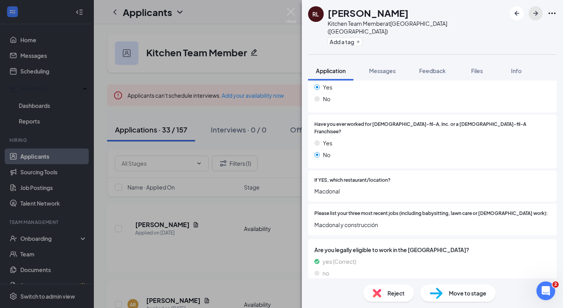
click at [535, 15] on icon "ArrowRight" at bounding box center [535, 13] width 9 height 9
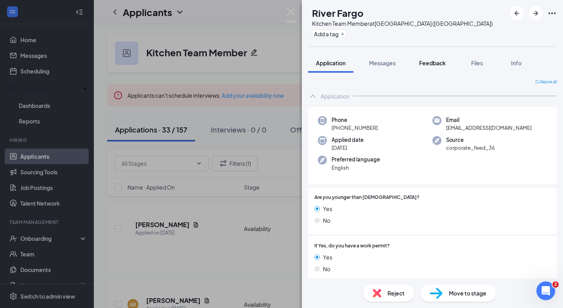
click at [435, 65] on span "Feedback" at bounding box center [432, 62] width 27 height 7
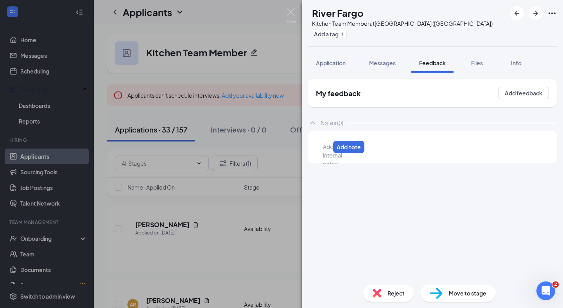
click at [330, 151] on div at bounding box center [327, 147] width 6 height 8
click at [334, 148] on span "leftvm -SR" at bounding box center [337, 146] width 27 height 7
click at [358, 148] on div "left vm -SR" at bounding box center [341, 147] width 34 height 8
click at [393, 149] on button "Add note" at bounding box center [377, 147] width 31 height 13
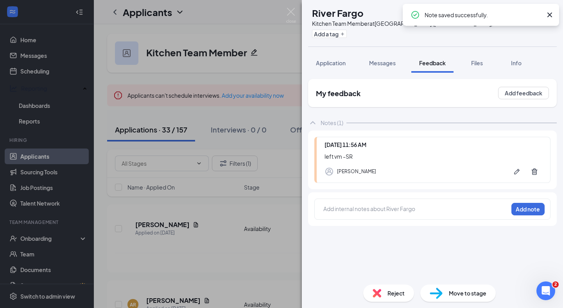
click at [445, 292] on div "Move to stage" at bounding box center [459, 293] width 76 height 17
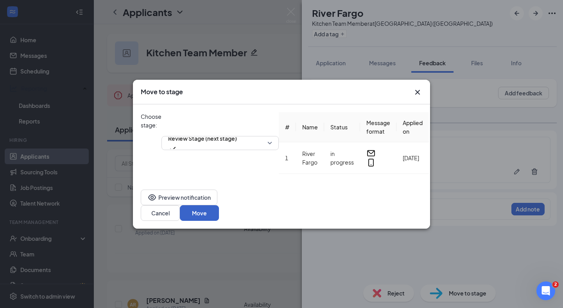
click at [219, 205] on button "Move" at bounding box center [199, 213] width 39 height 16
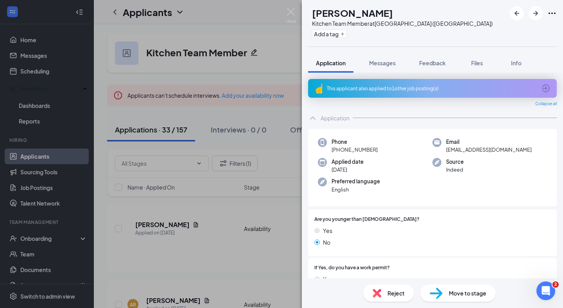
click at [415, 94] on div "This applicant also applied to 1 other job posting(s)" at bounding box center [432, 88] width 249 height 19
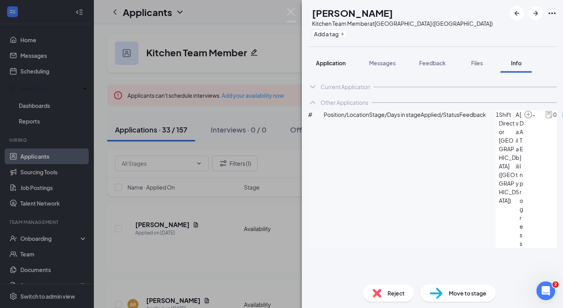
click at [330, 67] on div "Application" at bounding box center [331, 63] width 30 height 8
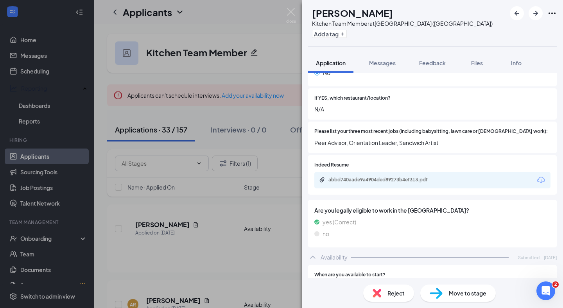
scroll to position [272, 0]
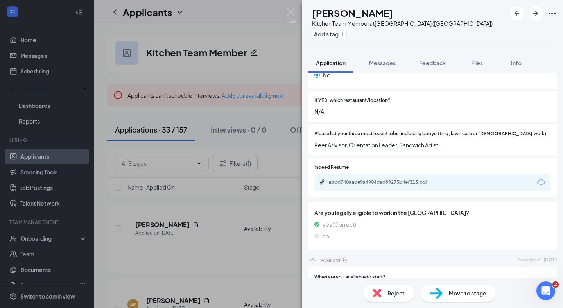
click at [393, 180] on div "abbd740aade9a4904ded89273b4ef313.pdf" at bounding box center [433, 183] width 236 height 16
click at [391, 179] on div "abbd740aade9a4904ded89273b4ef313.pdf" at bounding box center [384, 182] width 110 height 6
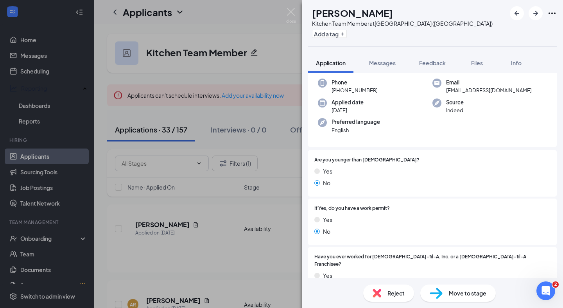
scroll to position [0, 0]
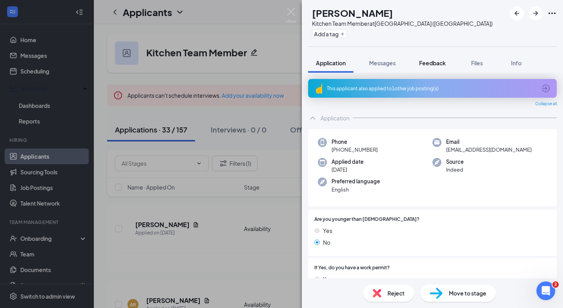
click at [427, 65] on span "Feedback" at bounding box center [432, 62] width 27 height 7
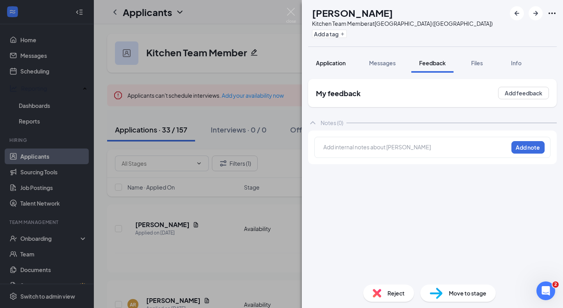
click at [337, 67] on button "Application" at bounding box center [330, 63] width 45 height 20
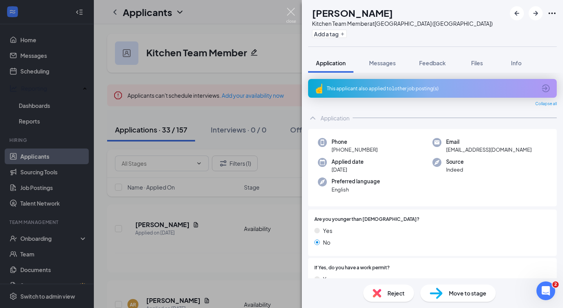
click at [293, 14] on img at bounding box center [291, 15] width 10 height 15
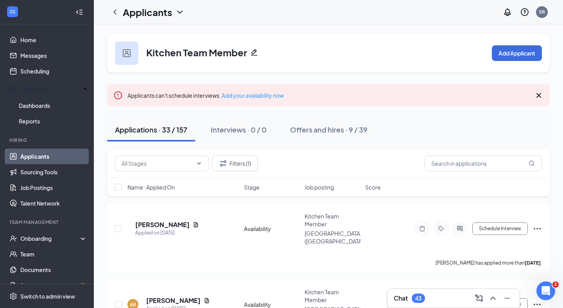
click at [448, 155] on div "Filters (1)" at bounding box center [328, 163] width 443 height 29
click at [448, 158] on input "text" at bounding box center [483, 164] width 117 height 16
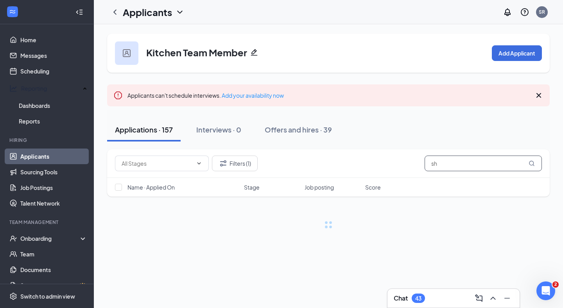
type input "s"
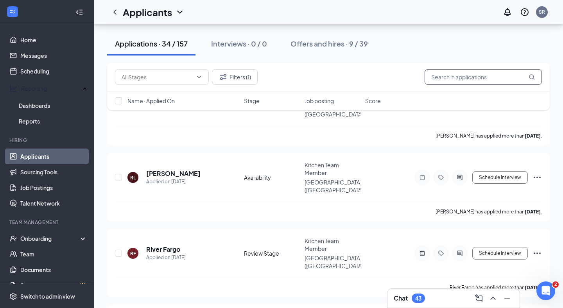
scroll to position [675, 0]
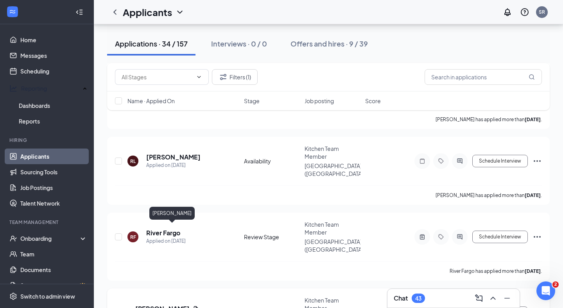
click at [178, 305] on h5 "[PERSON_NAME]" at bounding box center [162, 309] width 54 height 9
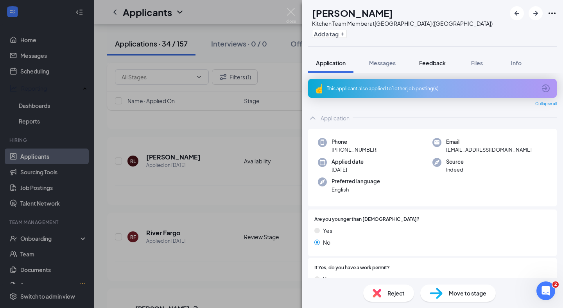
click at [425, 61] on span "Feedback" at bounding box center [432, 62] width 27 height 7
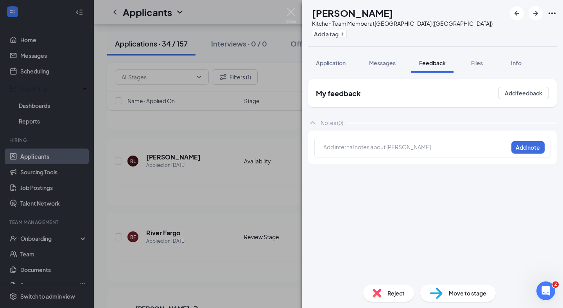
click at [363, 144] on div at bounding box center [416, 147] width 184 height 8
click at [527, 149] on button "Add note" at bounding box center [528, 147] width 33 height 13
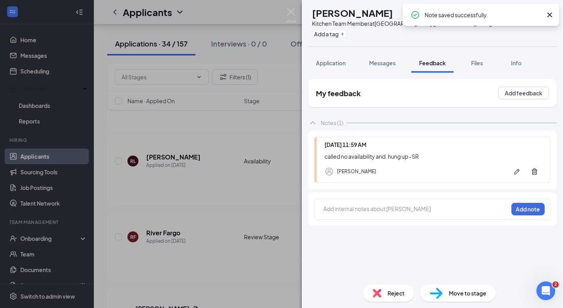
click at [454, 293] on span "Move to stage" at bounding box center [468, 293] width 38 height 9
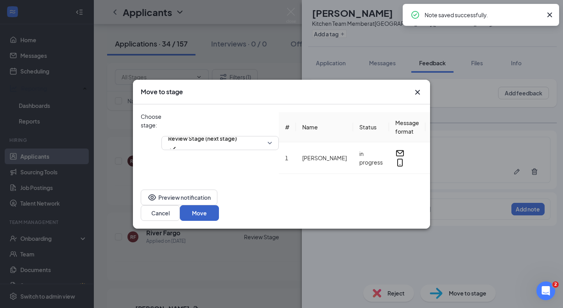
click at [219, 209] on button "Move" at bounding box center [199, 213] width 39 height 16
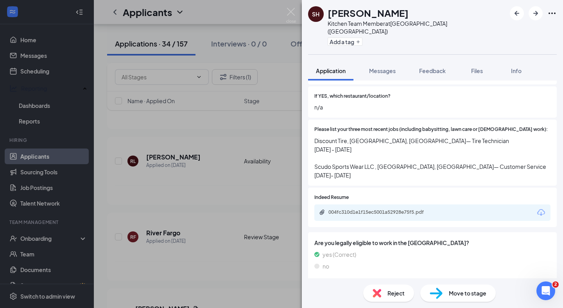
scroll to position [261, 0]
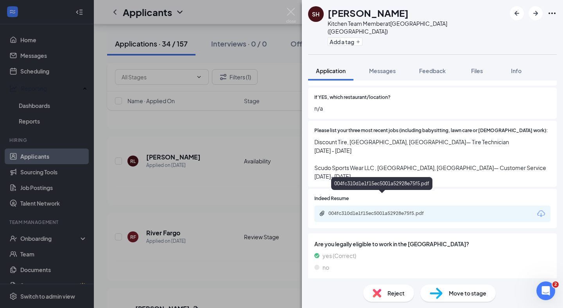
click at [387, 211] on div "004fc310d1e1f15ec5001a52928e75f5.pdf" at bounding box center [384, 214] width 110 height 6
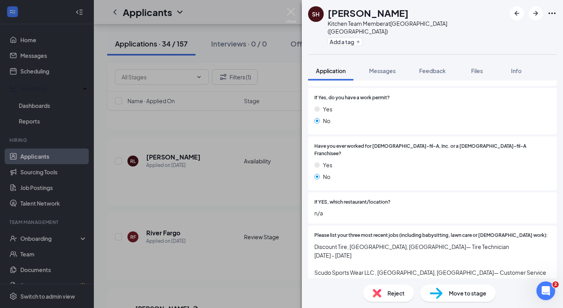
scroll to position [0, 0]
